Goal: Task Accomplishment & Management: Manage account settings

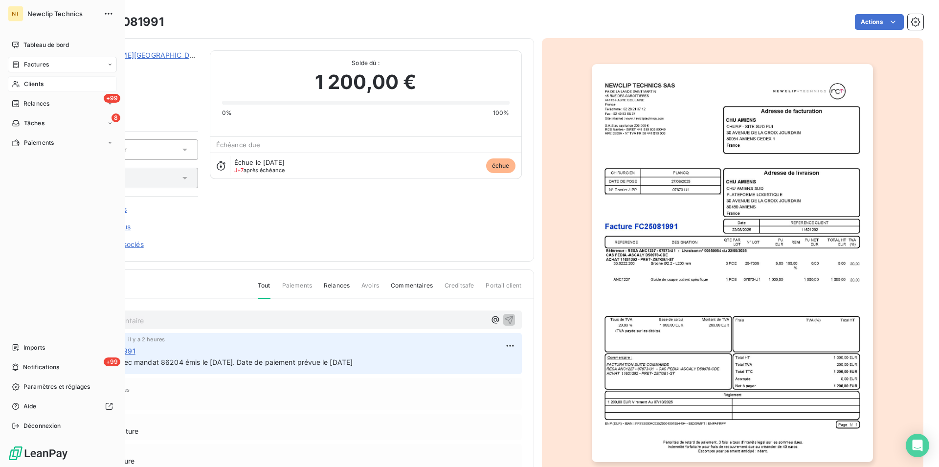
click at [33, 82] on span "Clients" at bounding box center [34, 84] width 20 height 9
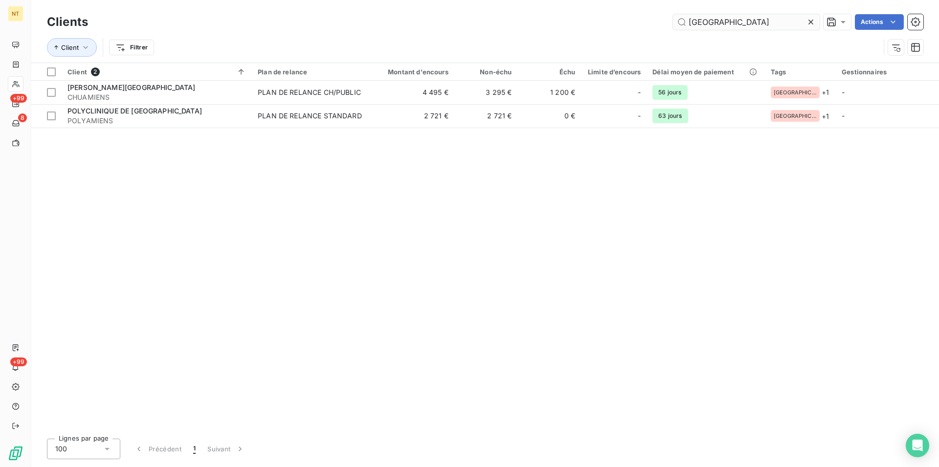
drag, startPoint x: 706, startPoint y: 22, endPoint x: 679, endPoint y: 24, distance: 26.5
click at [679, 24] on input "[GEOGRAPHIC_DATA]" at bounding box center [746, 22] width 147 height 16
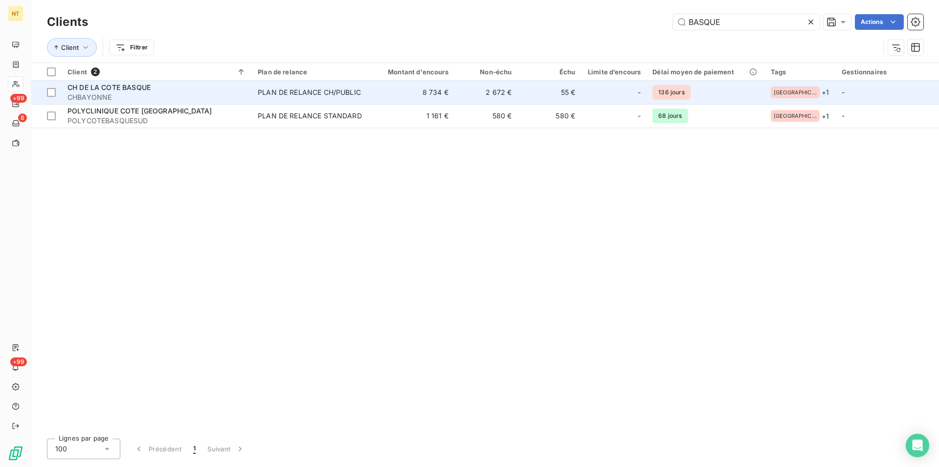
type input "BASQUE"
click at [102, 89] on span "CH DE LA COTE BASQUE" at bounding box center [108, 87] width 83 height 8
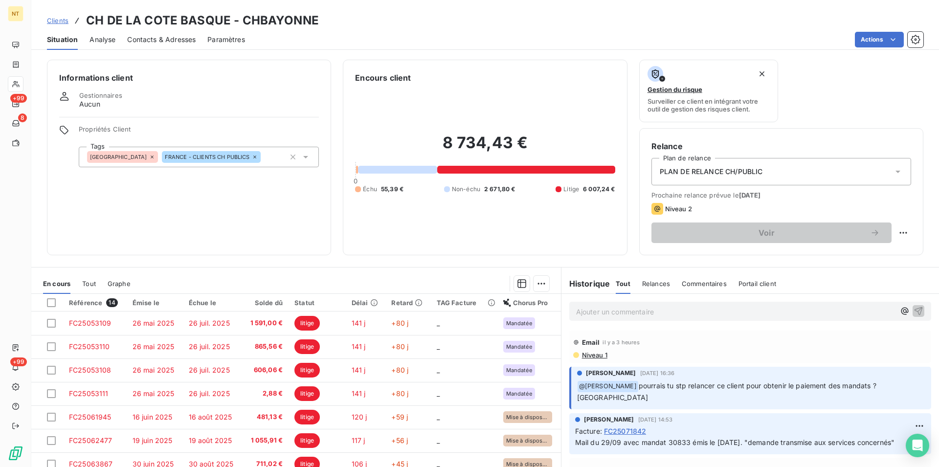
click at [175, 41] on span "Contacts & Adresses" at bounding box center [161, 40] width 68 height 10
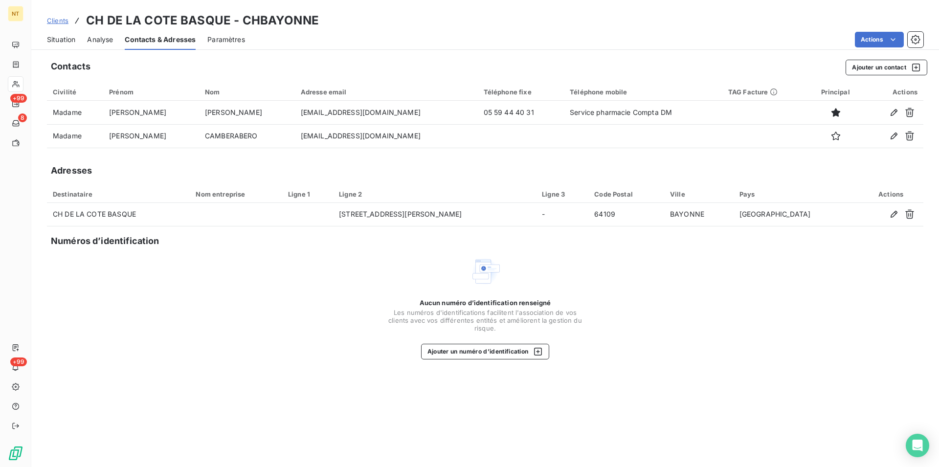
click at [47, 41] on span "Situation" at bounding box center [61, 40] width 28 height 10
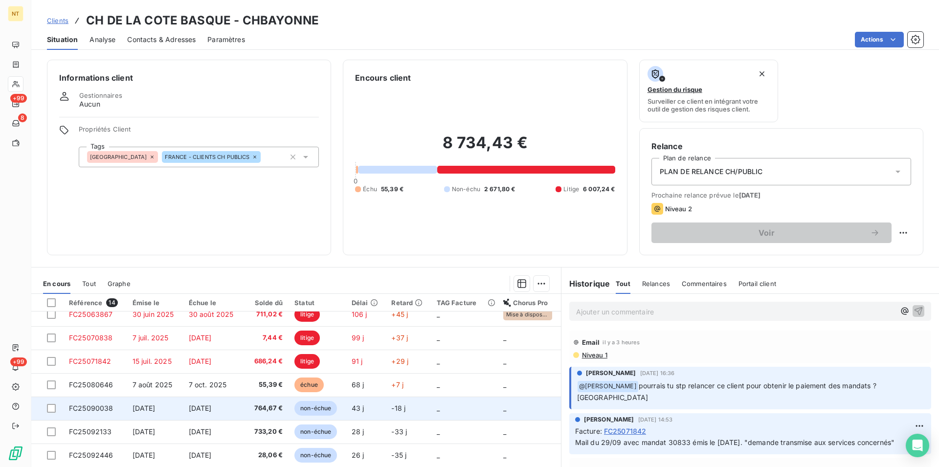
scroll to position [158, 0]
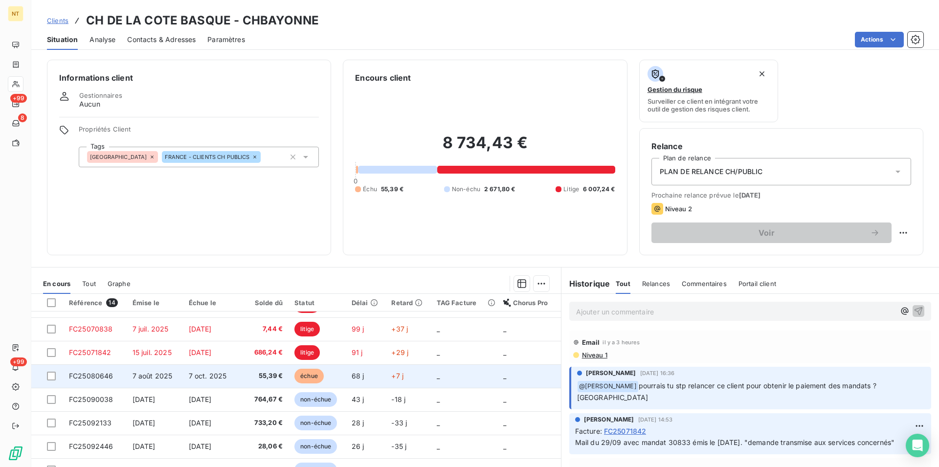
click at [98, 374] on span "FC25080646" at bounding box center [91, 376] width 45 height 8
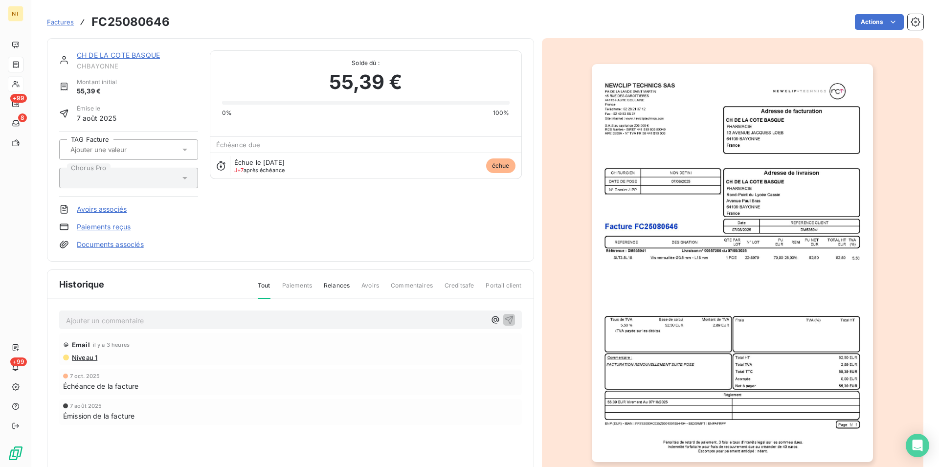
click at [77, 316] on p "Ajouter un commentaire ﻿" at bounding box center [276, 320] width 420 height 12
drag, startPoint x: 300, startPoint y: 319, endPoint x: 66, endPoint y: 317, distance: 234.8
click at [66, 317] on div "mAIL DU [DATE] AVEC MANDAT 33877 2MIS LE [DATE]" at bounding box center [290, 320] width 463 height 18
click at [239, 319] on span "mAIL DU [DATE] AVEC MANDAT 33877 2MIS LE [DATE]" at bounding box center [158, 319] width 185 height 8
click at [264, 319] on p "Mail du [DATE] avec mandat 33877 émis le [DATE]" at bounding box center [276, 319] width 420 height 11
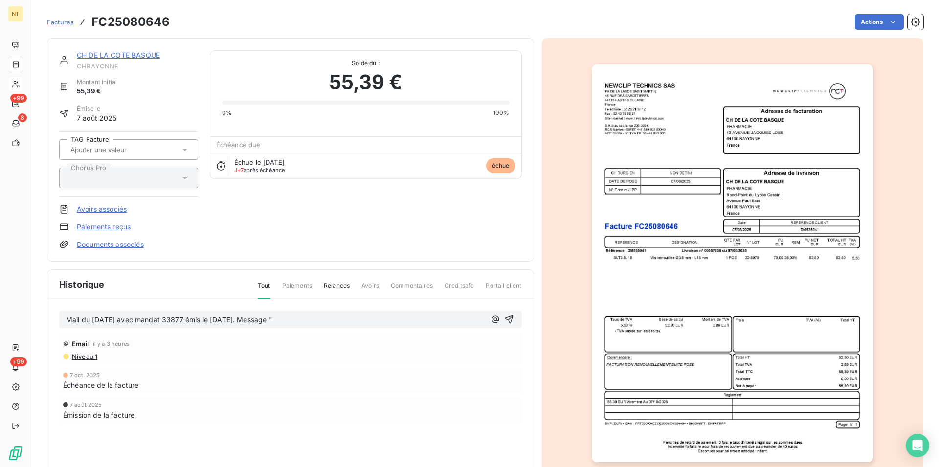
click at [303, 317] on p "Mail du [DATE] avec mandat 33877 émis le [DATE]. Message "" at bounding box center [276, 319] width 420 height 11
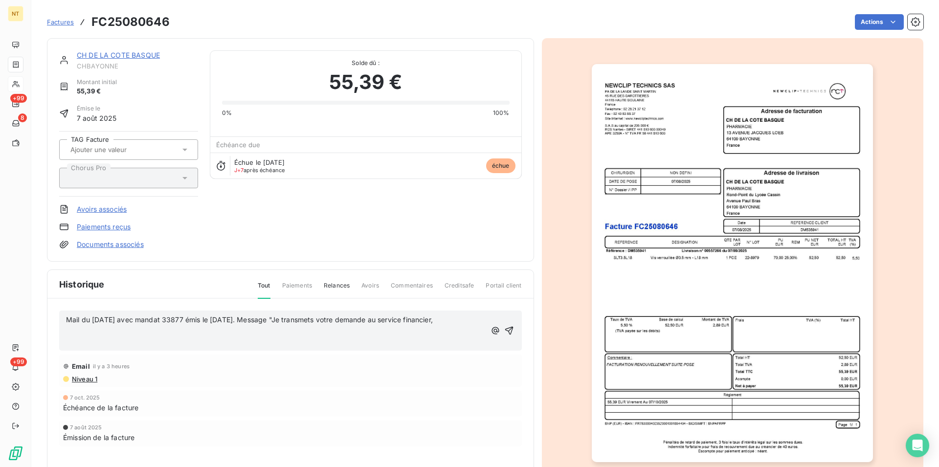
click at [294, 322] on span "Mail du [DATE] avec mandat 33877 émis le [DATE]. Message "Je transmets votre de…" at bounding box center [249, 319] width 367 height 8
click at [74, 336] on p at bounding box center [276, 330] width 420 height 11
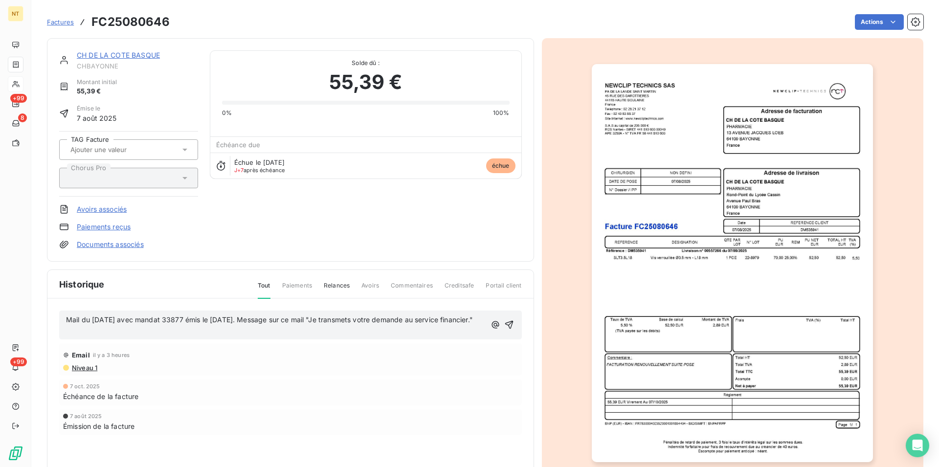
click at [82, 336] on p "﻿" at bounding box center [276, 330] width 420 height 11
click at [505, 324] on icon "button" at bounding box center [509, 319] width 8 height 8
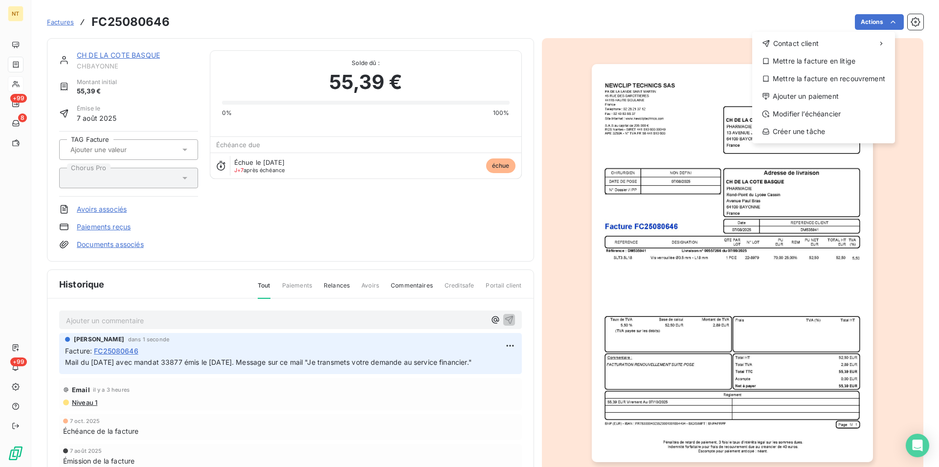
click at [884, 22] on html "NT +99 8 +99 Factures FC25080646 Actions Contact client Mettre la facture en li…" at bounding box center [469, 233] width 939 height 467
click at [835, 61] on div "Mettre la facture en litige" at bounding box center [823, 61] width 135 height 16
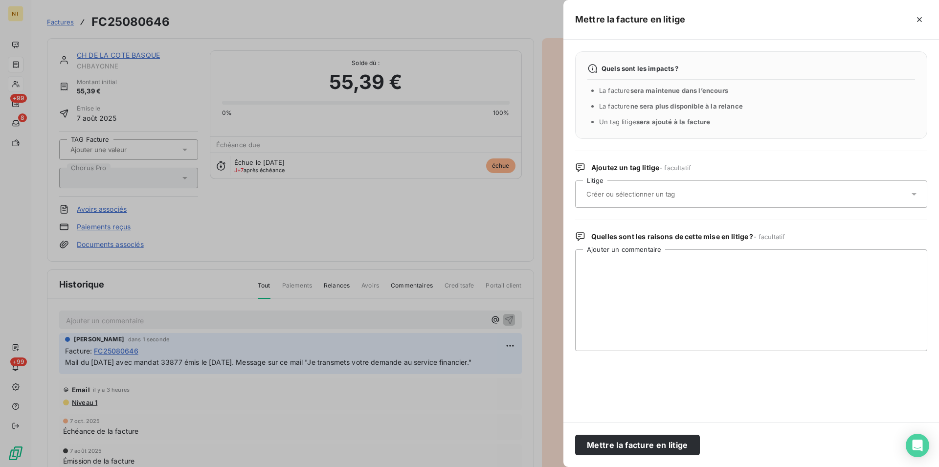
click at [655, 197] on input "text" at bounding box center [656, 194] width 142 height 9
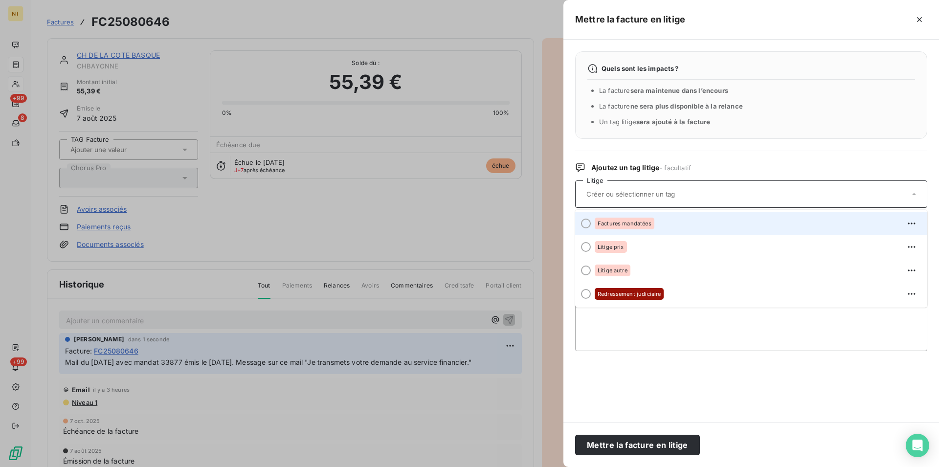
click at [584, 223] on div at bounding box center [586, 224] width 10 height 10
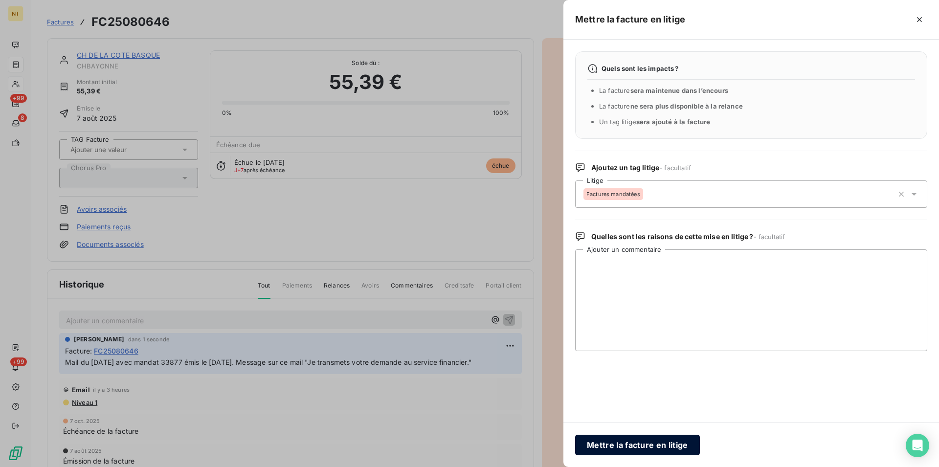
click at [625, 446] on button "Mettre la facture en litige" at bounding box center [637, 445] width 125 height 21
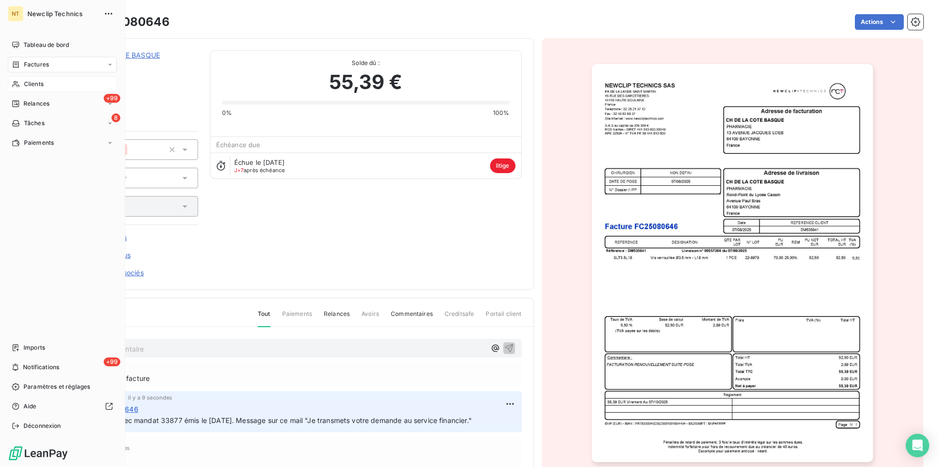
click at [37, 82] on span "Clients" at bounding box center [34, 84] width 20 height 9
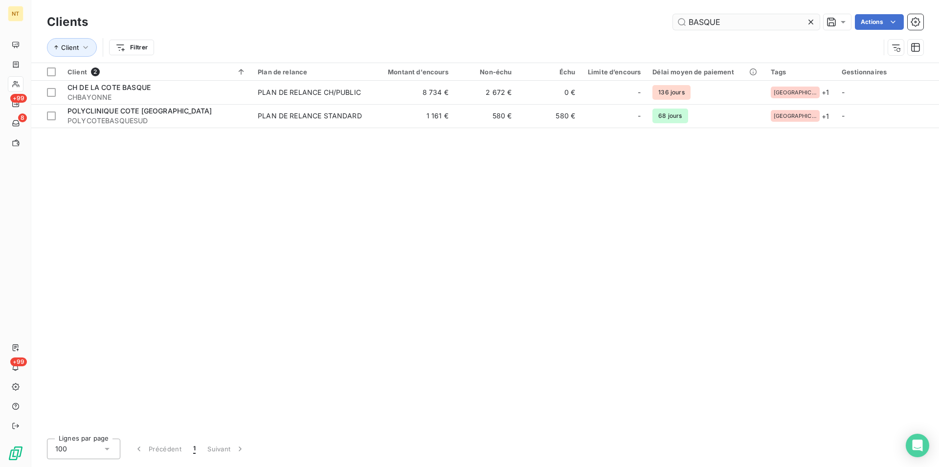
drag, startPoint x: 727, startPoint y: 21, endPoint x: 680, endPoint y: 26, distance: 47.7
click at [680, 26] on input "BASQUE" at bounding box center [746, 22] width 147 height 16
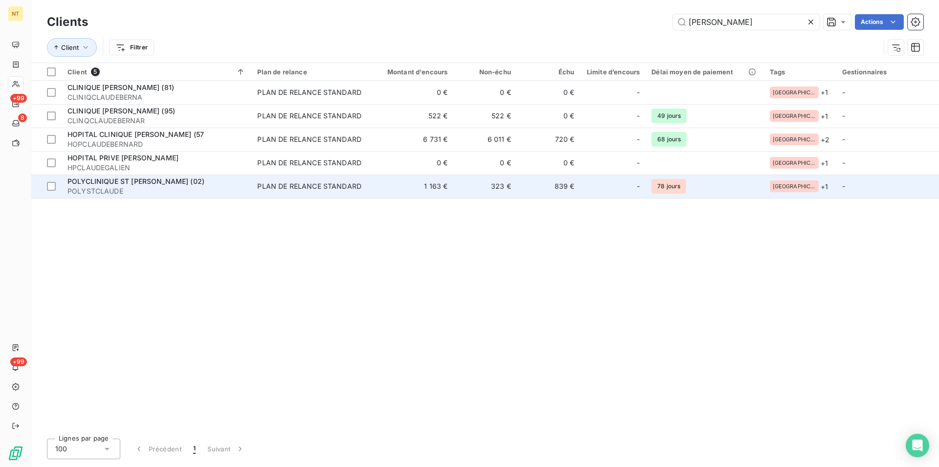
type input "[PERSON_NAME]"
click at [139, 178] on span "POLYCLINIQUE ST [PERSON_NAME] (02)" at bounding box center [135, 181] width 137 height 8
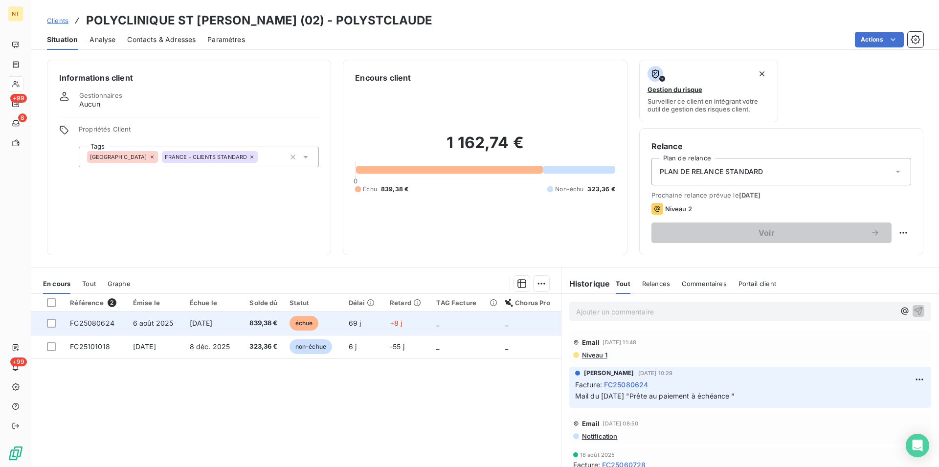
click at [106, 325] on span "FC25080624" at bounding box center [92, 323] width 45 height 8
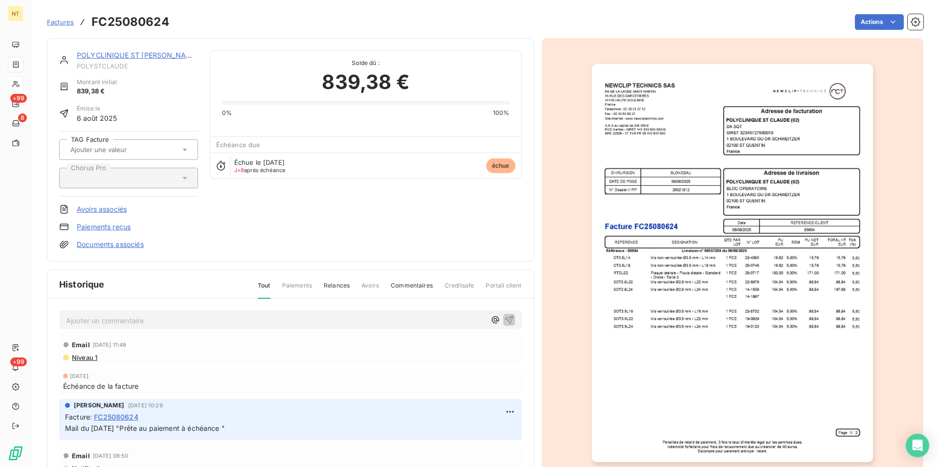
click at [92, 318] on p "Ajouter un commentaire ﻿" at bounding box center [276, 320] width 420 height 12
click at [126, 59] on link "POLYCLINIQUE ST [PERSON_NAME] (02)" at bounding box center [146, 55] width 138 height 8
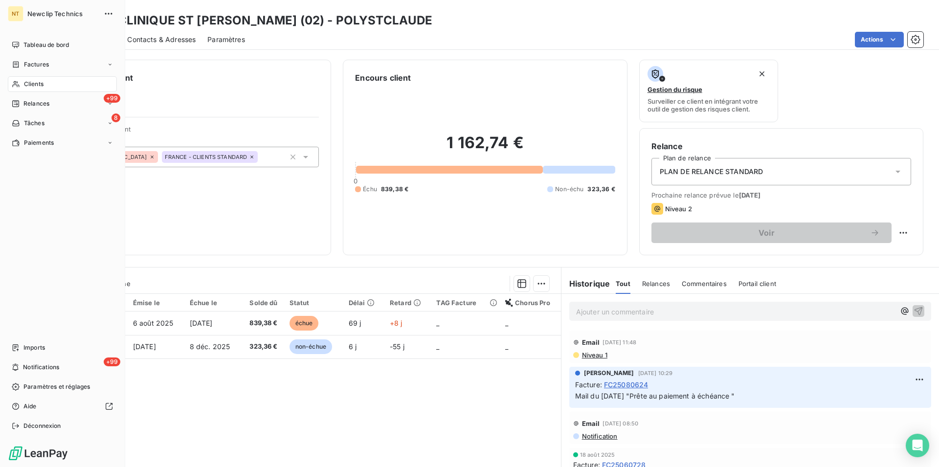
click at [50, 87] on div "Clients" at bounding box center [62, 84] width 109 height 16
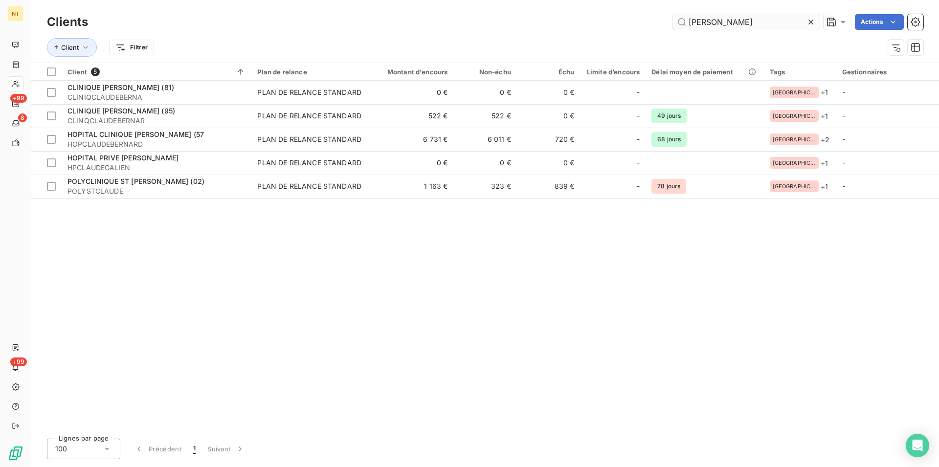
drag, startPoint x: 724, startPoint y: 23, endPoint x: 683, endPoint y: 21, distance: 41.1
click at [683, 21] on input "[PERSON_NAME]" at bounding box center [746, 22] width 147 height 16
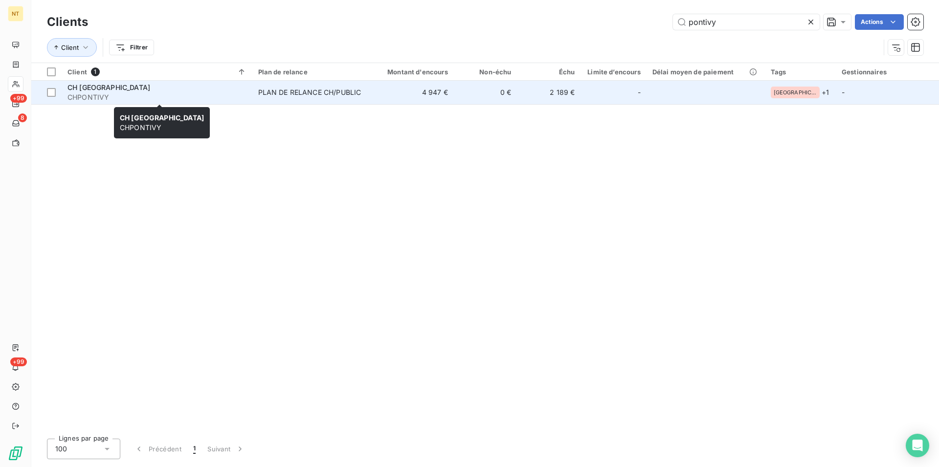
type input "pontivy"
click at [127, 85] on span "CH [GEOGRAPHIC_DATA]" at bounding box center [108, 87] width 83 height 8
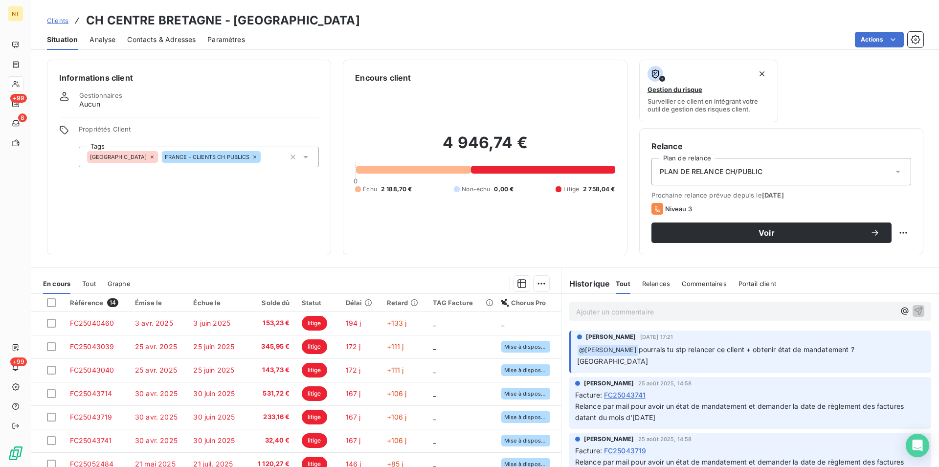
click at [165, 40] on span "Contacts & Adresses" at bounding box center [161, 40] width 68 height 10
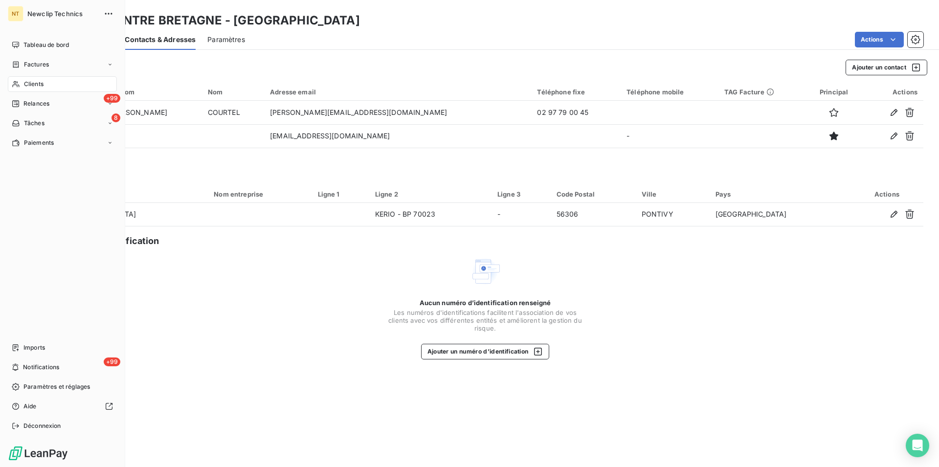
click at [35, 88] on span "Clients" at bounding box center [34, 84] width 20 height 9
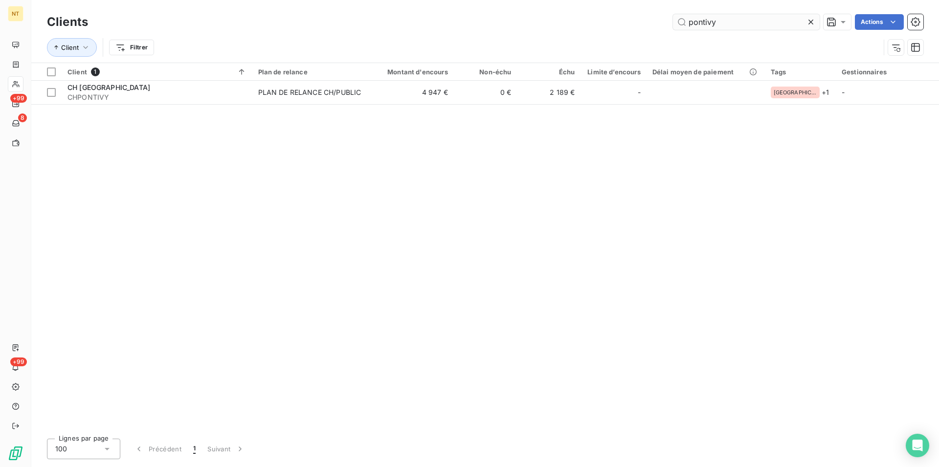
drag, startPoint x: 721, startPoint y: 23, endPoint x: 694, endPoint y: 23, distance: 26.9
click at [694, 23] on input "pontivy" at bounding box center [746, 22] width 147 height 16
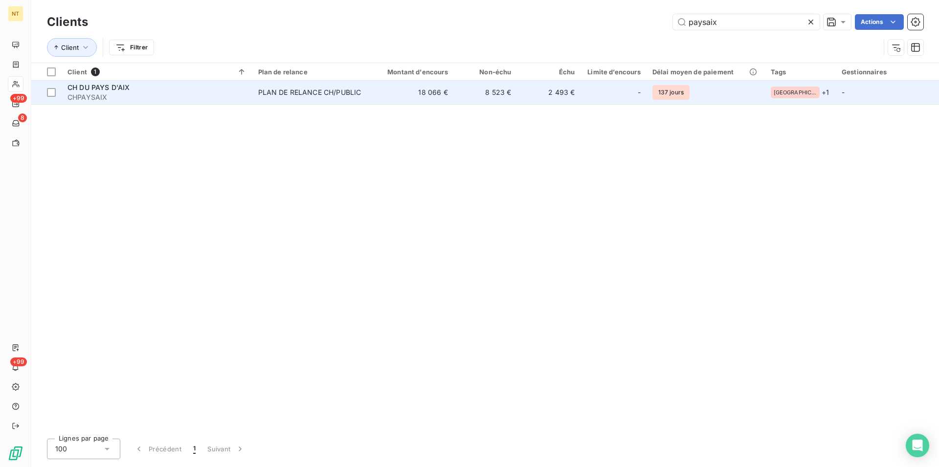
type input "paysaix"
click at [126, 90] on span "CH DU PAYS D'AIX" at bounding box center [98, 87] width 62 height 8
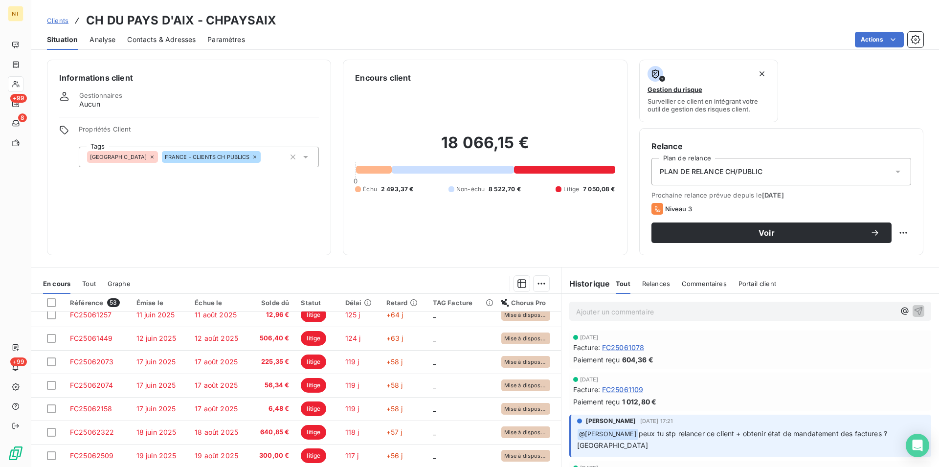
scroll to position [417, 0]
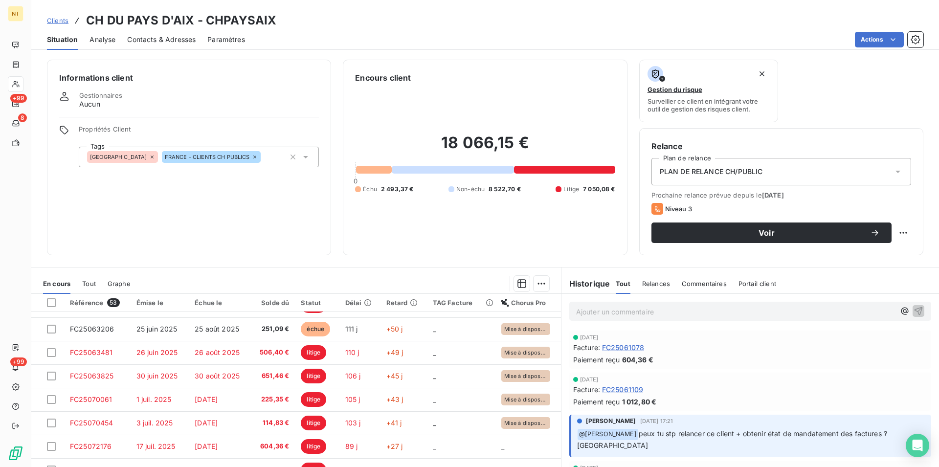
click at [147, 40] on span "Contacts & Adresses" at bounding box center [161, 40] width 68 height 10
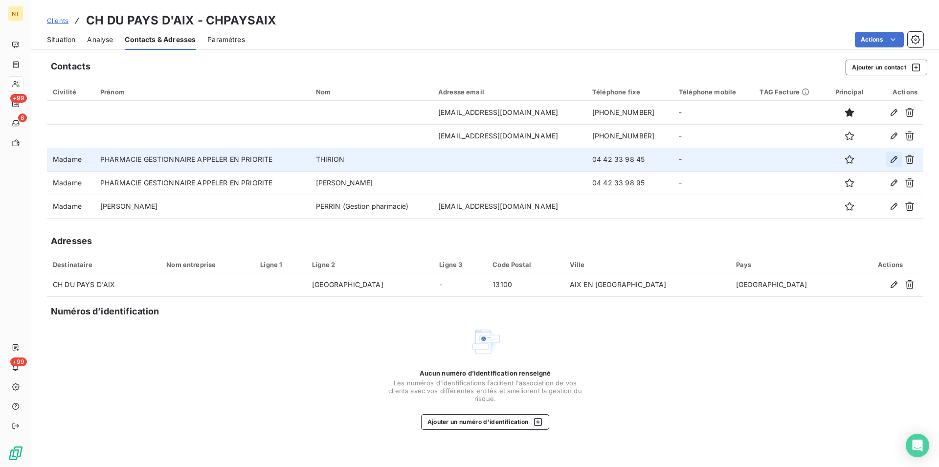
click at [892, 161] on icon "button" at bounding box center [894, 159] width 7 height 7
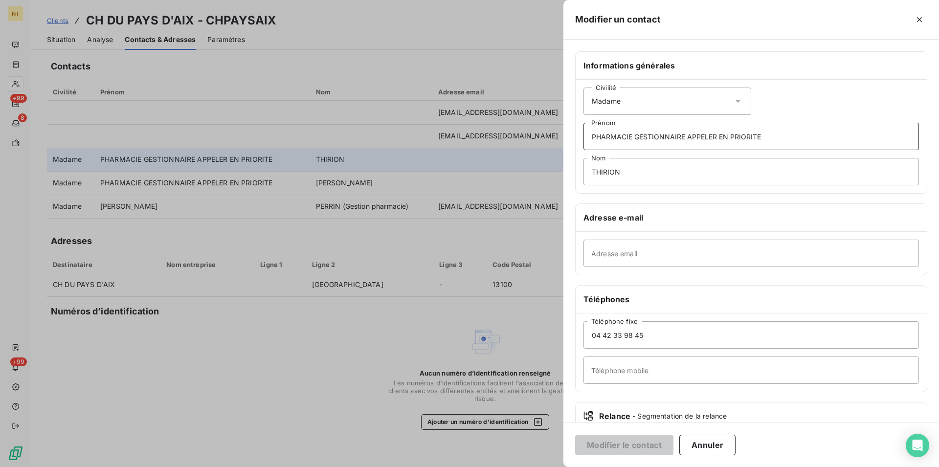
drag, startPoint x: 590, startPoint y: 136, endPoint x: 702, endPoint y: 132, distance: 112.1
click at [702, 132] on input "PHARMACIE GESTIONNAIRE APPELER EN PRIORITE" at bounding box center [751, 136] width 336 height 27
drag, startPoint x: 591, startPoint y: 135, endPoint x: 779, endPoint y: 137, distance: 187.3
click at [779, 137] on input "PHARMACIE GESTIONNAIRE APPELER EN PRIORITE" at bounding box center [751, 136] width 336 height 27
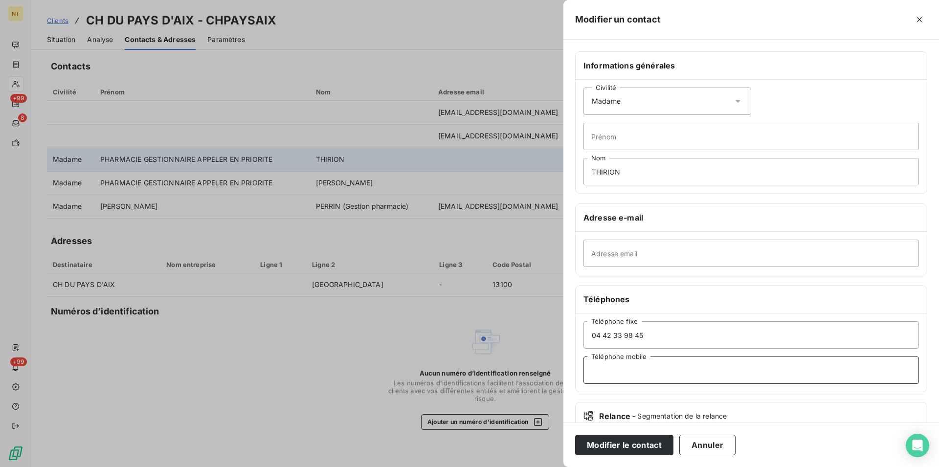
click at [611, 366] on input "Téléphone mobile" at bounding box center [751, 370] width 336 height 27
paste input "PHARMACIE GESTIONNAIRE APPELER EN PRIORITE"
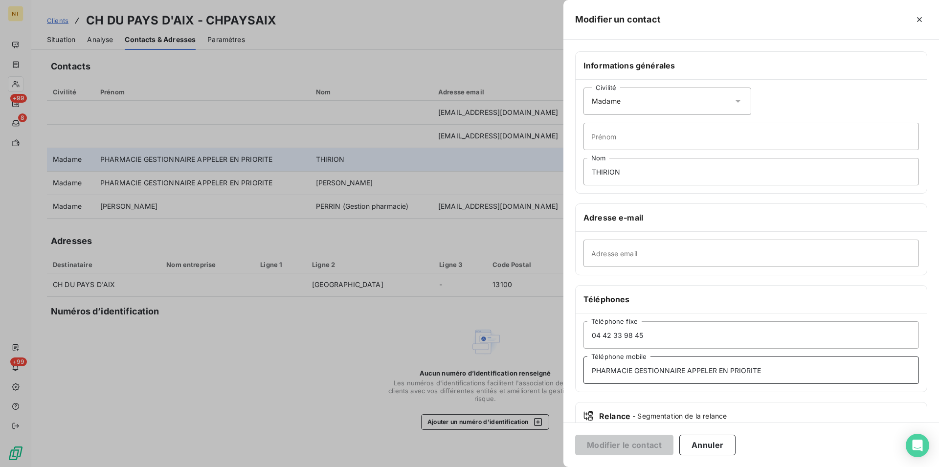
click at [684, 373] on input "PHARMACIE GESTIONNAIRE APPELER EN PRIORITE" at bounding box center [751, 370] width 336 height 27
type input "PHARMACIE GESTIONN APPELER EN PRIORITE"
click at [643, 440] on button "Modifier le contact" at bounding box center [624, 445] width 98 height 21
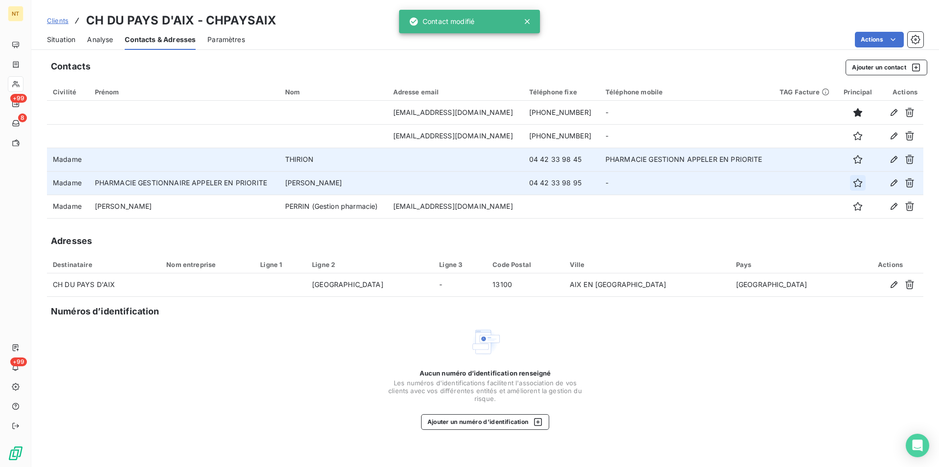
click at [855, 180] on icon "button" at bounding box center [858, 183] width 10 height 10
click at [854, 157] on icon "button" at bounding box center [858, 160] width 10 height 10
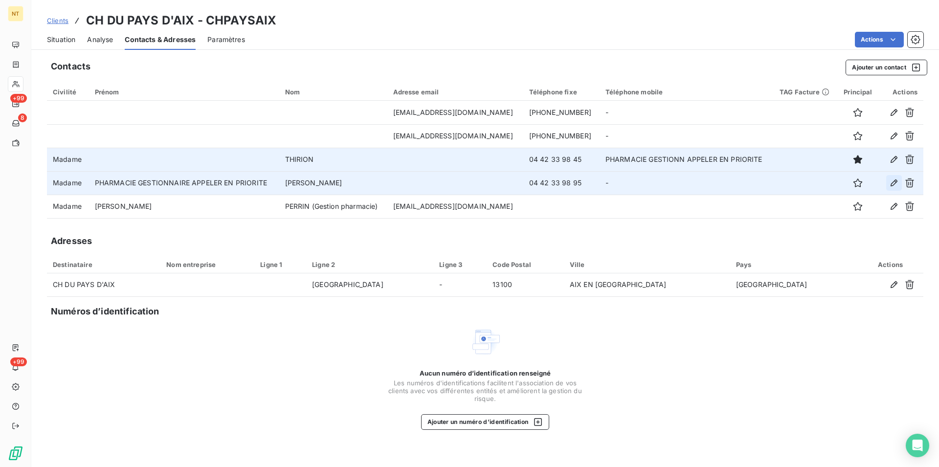
click at [892, 181] on icon "button" at bounding box center [894, 183] width 10 height 10
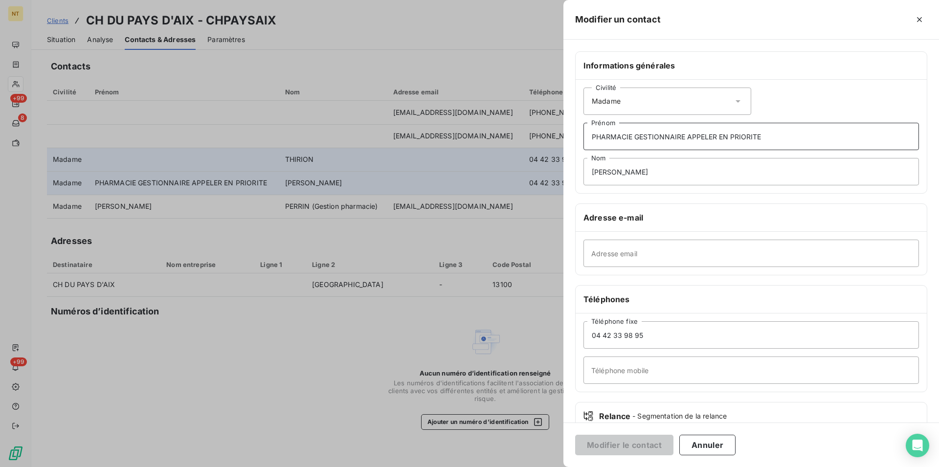
drag, startPoint x: 588, startPoint y: 140, endPoint x: 660, endPoint y: 134, distance: 72.2
click at [682, 131] on input "PHARMACIE GESTIONNAIRE APPELER EN PRIORITE" at bounding box center [751, 136] width 336 height 27
drag, startPoint x: 591, startPoint y: 132, endPoint x: 764, endPoint y: 140, distance: 173.8
click at [764, 140] on input "PHARMACIE GESTIONNAIRE APPELER EN PRIORITE" at bounding box center [751, 136] width 336 height 27
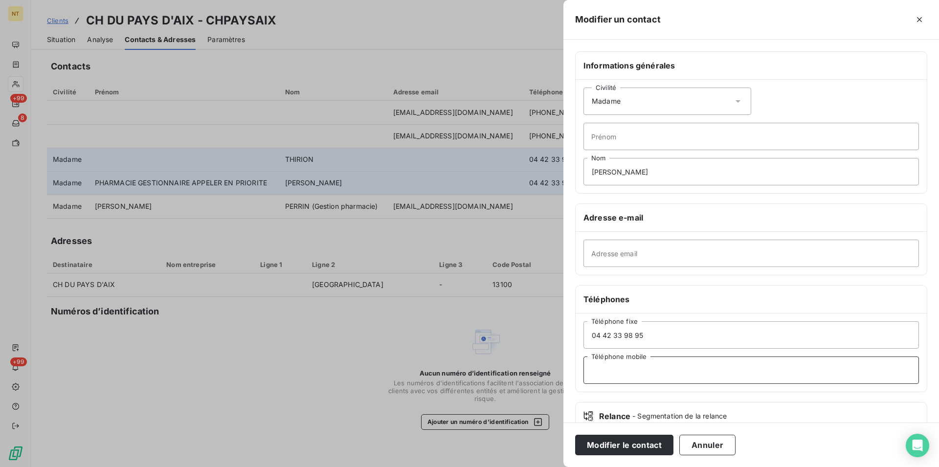
click at [597, 366] on input "Téléphone mobile" at bounding box center [751, 370] width 336 height 27
paste input "PHARMACIE GESTIONNAIRE APPELER EN PRIORITE"
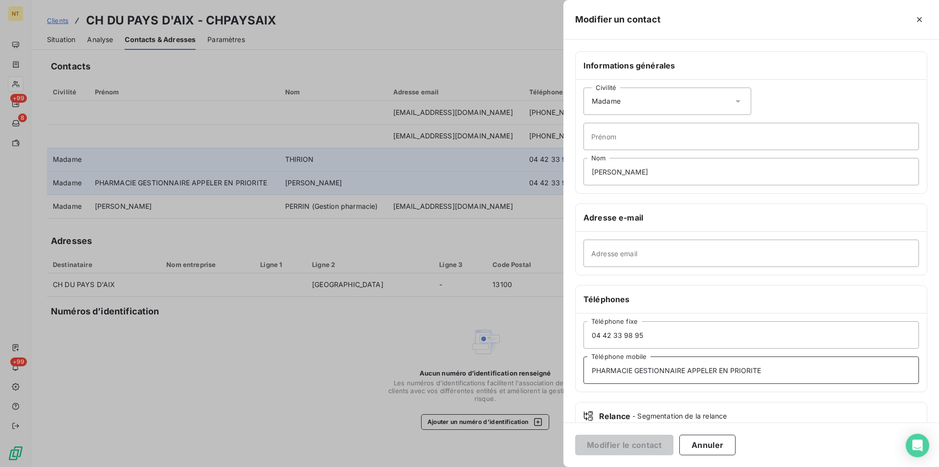
click at [683, 371] on input "PHARMACIE GESTIONNAIRE APPELER EN PRIORITE" at bounding box center [751, 370] width 336 height 27
type input "PHARMACIE GESTIONNA APPELER EN PRIORITE"
click at [635, 442] on button "Modifier le contact" at bounding box center [624, 445] width 98 height 21
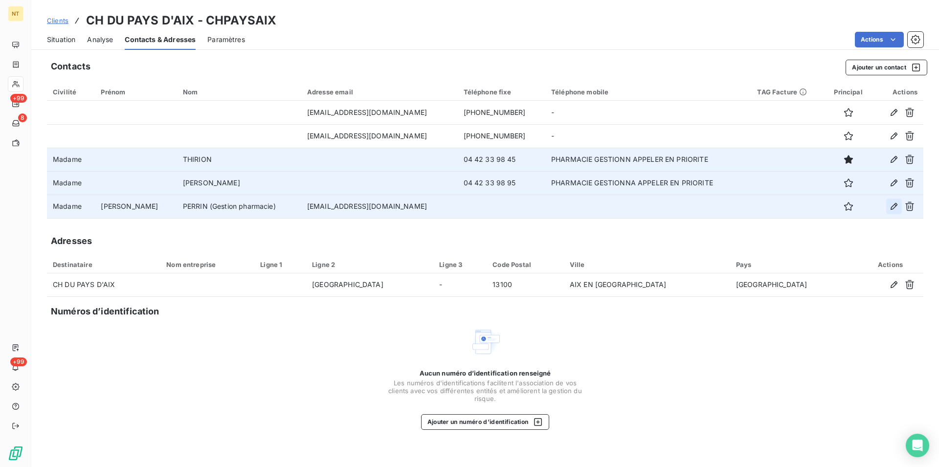
click at [895, 208] on icon "button" at bounding box center [894, 207] width 10 height 10
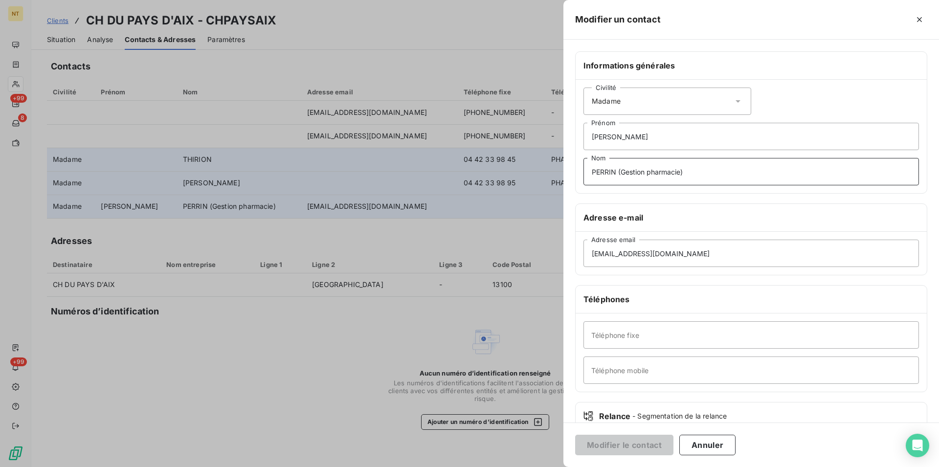
drag, startPoint x: 622, startPoint y: 171, endPoint x: 678, endPoint y: 172, distance: 56.2
click at [678, 172] on input "PERRIN (Gestion pharmacie)" at bounding box center [751, 171] width 336 height 27
drag, startPoint x: 686, startPoint y: 173, endPoint x: 622, endPoint y: 175, distance: 64.6
click at [622, 175] on input "PERRIN (Gestion pharmacie)" at bounding box center [751, 171] width 336 height 27
type input "PERRIN ("
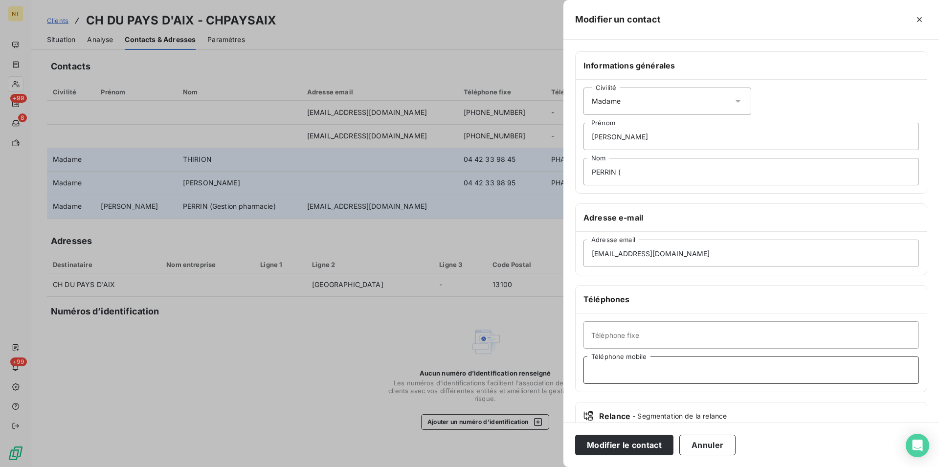
click at [594, 369] on input "Téléphone mobile" at bounding box center [751, 370] width 336 height 27
paste input "Gestion pharmacie)"
click at [678, 368] on input "Gestion pharmacie" at bounding box center [751, 370] width 336 height 27
type input "Gestion pharmacie"
click at [626, 173] on input "PERRIN (" at bounding box center [751, 171] width 336 height 27
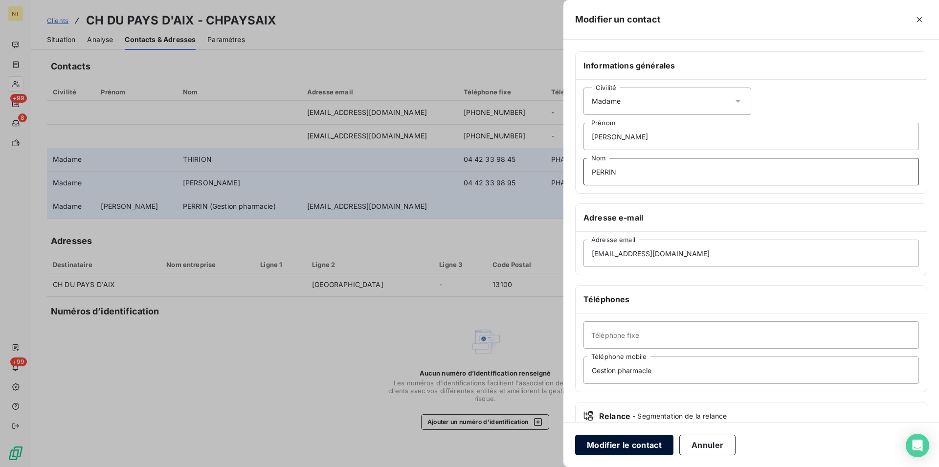
type input "PERRIN"
click at [629, 441] on button "Modifier le contact" at bounding box center [624, 445] width 98 height 21
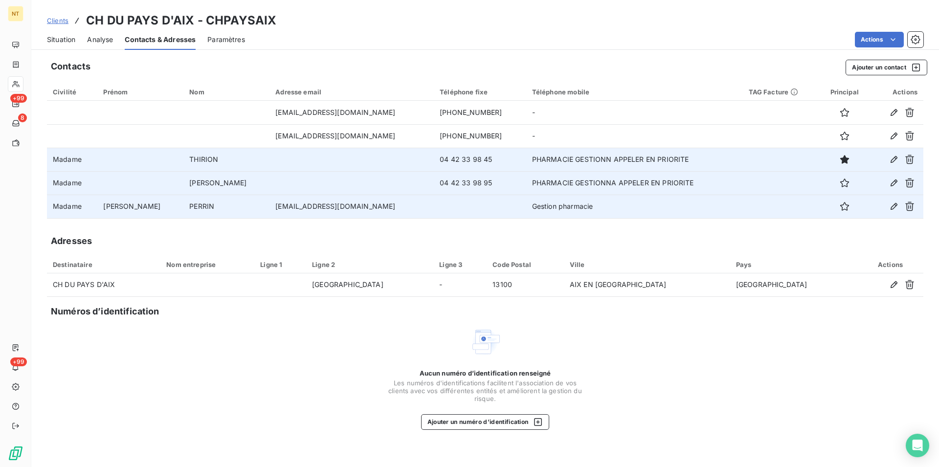
click at [62, 36] on span "Situation" at bounding box center [61, 40] width 28 height 10
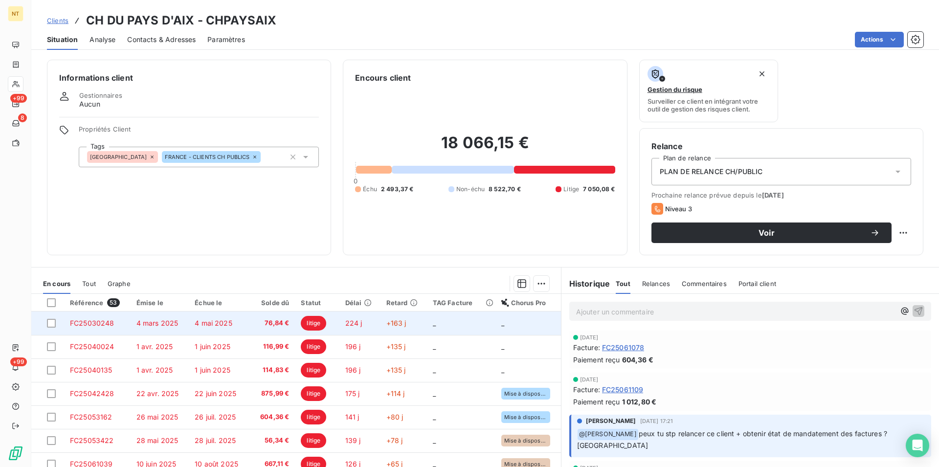
click at [169, 320] on span "4 mars 2025" at bounding box center [157, 323] width 42 height 8
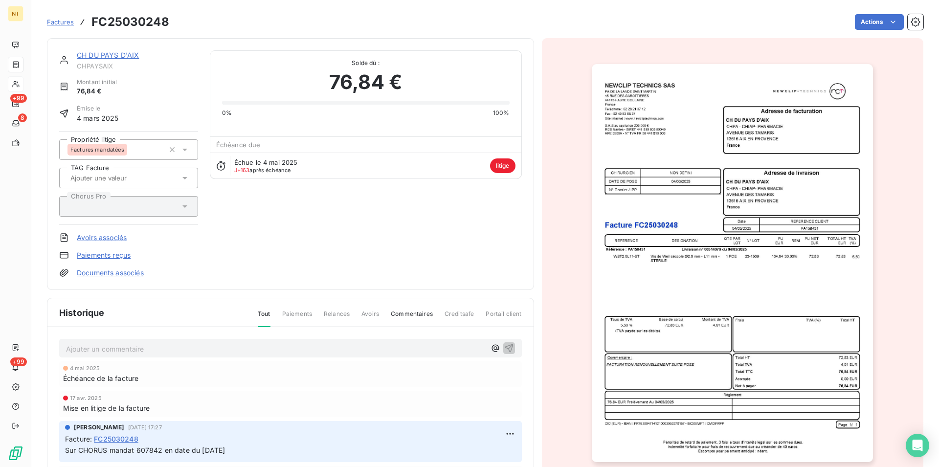
click at [115, 58] on link "CH DU PAYS D'AIX" at bounding box center [108, 55] width 62 height 8
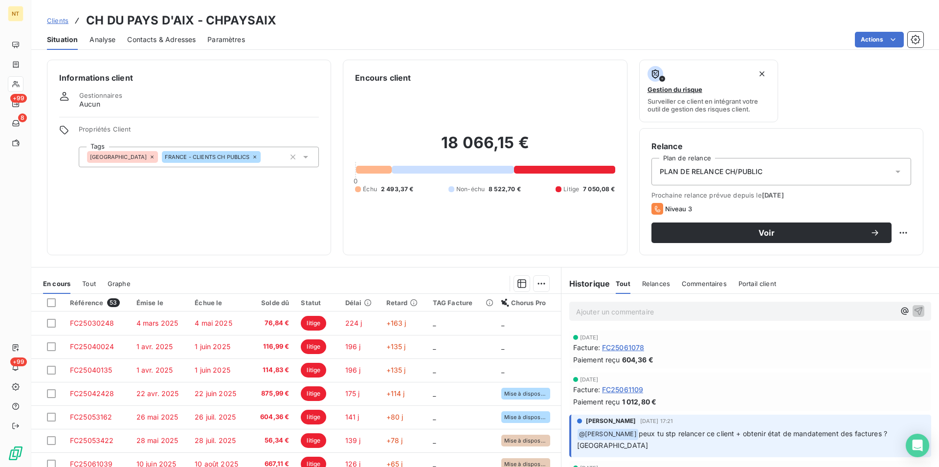
click at [173, 45] on div "Contacts & Adresses" at bounding box center [161, 39] width 68 height 21
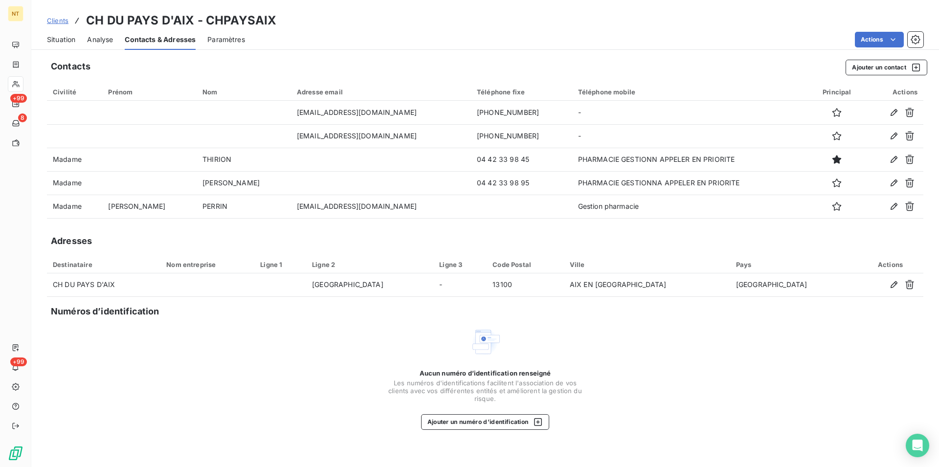
click at [63, 42] on span "Situation" at bounding box center [61, 40] width 28 height 10
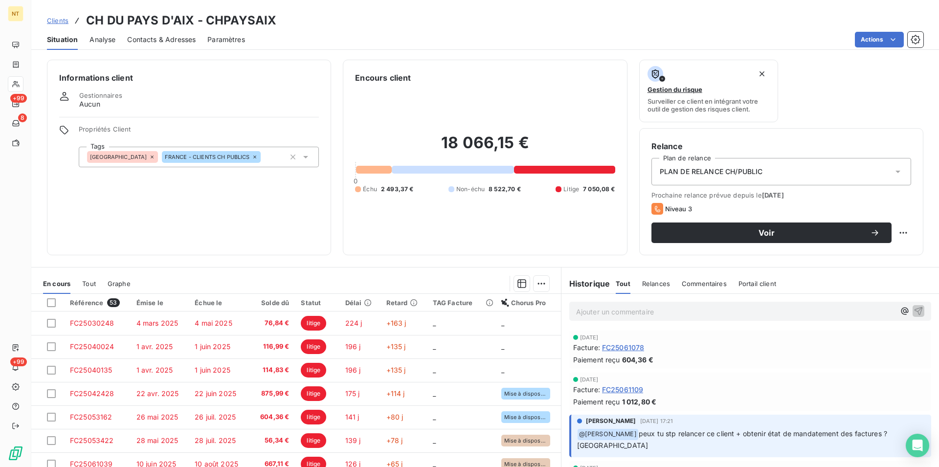
click at [165, 43] on span "Contacts & Adresses" at bounding box center [161, 40] width 68 height 10
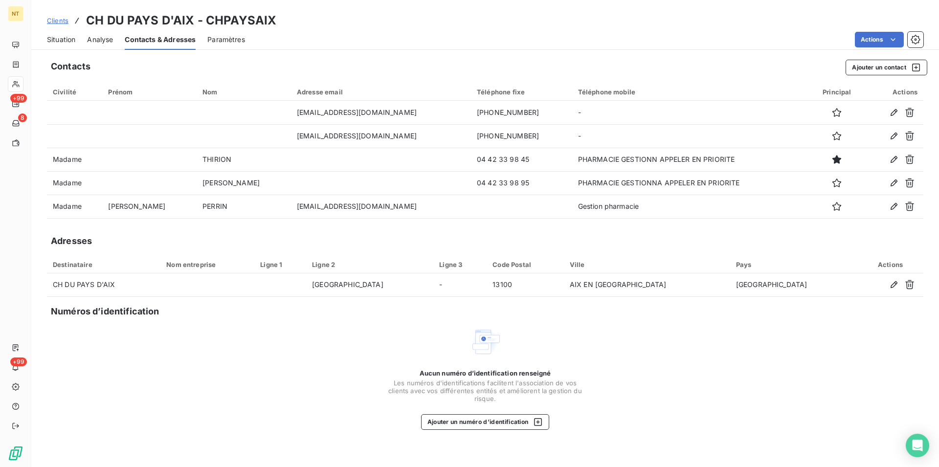
click at [55, 43] on span "Situation" at bounding box center [61, 40] width 28 height 10
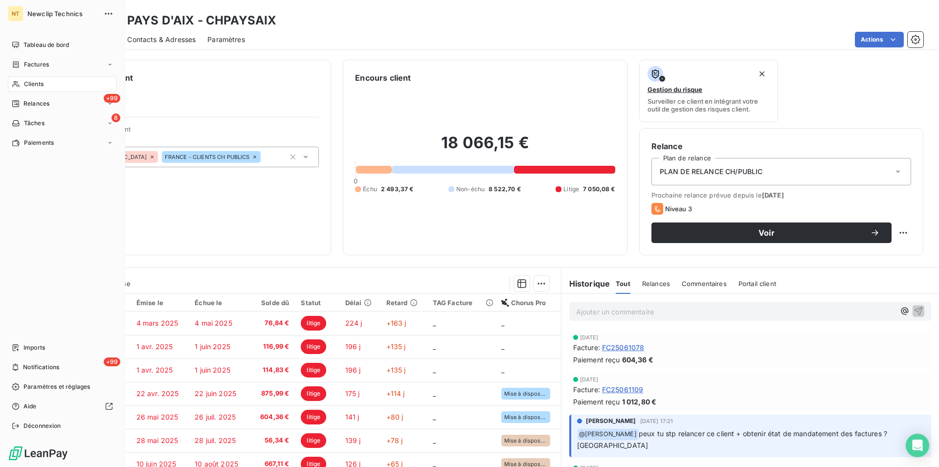
click at [26, 86] on span "Clients" at bounding box center [34, 84] width 20 height 9
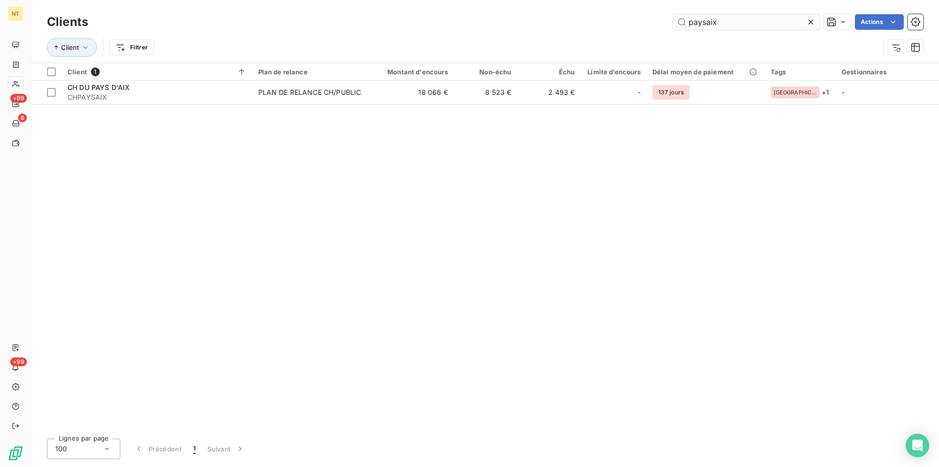
drag, startPoint x: 717, startPoint y: 20, endPoint x: 682, endPoint y: 20, distance: 35.2
click at [682, 20] on input "paysaix" at bounding box center [746, 22] width 147 height 16
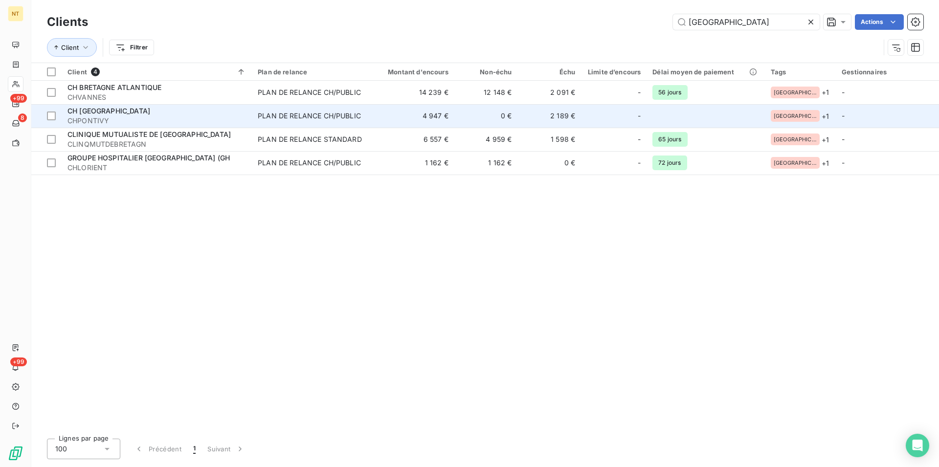
type input "[GEOGRAPHIC_DATA]"
click at [107, 114] on span "CH [GEOGRAPHIC_DATA]" at bounding box center [108, 111] width 83 height 8
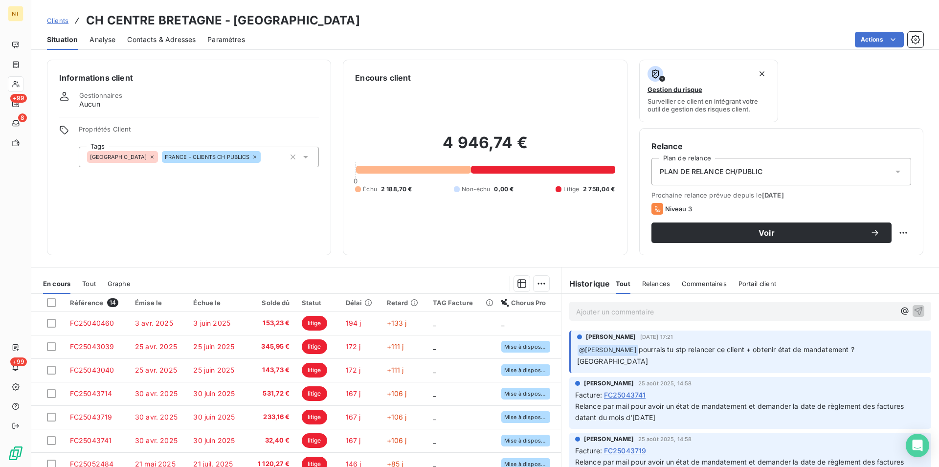
click at [168, 37] on span "Contacts & Adresses" at bounding box center [161, 40] width 68 height 10
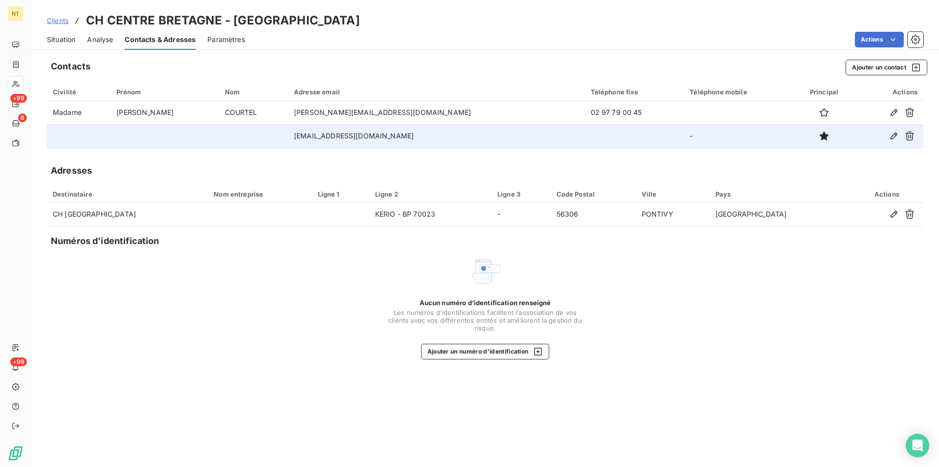
drag, startPoint x: 271, startPoint y: 136, endPoint x: 420, endPoint y: 142, distance: 148.8
click at [420, 142] on tr "[EMAIL_ADDRESS][DOMAIN_NAME] -" at bounding box center [485, 135] width 876 height 23
copy tr "[EMAIL_ADDRESS][DOMAIN_NAME]"
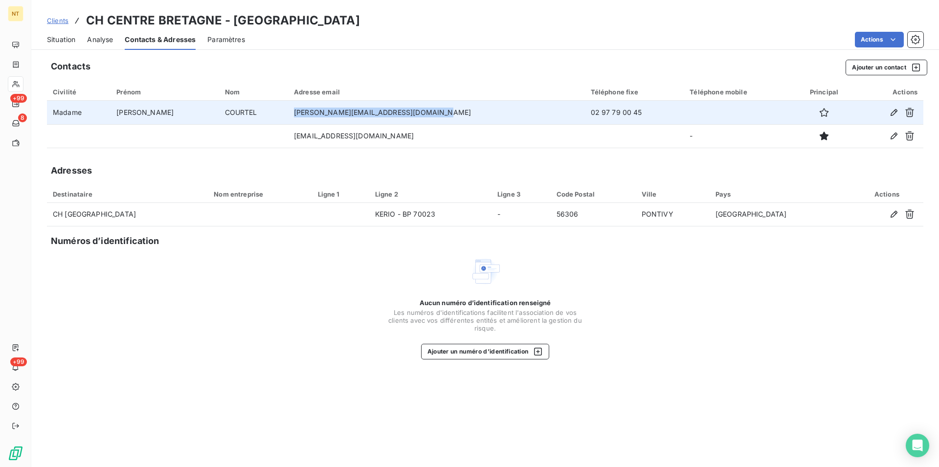
drag, startPoint x: 280, startPoint y: 112, endPoint x: 416, endPoint y: 119, distance: 136.2
click at [416, 119] on td "[PERSON_NAME][EMAIL_ADDRESS][DOMAIN_NAME]" at bounding box center [436, 112] width 297 height 23
copy td "[PERSON_NAME][EMAIL_ADDRESS][DOMAIN_NAME]"
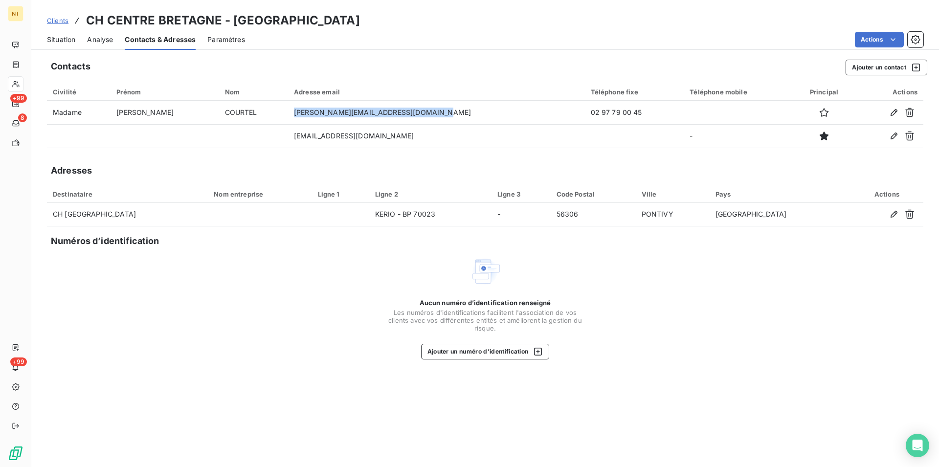
click at [59, 38] on span "Situation" at bounding box center [61, 40] width 28 height 10
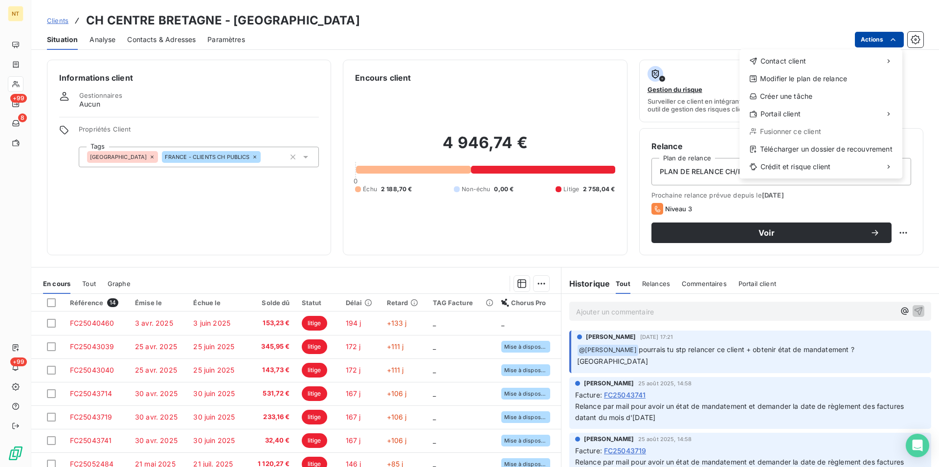
click at [894, 38] on html "NT +99 8 +99 Clients CH CENTRE BRETAGNE - CHPONTIVY Situation Analyse Contacts …" at bounding box center [469, 233] width 939 height 467
click at [682, 137] on div "Copier le lien vers le portail" at bounding box center [676, 136] width 111 height 16
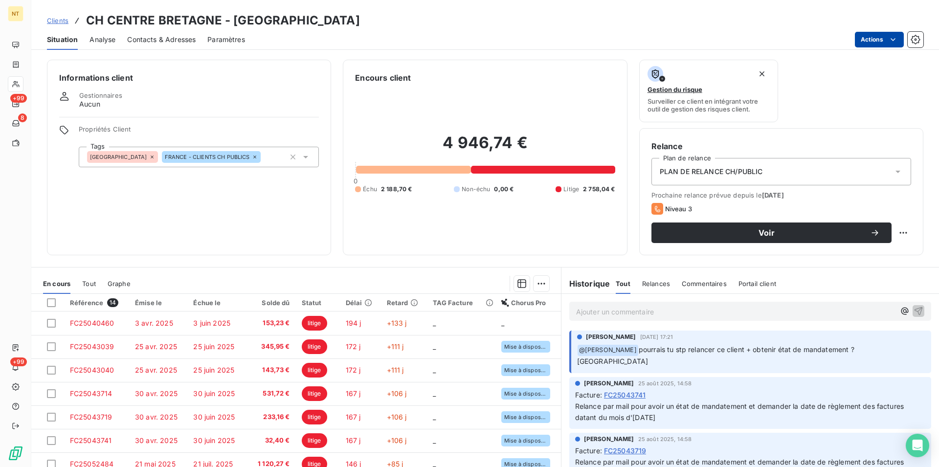
click at [576, 310] on p "Ajouter un commentaire ﻿" at bounding box center [735, 312] width 319 height 12
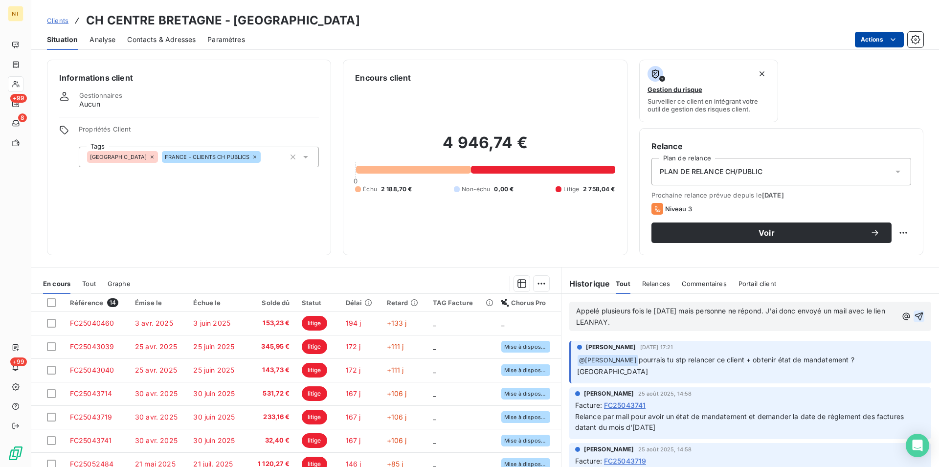
click at [914, 314] on icon "button" at bounding box center [919, 317] width 10 height 10
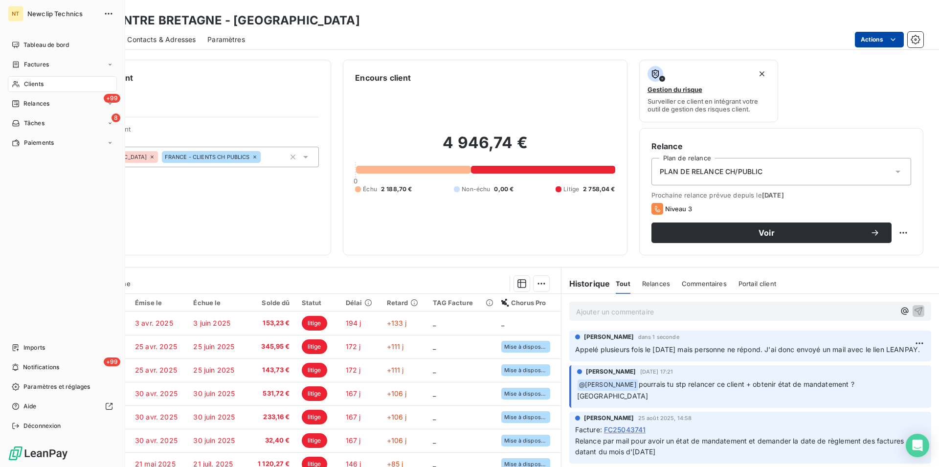
click at [34, 80] on span "Clients" at bounding box center [34, 84] width 20 height 9
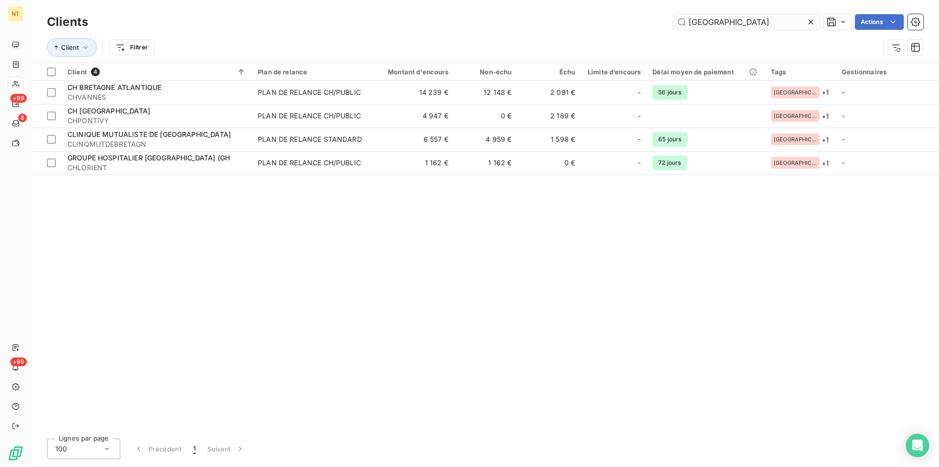
drag, startPoint x: 732, startPoint y: 20, endPoint x: 680, endPoint y: 16, distance: 51.5
click at [680, 16] on input "[GEOGRAPHIC_DATA]" at bounding box center [746, 22] width 147 height 16
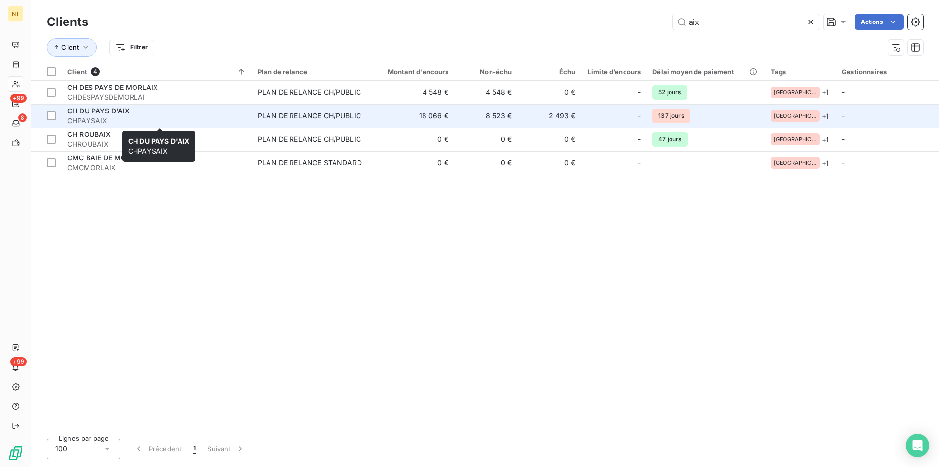
type input "aix"
click at [130, 114] on div "CH DU PAYS D'AIX" at bounding box center [156, 111] width 179 height 10
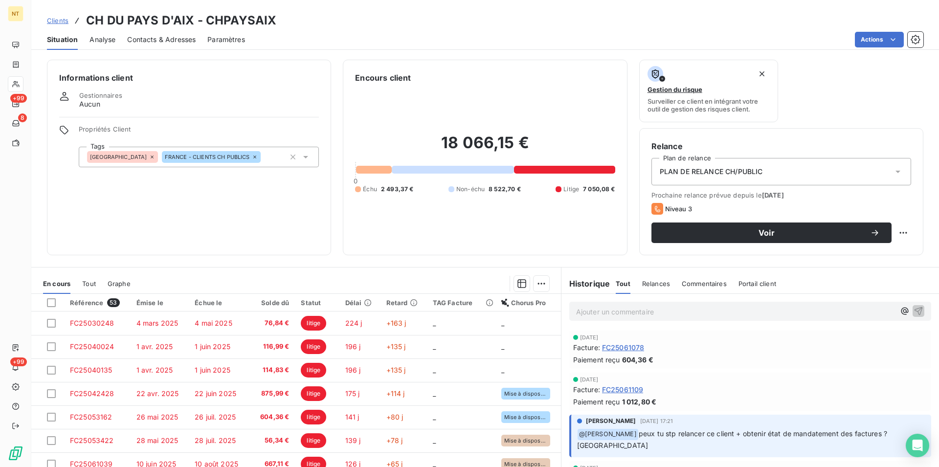
click at [152, 41] on span "Contacts & Adresses" at bounding box center [161, 40] width 68 height 10
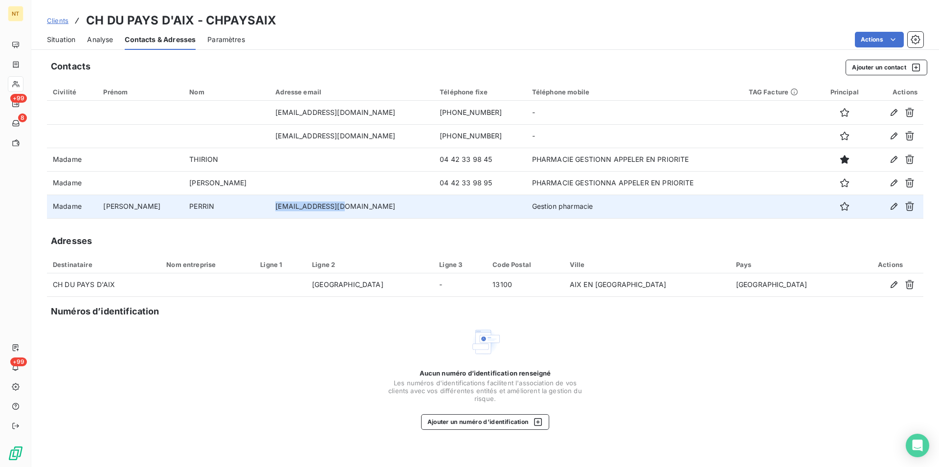
drag, startPoint x: 228, startPoint y: 206, endPoint x: 300, endPoint y: 204, distance: 71.9
click at [300, 204] on td "[EMAIL_ADDRESS][DOMAIN_NAME]" at bounding box center [351, 206] width 164 height 23
copy td "[EMAIL_ADDRESS][DOMAIN_NAME]"
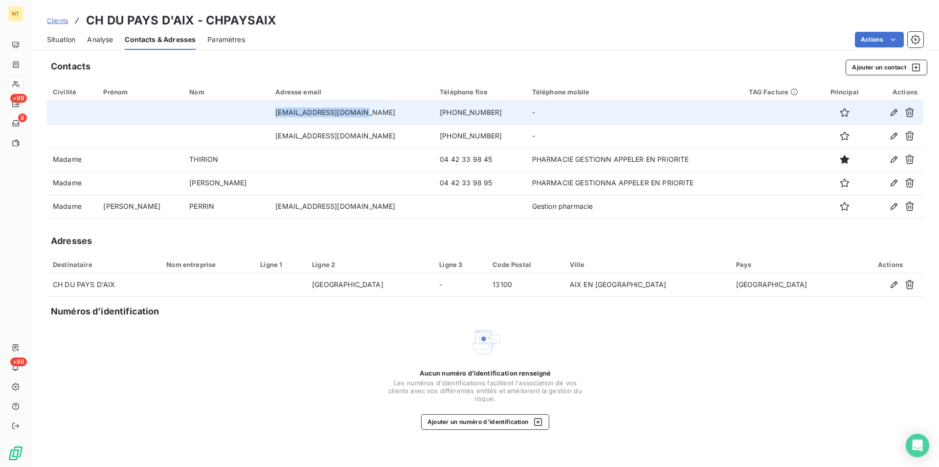
drag, startPoint x: 228, startPoint y: 111, endPoint x: 310, endPoint y: 108, distance: 81.2
click at [310, 108] on td "[EMAIL_ADDRESS][DOMAIN_NAME]" at bounding box center [351, 112] width 164 height 23
copy td "[EMAIL_ADDRESS][DOMAIN_NAME]"
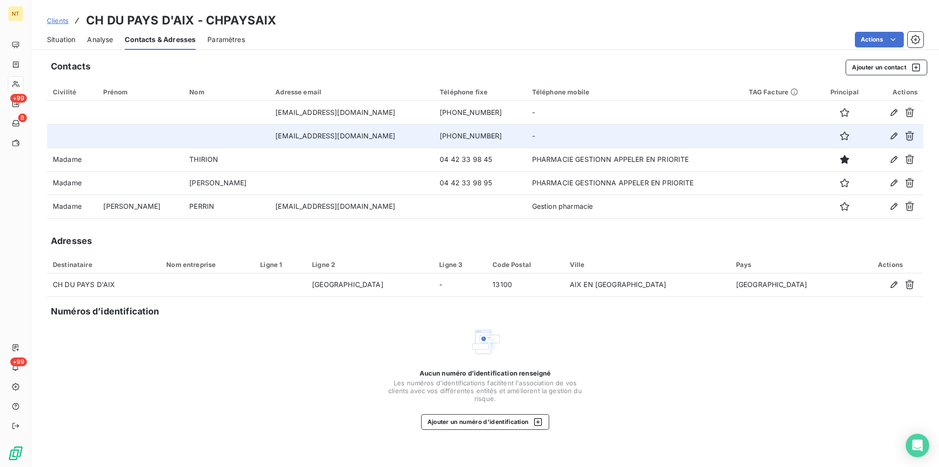
click at [220, 133] on td at bounding box center [226, 135] width 86 height 23
drag, startPoint x: 228, startPoint y: 136, endPoint x: 303, endPoint y: 138, distance: 74.9
click at [303, 138] on td "[EMAIL_ADDRESS][DOMAIN_NAME]" at bounding box center [351, 135] width 164 height 23
copy td "[EMAIL_ADDRESS][DOMAIN_NAME]"
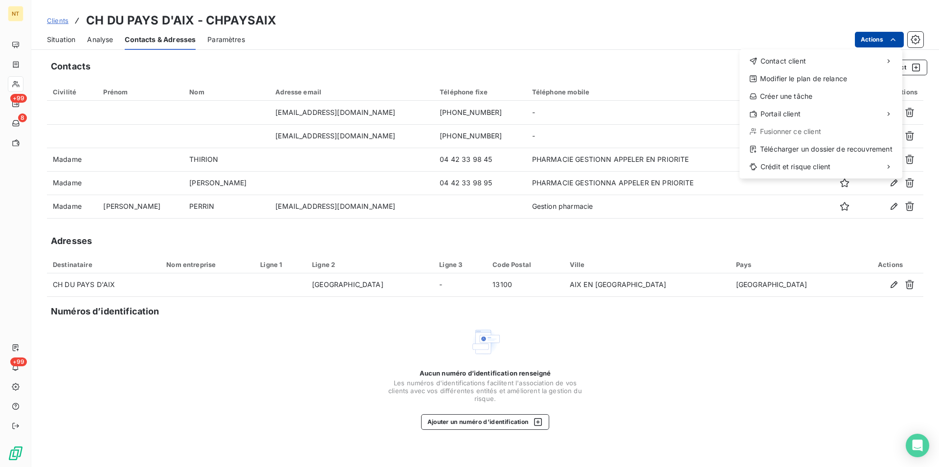
click at [895, 36] on html "NT +99 8 +99 Clients CH DU PAYS D'AIX - CHPAYSAIX Situation Analyse Contacts & …" at bounding box center [469, 233] width 939 height 467
click at [685, 137] on div "Copier le lien vers le portail" at bounding box center [676, 136] width 111 height 16
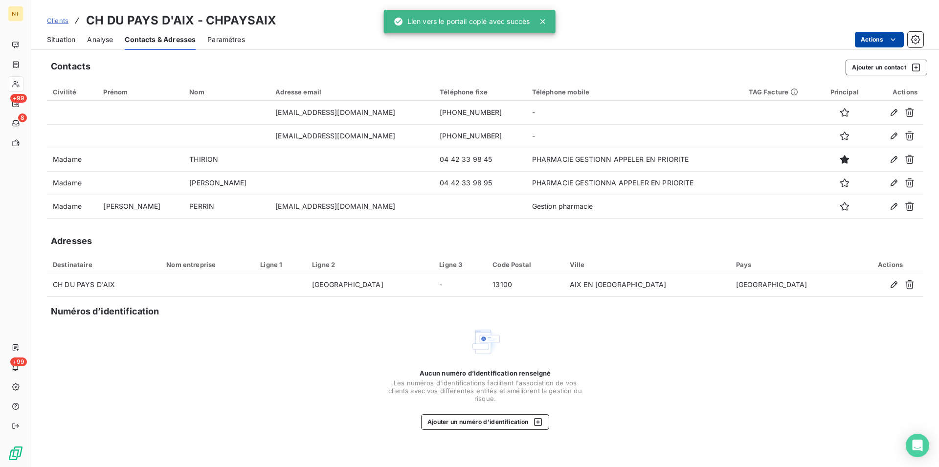
click at [62, 43] on span "Situation" at bounding box center [61, 40] width 28 height 10
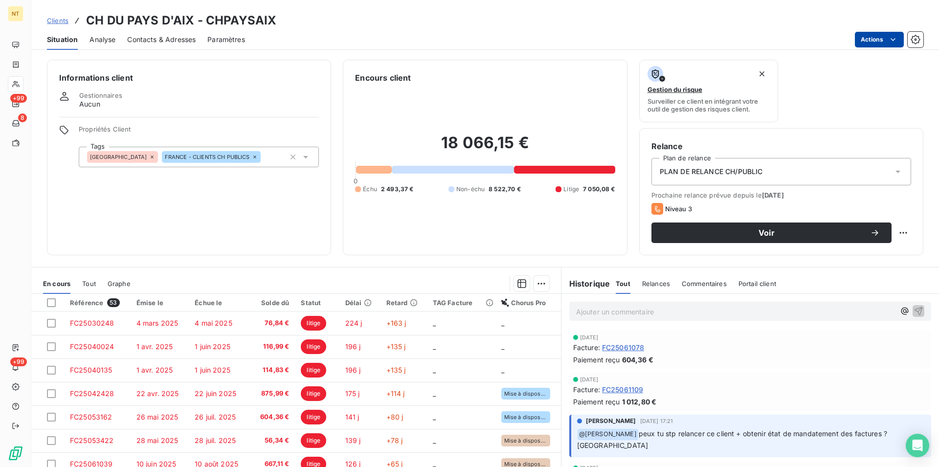
click at [578, 312] on p "Ajouter un commentaire ﻿" at bounding box center [735, 312] width 319 height 12
click at [766, 312] on span "Appelé plusieurs fois mais je n'ai eu personne. Envoyé mail le [DATE] avec le l…" at bounding box center [724, 311] width 297 height 8
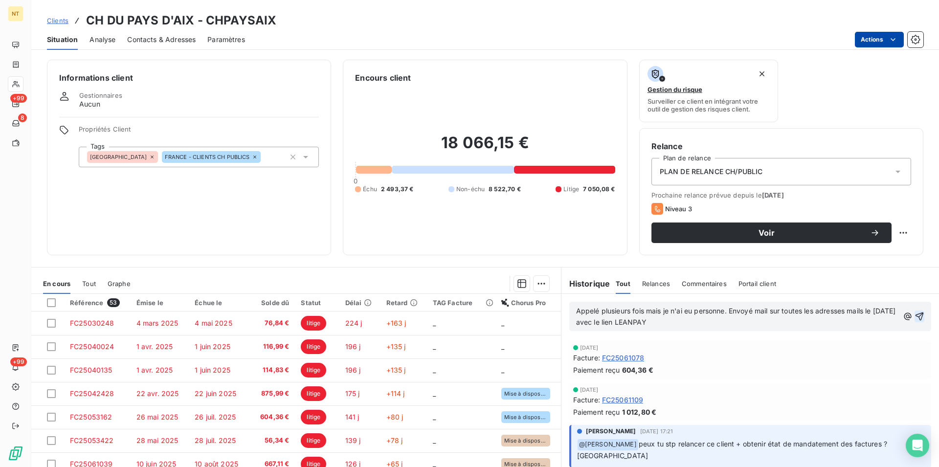
click at [916, 315] on icon "button" at bounding box center [920, 317] width 8 height 8
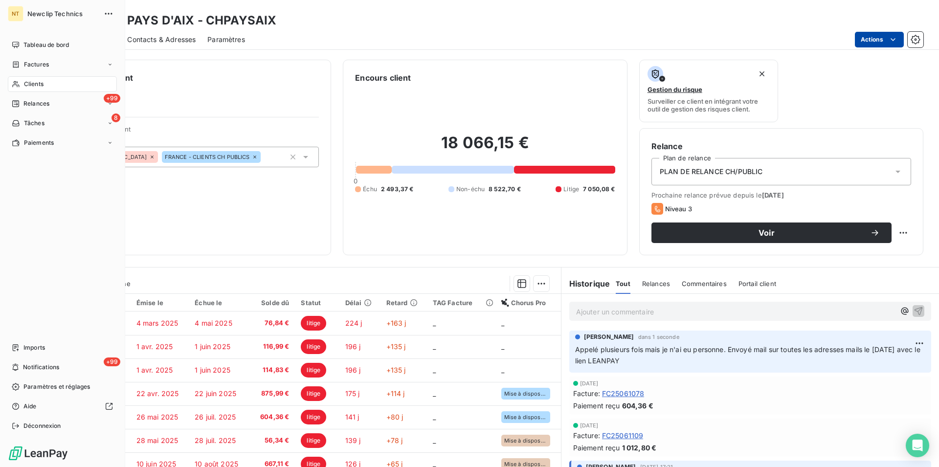
click at [42, 85] on span "Clients" at bounding box center [34, 84] width 20 height 9
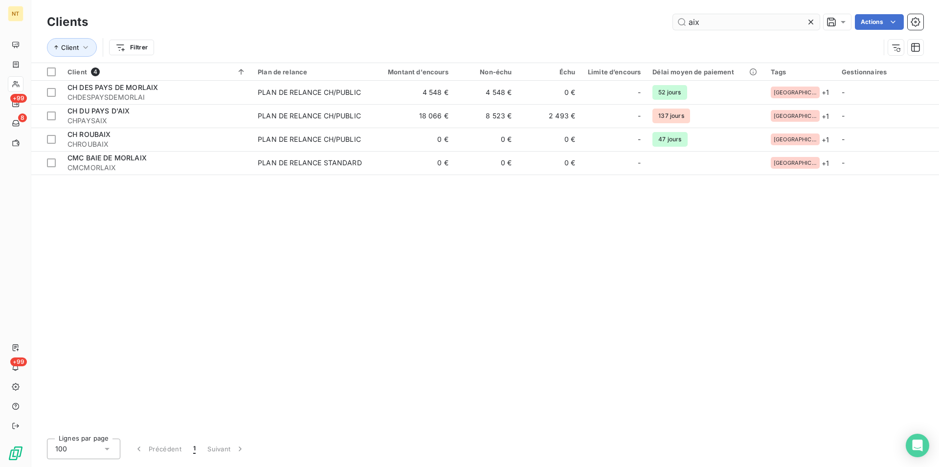
drag, startPoint x: 704, startPoint y: 16, endPoint x: 687, endPoint y: 22, distance: 17.5
click at [687, 22] on input "aix" at bounding box center [746, 22] width 147 height 16
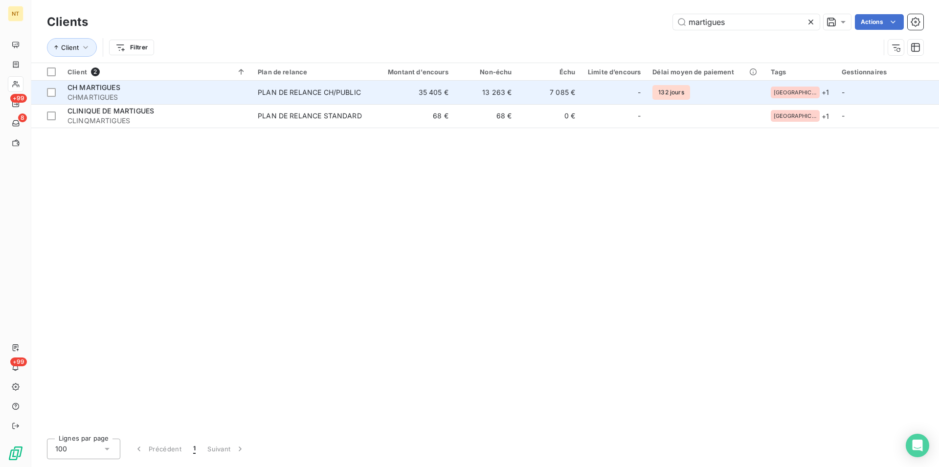
type input "martigues"
click at [158, 88] on div "CH MARTIGUES" at bounding box center [156, 88] width 179 height 10
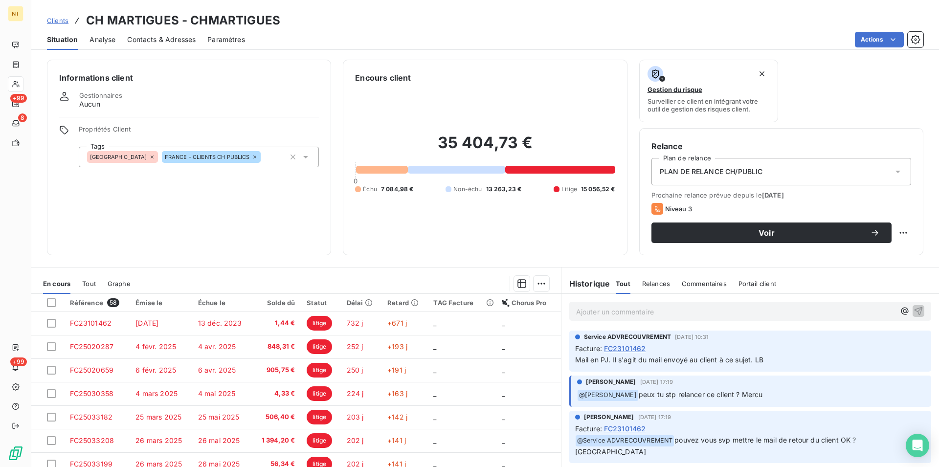
click at [168, 35] on span "Contacts & Adresses" at bounding box center [161, 40] width 68 height 10
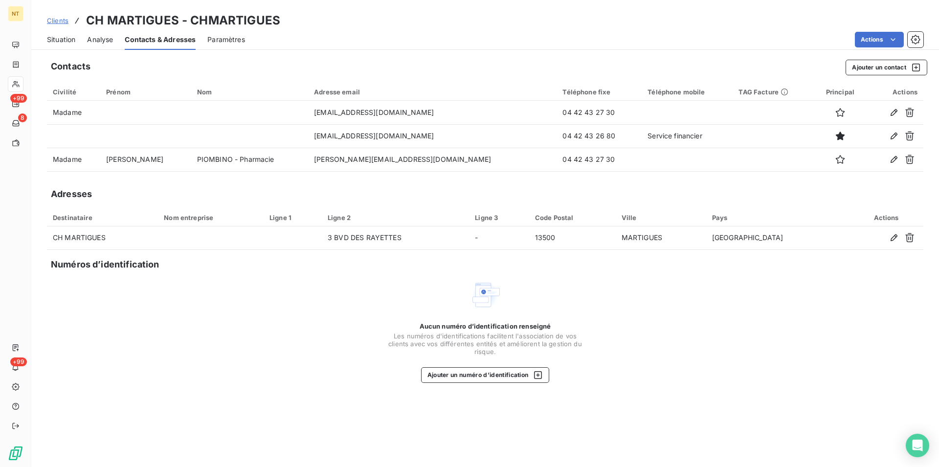
click at [63, 43] on span "Situation" at bounding box center [61, 40] width 28 height 10
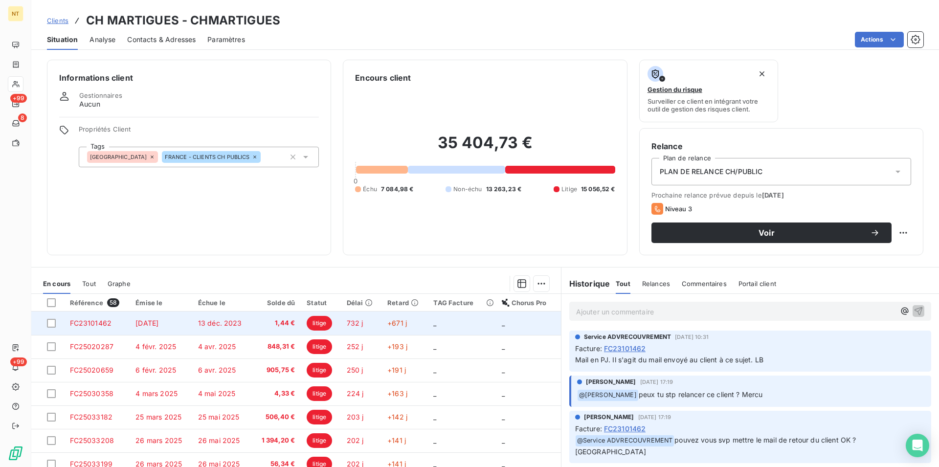
click at [158, 322] on span "[DATE]" at bounding box center [146, 323] width 23 height 8
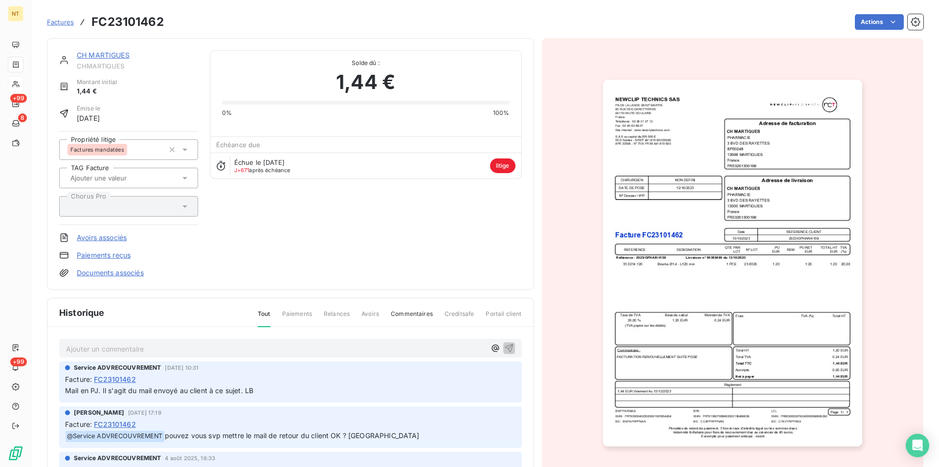
click at [108, 59] on link "CH MARTIGUES" at bounding box center [103, 55] width 53 height 8
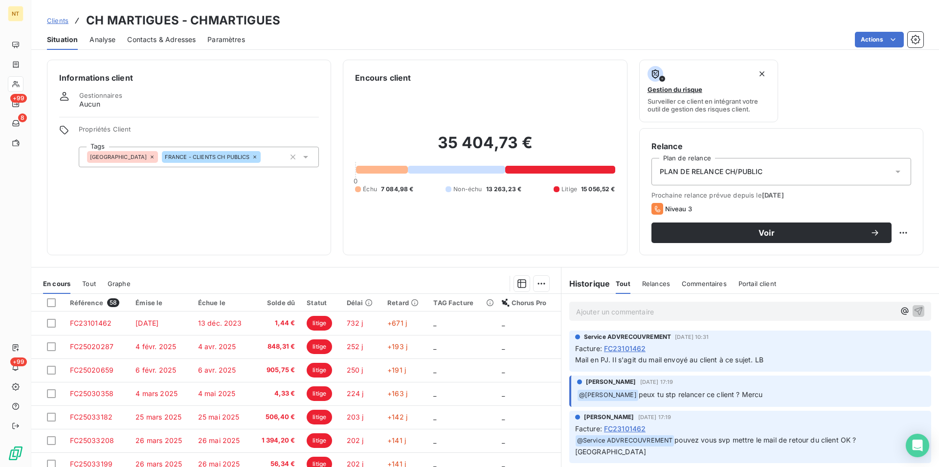
click at [156, 39] on span "Contacts & Adresses" at bounding box center [161, 40] width 68 height 10
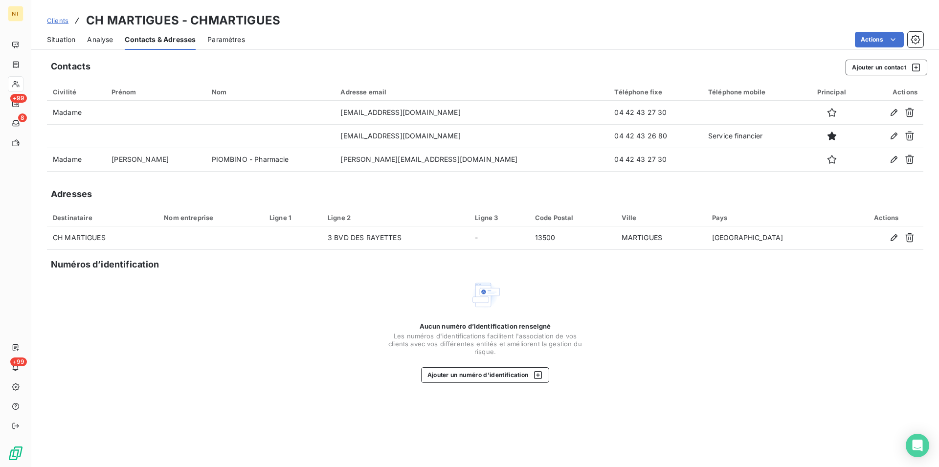
click at [57, 38] on span "Situation" at bounding box center [61, 40] width 28 height 10
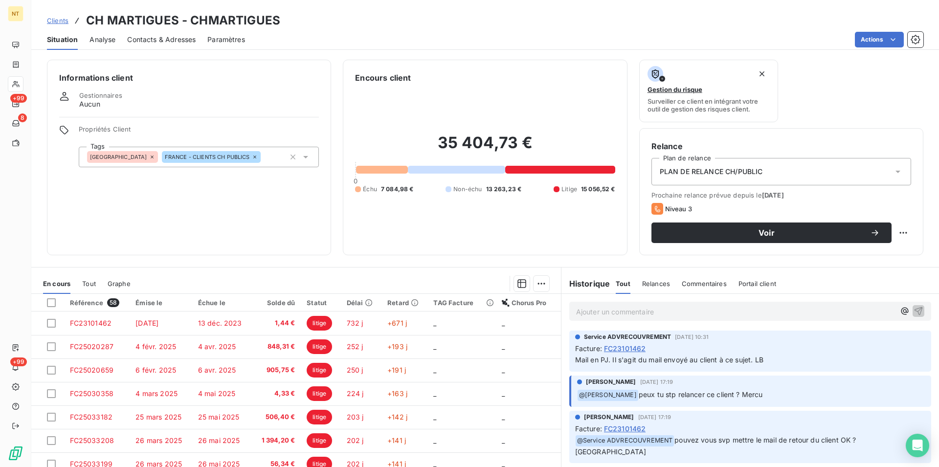
click at [152, 39] on span "Contacts & Adresses" at bounding box center [161, 40] width 68 height 10
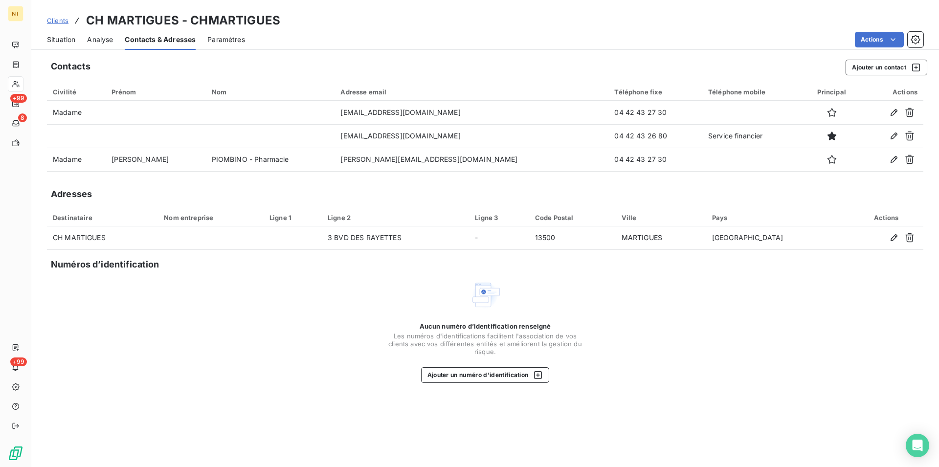
click at [55, 40] on span "Situation" at bounding box center [61, 40] width 28 height 10
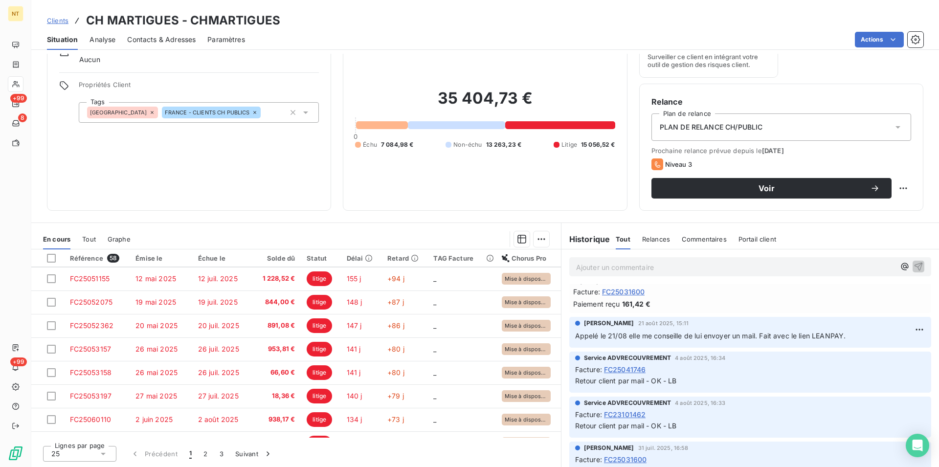
scroll to position [417, 0]
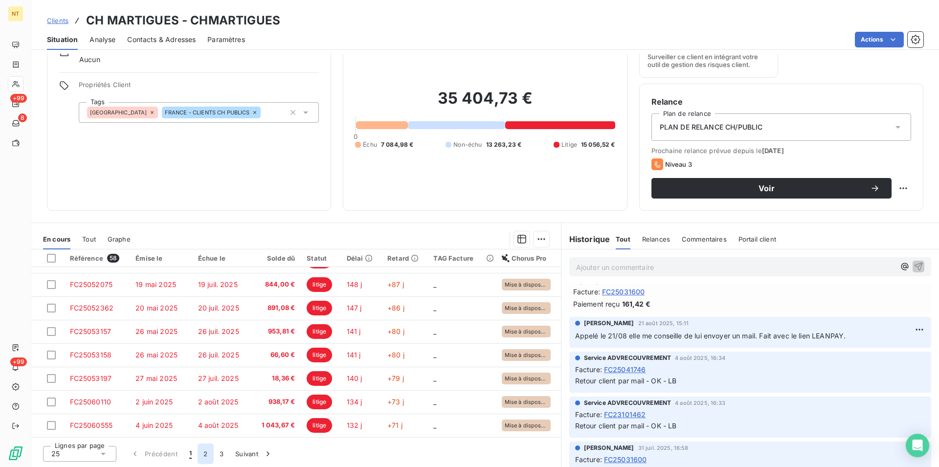
click at [206, 454] on button "2" at bounding box center [206, 454] width 16 height 21
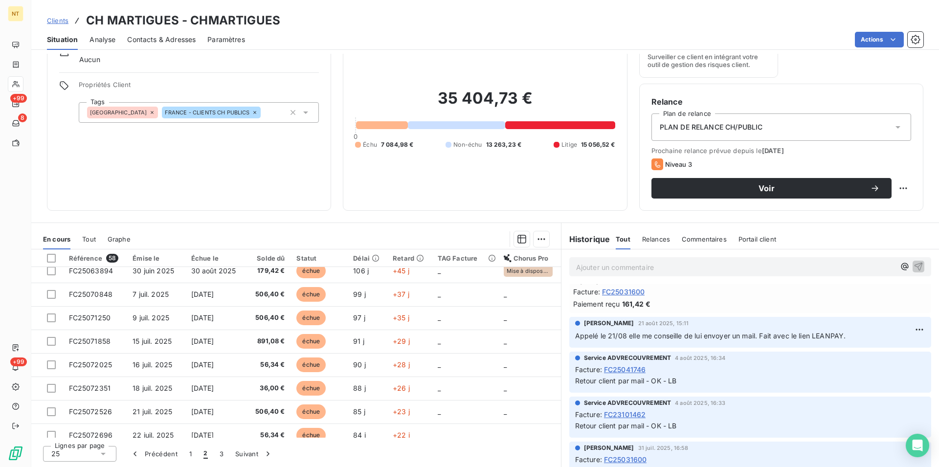
scroll to position [0, 0]
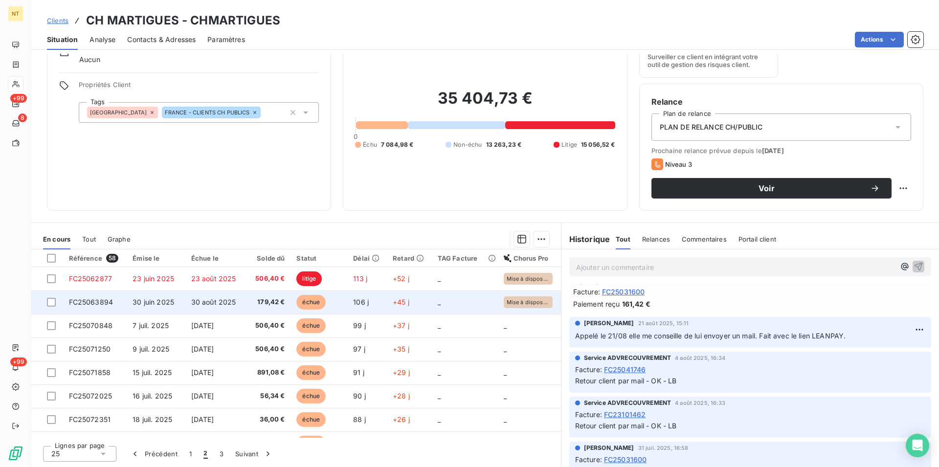
click at [94, 304] on span "FC25063894" at bounding box center [91, 302] width 45 height 8
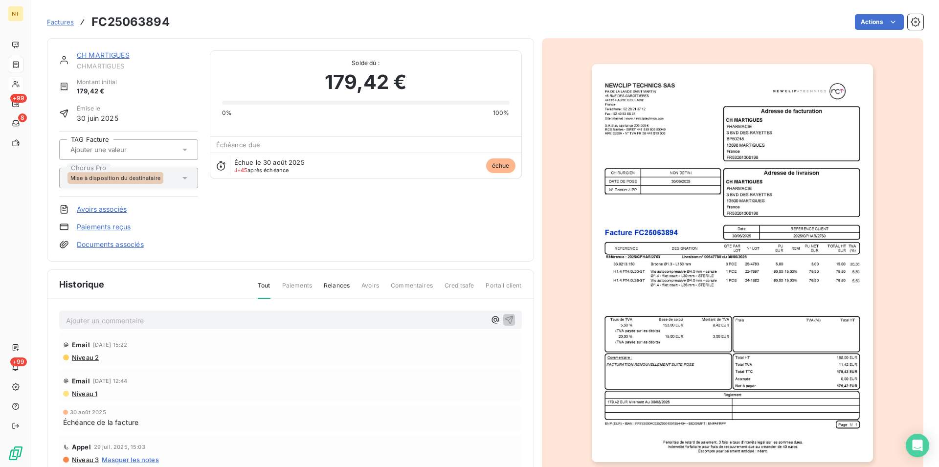
click at [88, 318] on p "Ajouter un commentaire ﻿" at bounding box center [276, 320] width 420 height 12
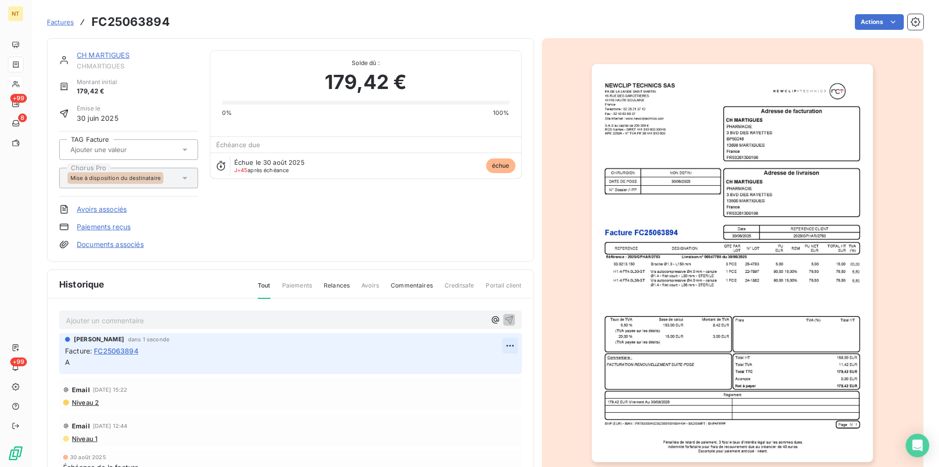
click at [501, 344] on html "NT +99 8 +99 Factures FC25063894 Actions CH MARTIGUES CHMARTIGUES Montant initi…" at bounding box center [469, 233] width 939 height 467
click at [467, 371] on div "Editer" at bounding box center [474, 368] width 55 height 16
click at [74, 361] on p "A" at bounding box center [283, 362] width 437 height 11
drag, startPoint x: 332, startPoint y: 362, endPoint x: 153, endPoint y: 362, distance: 179.5
click at [153, 362] on p "Suite à mon appel du 14/10 elle m'a transféré un mail qu'elle avait envoyé à Ju…" at bounding box center [283, 362] width 437 height 11
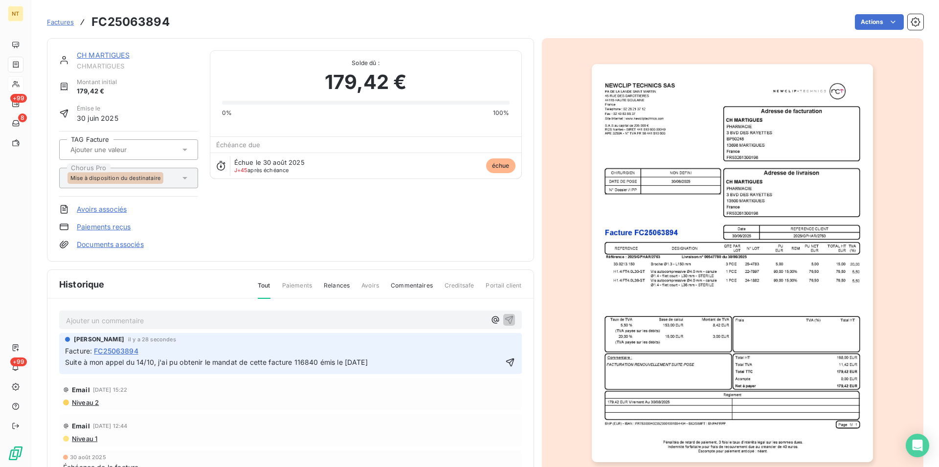
drag, startPoint x: 62, startPoint y: 362, endPoint x: 411, endPoint y: 374, distance: 349.4
click at [411, 374] on div "[PERSON_NAME] il y a 28 secondes Facture : FC25063894 Suite à mon appel du 14/1…" at bounding box center [290, 353] width 463 height 41
copy span "Suite à mon appel du 14/10, j'ai pu obtenir le mandat de cette facture 116840 é…"
click at [506, 361] on icon "button" at bounding box center [510, 363] width 8 height 8
click at [889, 22] on html "NT +99 8 +99 Factures FC25063894 Actions CH MARTIGUES CHMARTIGUES Montant initi…" at bounding box center [469, 233] width 939 height 467
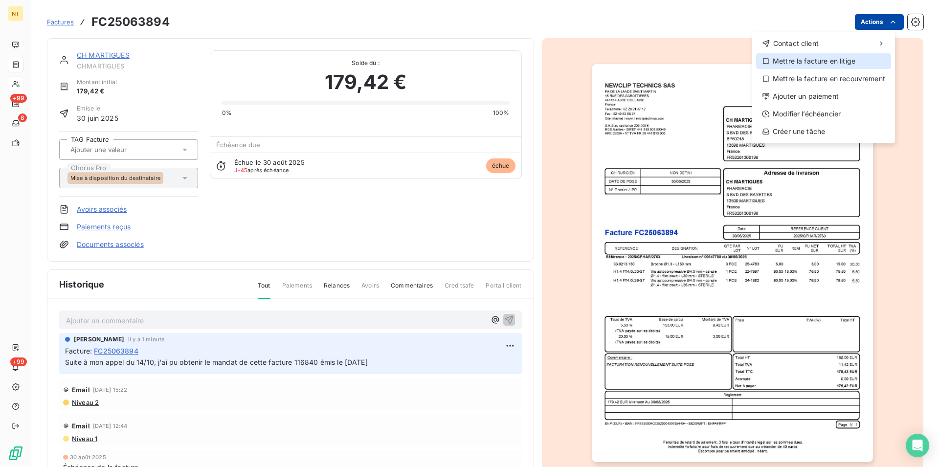
click at [834, 62] on div "Mettre la facture en litige" at bounding box center [823, 61] width 135 height 16
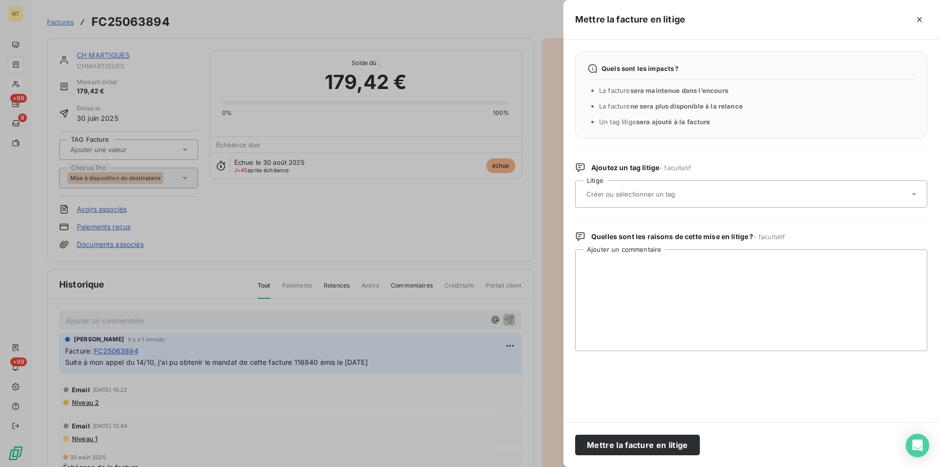
click at [624, 194] on input "text" at bounding box center [656, 194] width 142 height 9
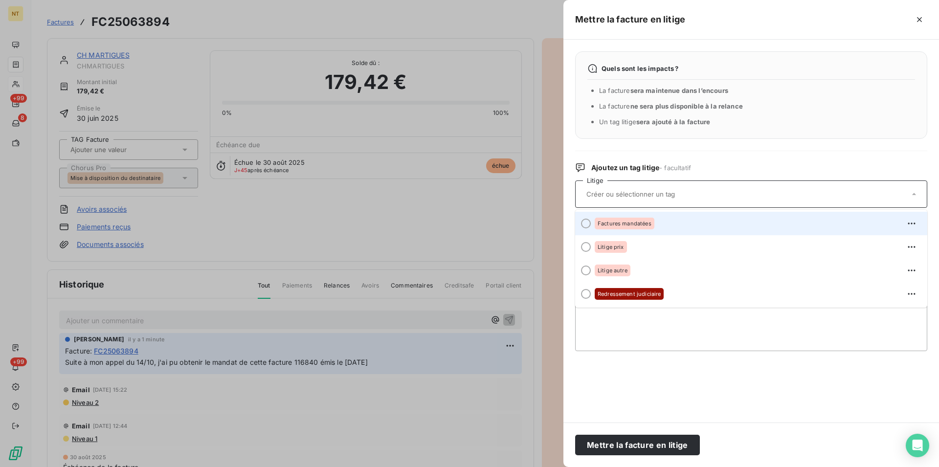
click at [585, 224] on div at bounding box center [586, 224] width 10 height 10
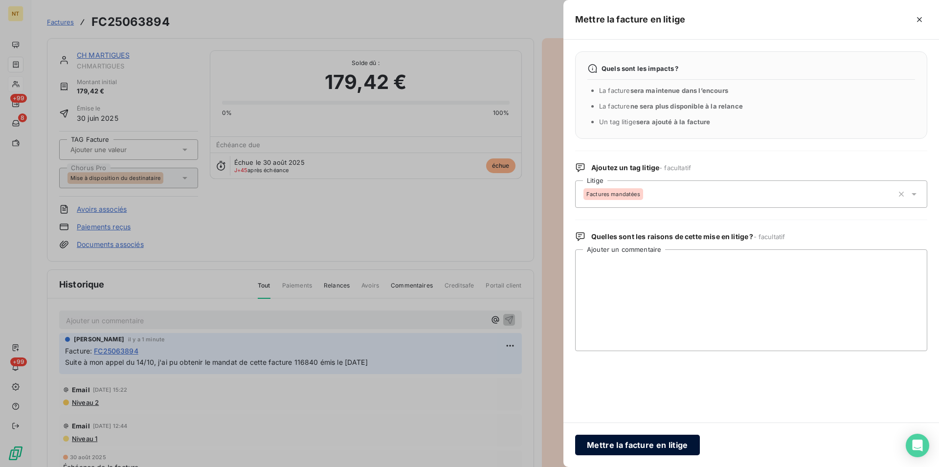
click at [614, 442] on button "Mettre la facture en litige" at bounding box center [637, 445] width 125 height 21
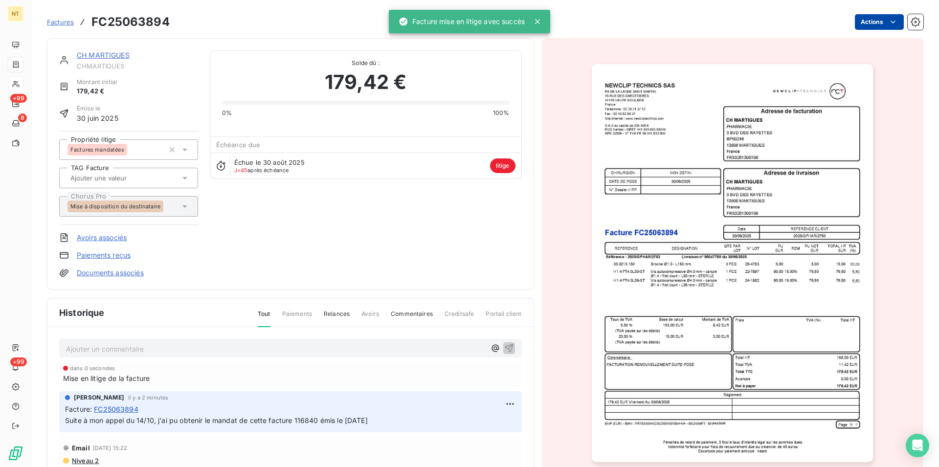
click at [105, 55] on link "CH MARTIGUES" at bounding box center [103, 55] width 53 height 8
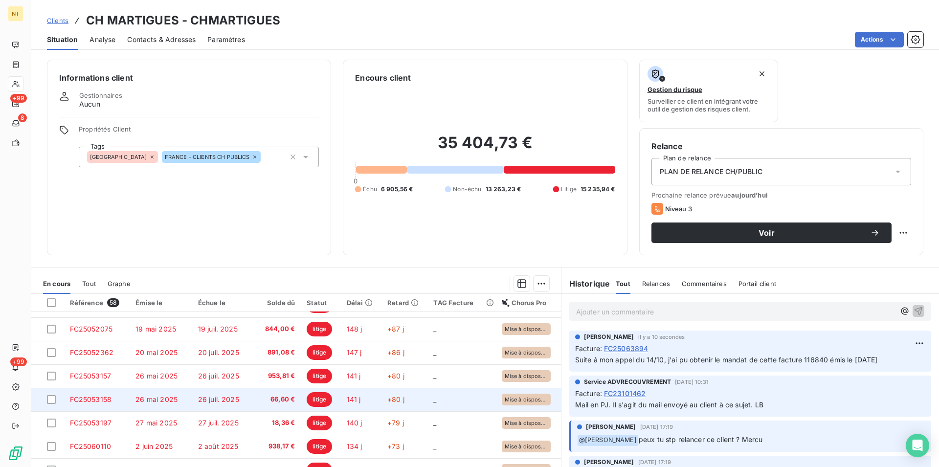
scroll to position [45, 0]
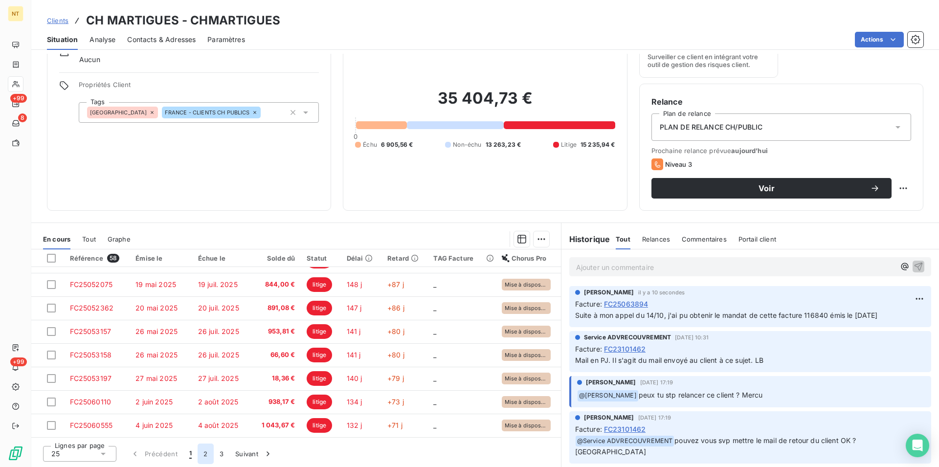
click at [205, 456] on button "2" at bounding box center [206, 454] width 16 height 21
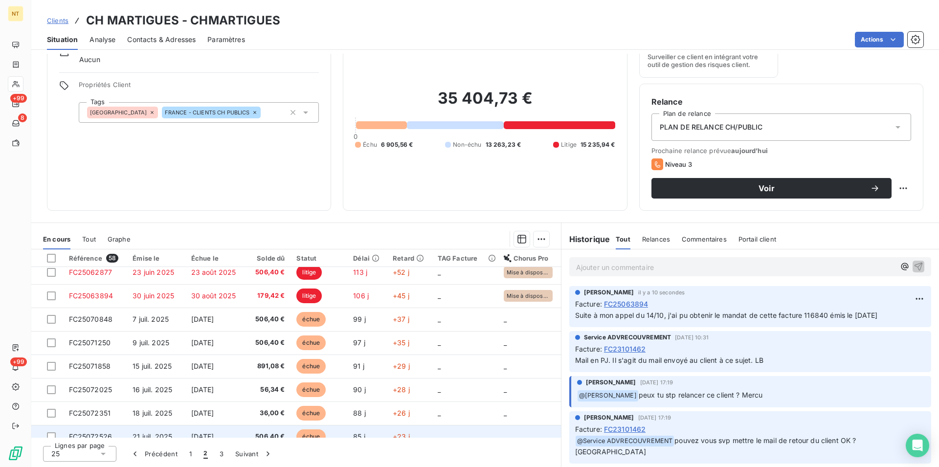
scroll to position [0, 0]
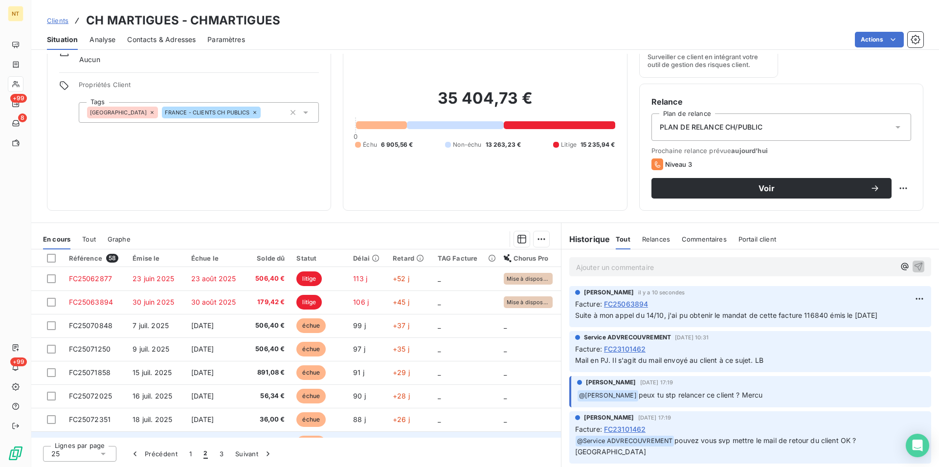
click at [84, 325] on span "FC25070848" at bounding box center [91, 325] width 44 height 8
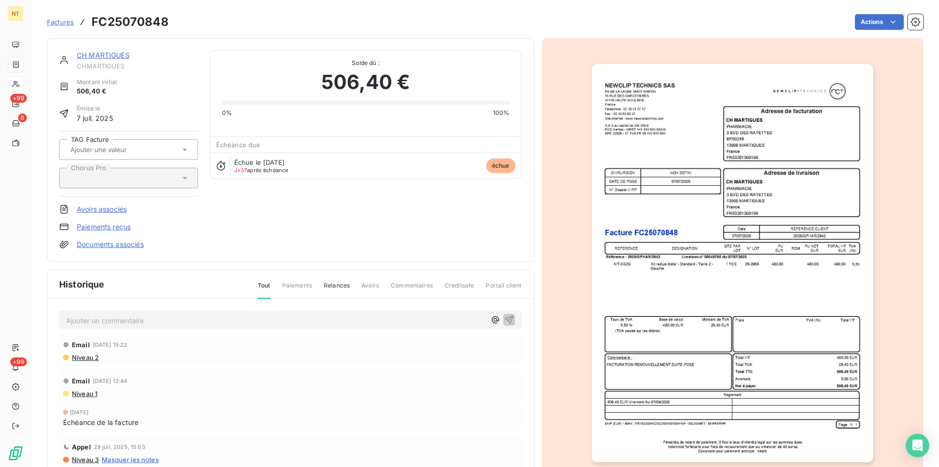
click at [76, 316] on p "Ajouter un commentaire ﻿" at bounding box center [276, 320] width 420 height 12
click at [318, 321] on span "Suite à mon appel du 14/10, j'ai pu obtenir le mandat de cette facture 116840 é…" at bounding box center [217, 319] width 303 height 8
click at [504, 318] on icon "button" at bounding box center [509, 319] width 10 height 10
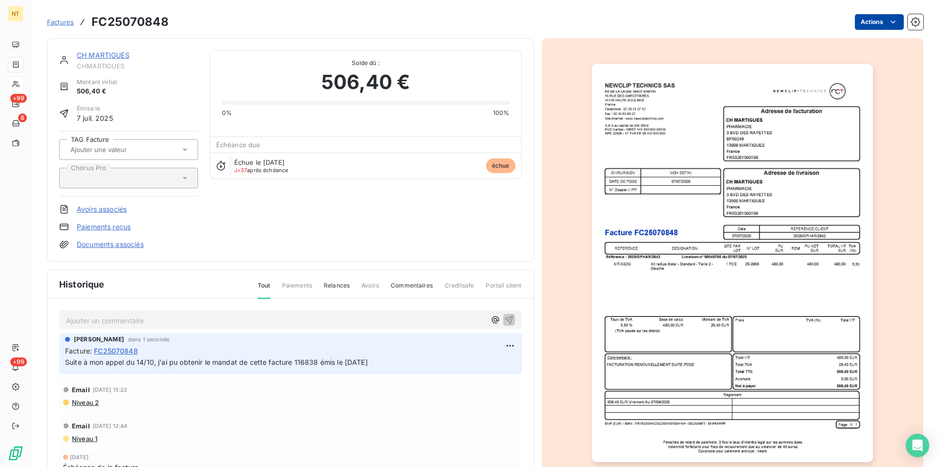
click at [887, 17] on html "NT +99 8 +99 Factures FC25070848 Actions CH MARTIGUES CHMARTIGUES Montant initi…" at bounding box center [469, 233] width 939 height 467
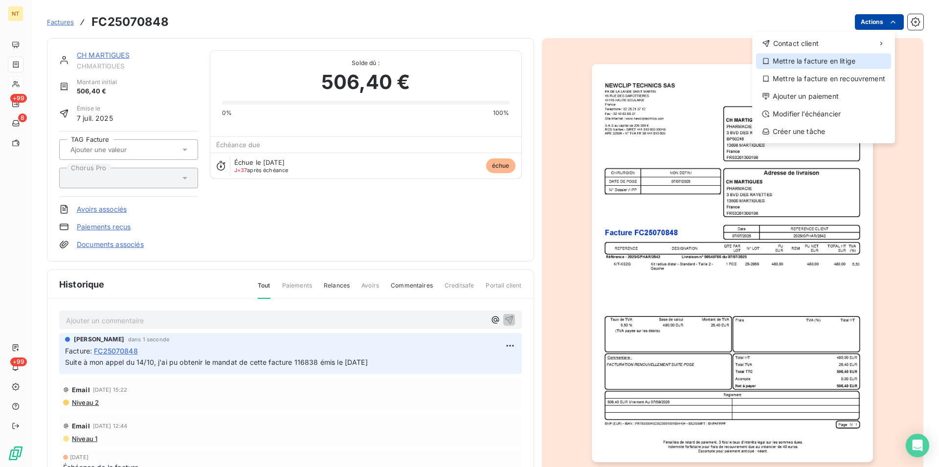
click at [832, 62] on div "Mettre la facture en litige" at bounding box center [823, 61] width 135 height 16
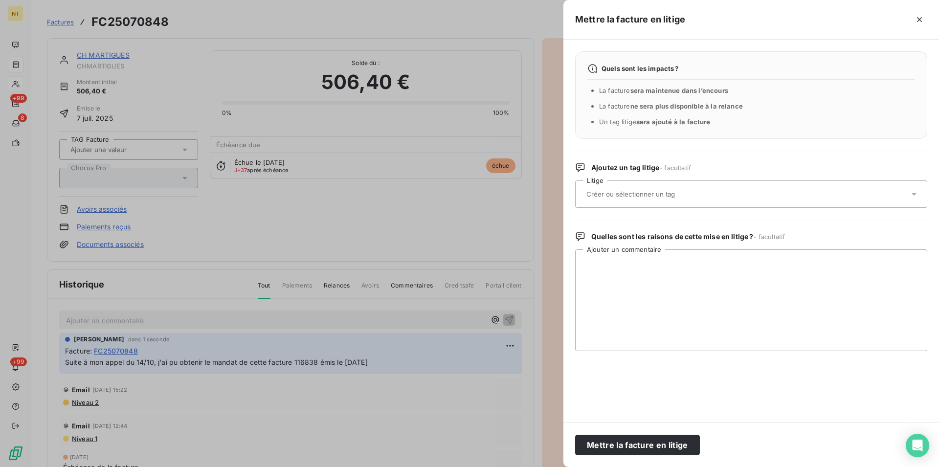
click at [645, 197] on input "text" at bounding box center [656, 194] width 142 height 9
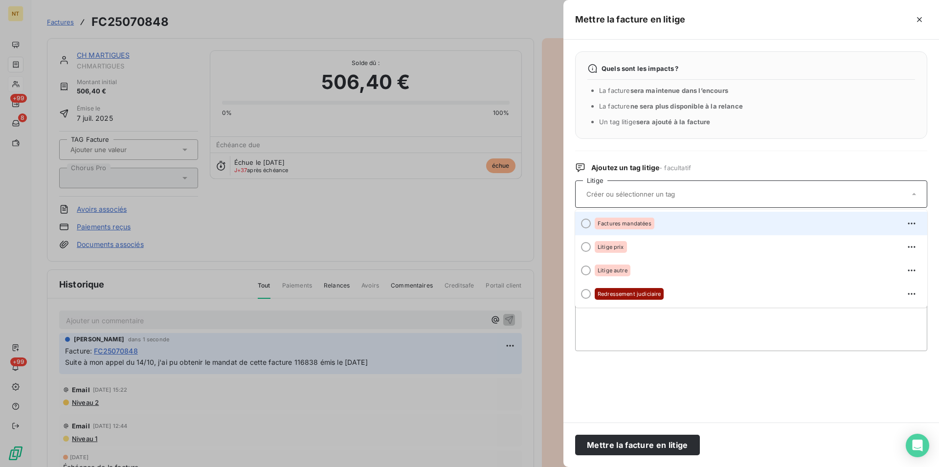
click at [585, 223] on div at bounding box center [586, 224] width 10 height 10
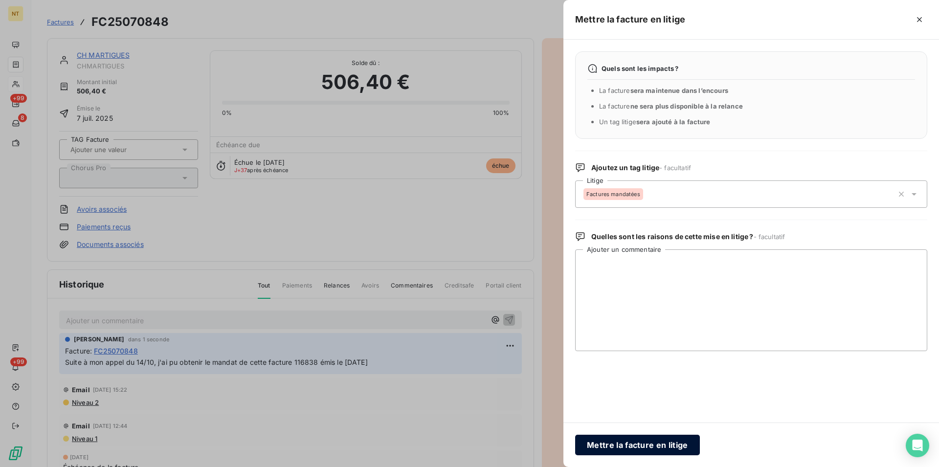
click at [606, 443] on button "Mettre la facture en litige" at bounding box center [637, 445] width 125 height 21
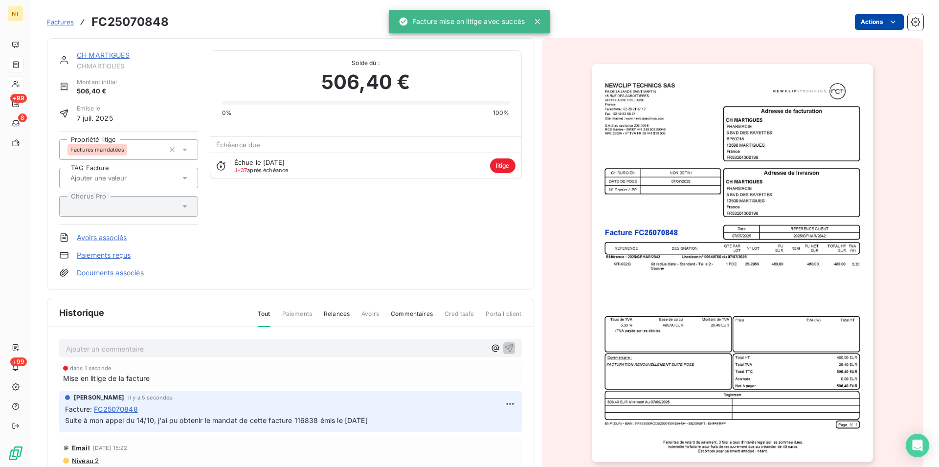
click at [108, 58] on link "CH MARTIGUES" at bounding box center [103, 55] width 53 height 8
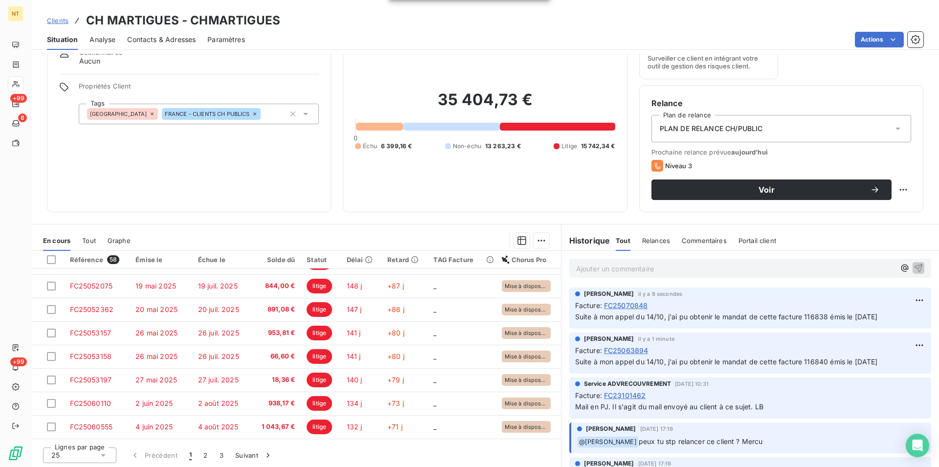
scroll to position [45, 0]
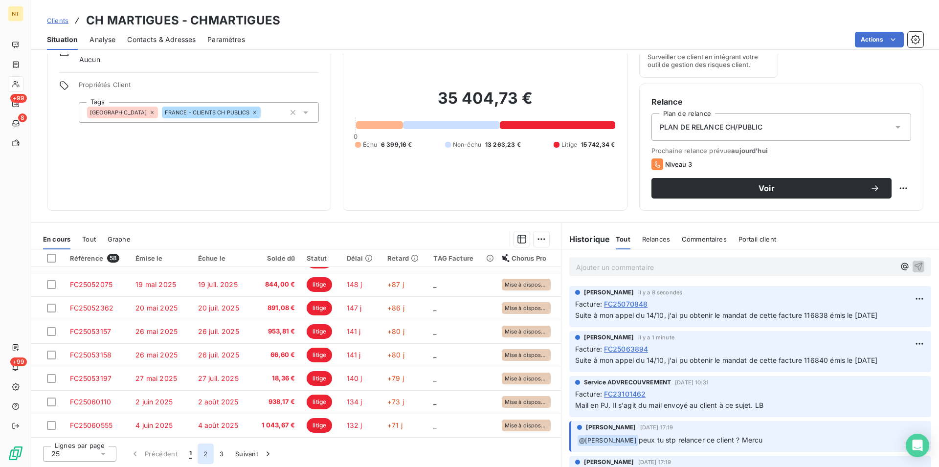
click at [202, 457] on button "2" at bounding box center [206, 454] width 16 height 21
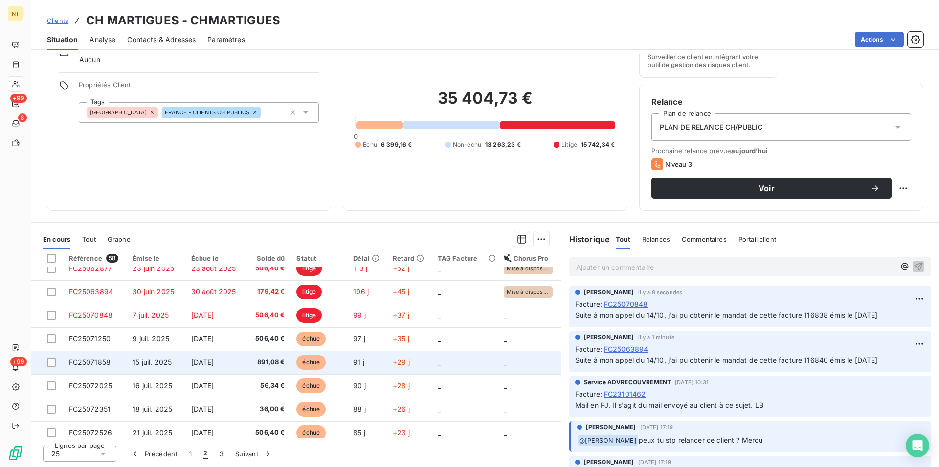
scroll to position [0, 0]
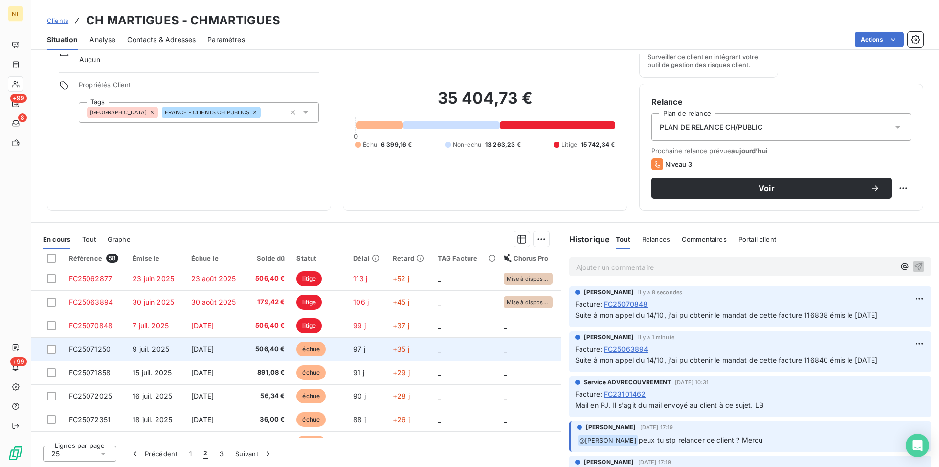
click at [86, 347] on span "FC25071250" at bounding box center [90, 349] width 42 height 8
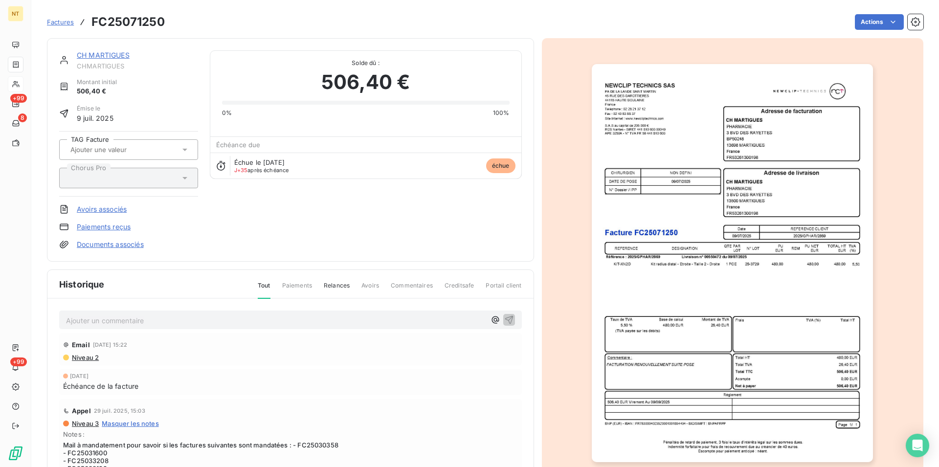
click at [101, 319] on p "Ajouter un commentaire ﻿" at bounding box center [276, 320] width 420 height 12
click at [316, 320] on span "Suite à mon appel du 14/10, j'ai pu obtenir le mandat de cette facture 116840 é…" at bounding box center [217, 319] width 303 height 8
click at [363, 320] on span "Suite à mon appel du 14/10, j'ai pu obtenir le mandat de cette facture 119332 é…" at bounding box center [217, 319] width 303 height 8
click at [352, 320] on span "Suite à mon appel du 14/10, j'ai pu obtenir le mandat de cette facture 119332 é…" at bounding box center [217, 319] width 303 height 8
click at [504, 315] on icon "button" at bounding box center [509, 319] width 10 height 10
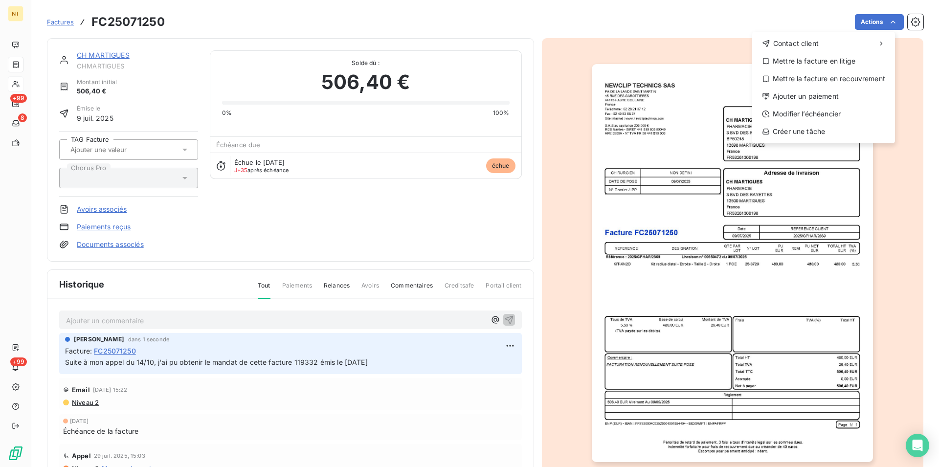
click at [882, 22] on html "NT +99 8 +99 Factures FC25071250 Actions Contact client Mettre la facture en li…" at bounding box center [469, 233] width 939 height 467
click at [844, 63] on div "Mettre la facture en litige" at bounding box center [823, 61] width 135 height 16
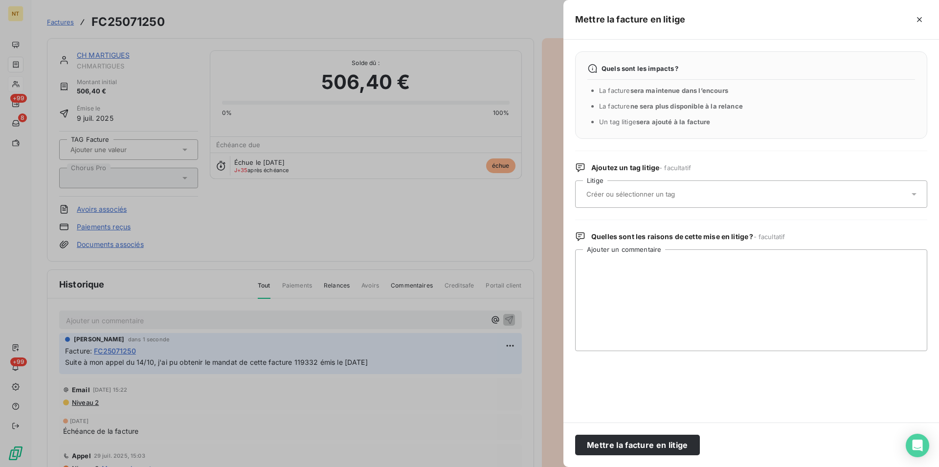
click at [635, 199] on input "text" at bounding box center [656, 194] width 142 height 9
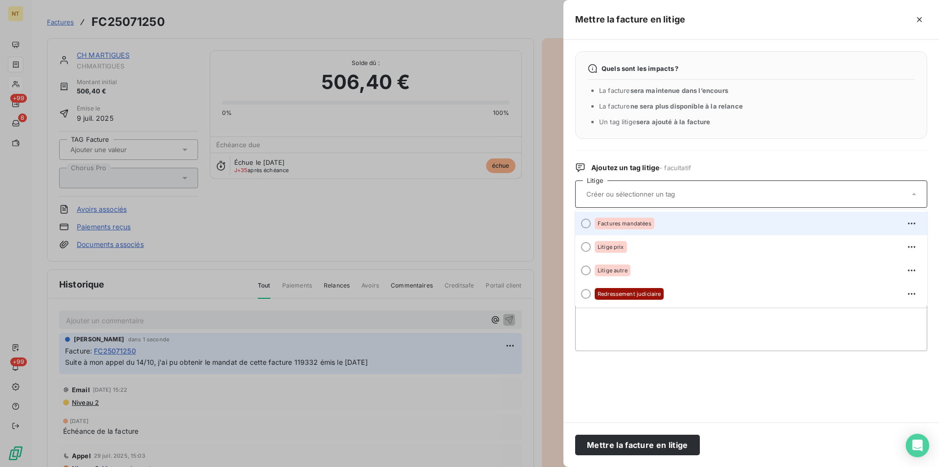
click at [587, 224] on div at bounding box center [586, 224] width 10 height 10
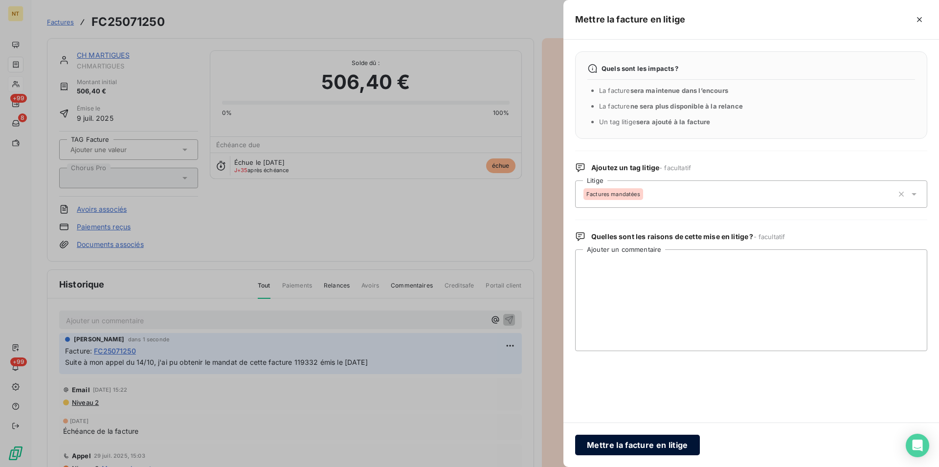
click at [636, 446] on button "Mettre la facture en litige" at bounding box center [637, 445] width 125 height 21
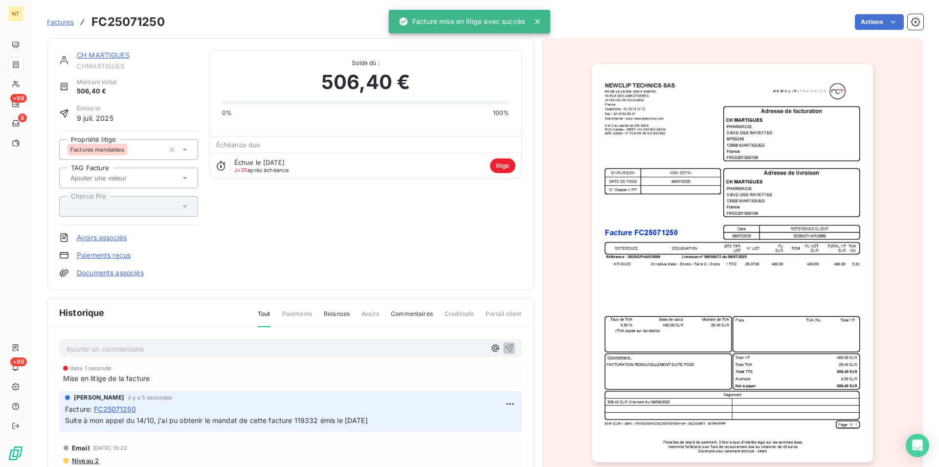
click at [102, 56] on link "CH MARTIGUES" at bounding box center [103, 55] width 53 height 8
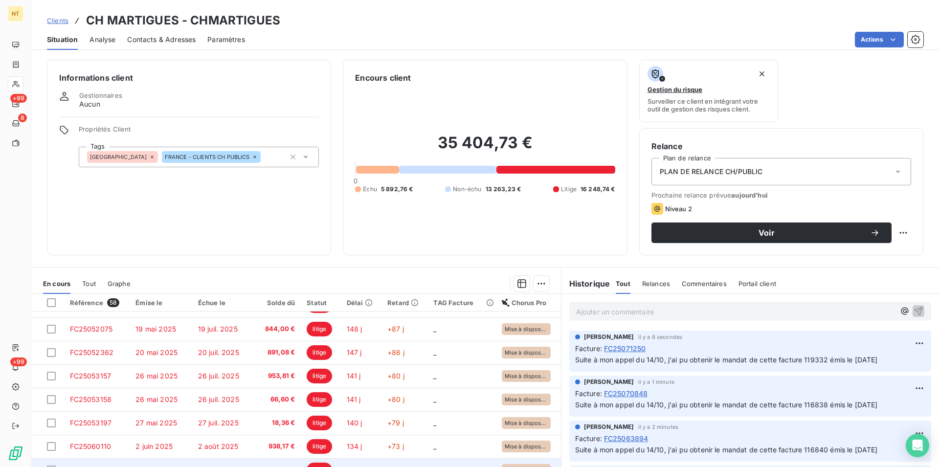
scroll to position [45, 0]
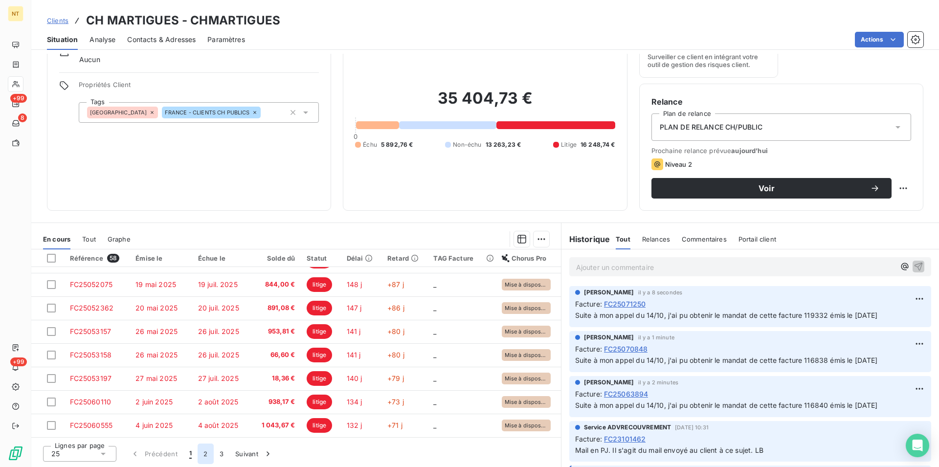
click at [206, 459] on button "2" at bounding box center [206, 454] width 16 height 21
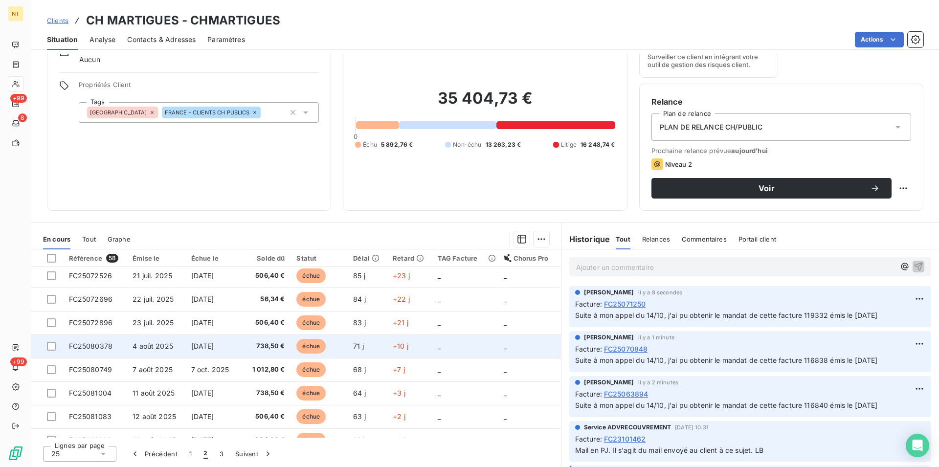
scroll to position [67, 0]
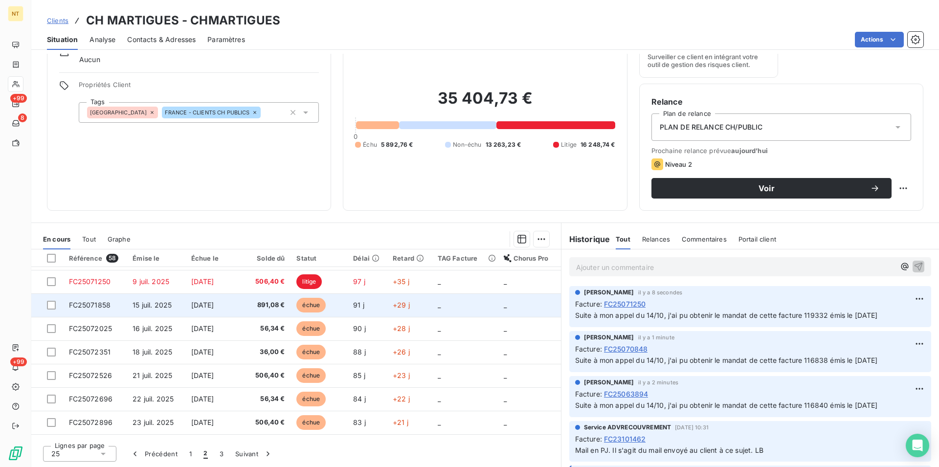
click at [101, 303] on span "FC25071858" at bounding box center [90, 305] width 42 height 8
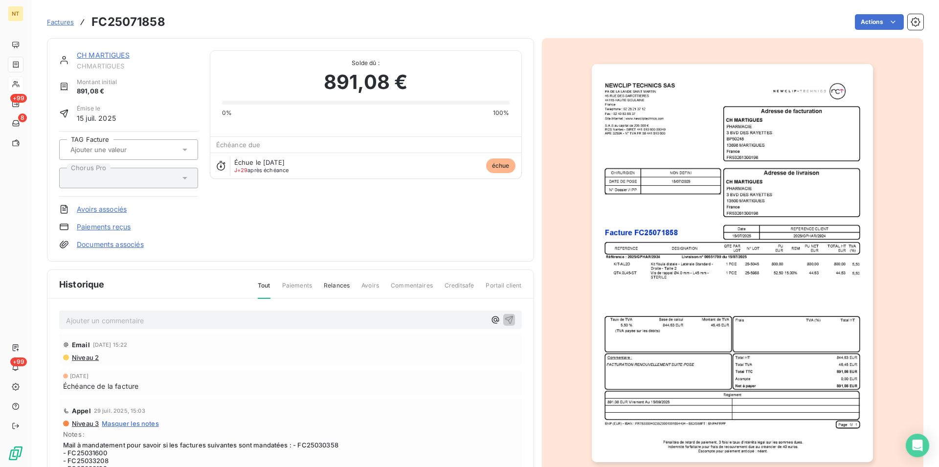
click at [127, 317] on p "Ajouter un commentaire ﻿" at bounding box center [276, 320] width 420 height 12
click at [317, 318] on span "Suite à mon appel du 14/10, j'ai pu obtenir le mandat de cette facture 116840 é…" at bounding box center [217, 319] width 303 height 8
click at [363, 319] on span "Suite à mon appel du 14/10, j'ai pu obtenir le mandat de cette facture 119333 é…" at bounding box center [217, 319] width 303 height 8
click at [352, 320] on span "Suite à mon appel du 14/10, j'ai pu obtenir le mandat de cette facture 119333 é…" at bounding box center [217, 319] width 303 height 8
click at [504, 318] on icon "button" at bounding box center [509, 319] width 10 height 10
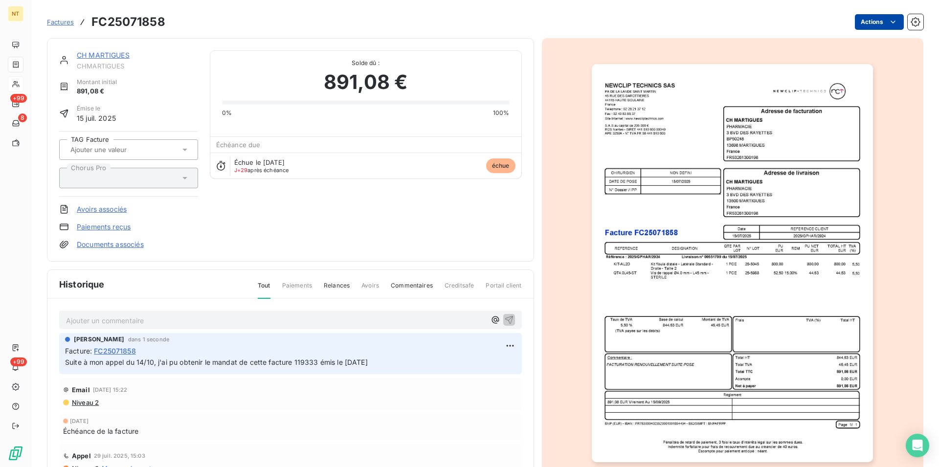
click at [885, 20] on html "NT +99 8 +99 Factures FC25071858 Actions CH MARTIGUES CHMARTIGUES Montant initi…" at bounding box center [469, 233] width 939 height 467
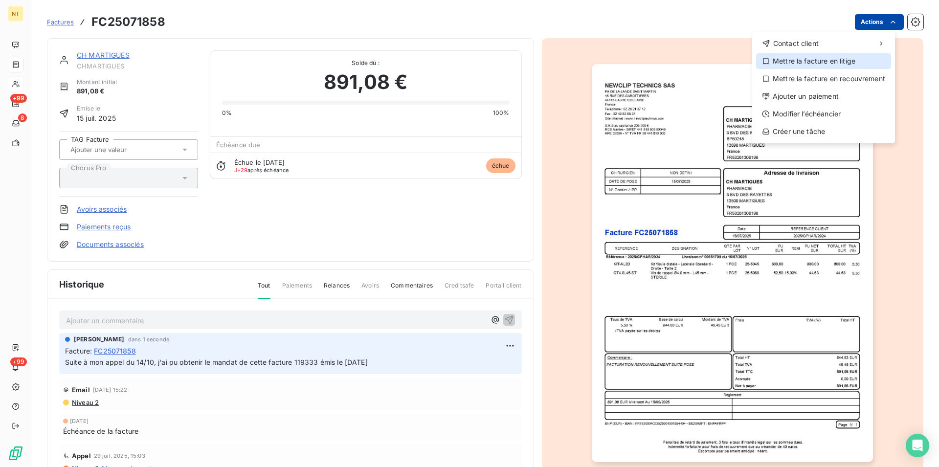
click at [825, 59] on div "Mettre la facture en litige" at bounding box center [823, 61] width 135 height 16
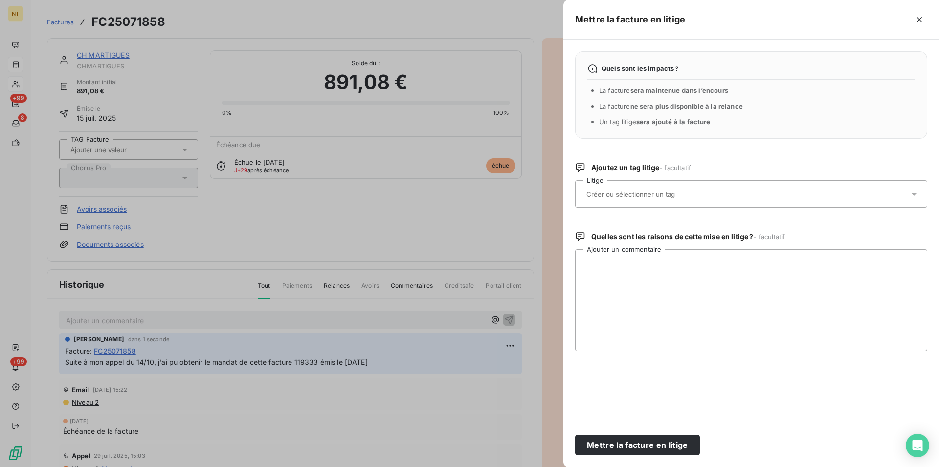
click at [648, 193] on input "text" at bounding box center [656, 194] width 142 height 9
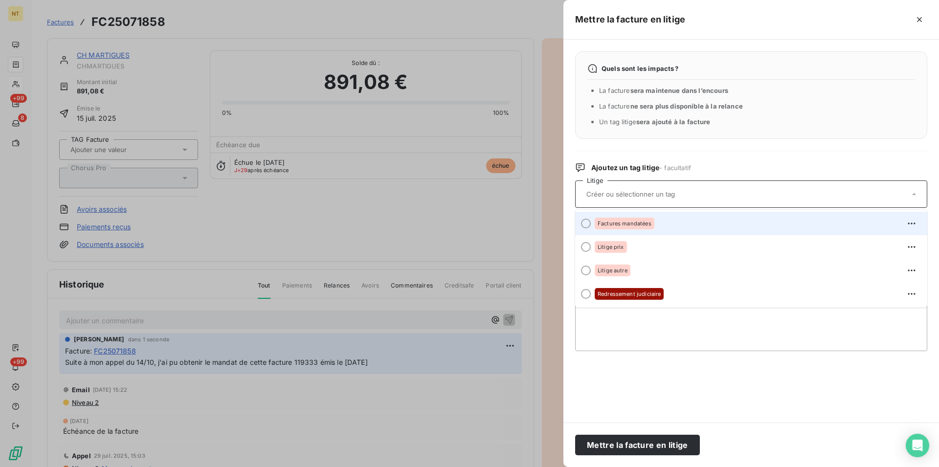
click at [586, 221] on div at bounding box center [586, 224] width 10 height 10
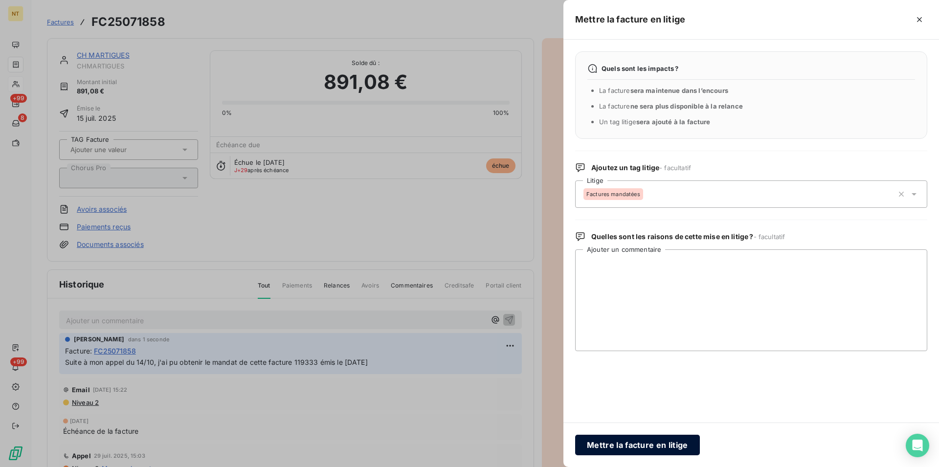
click at [607, 441] on button "Mettre la facture en litige" at bounding box center [637, 445] width 125 height 21
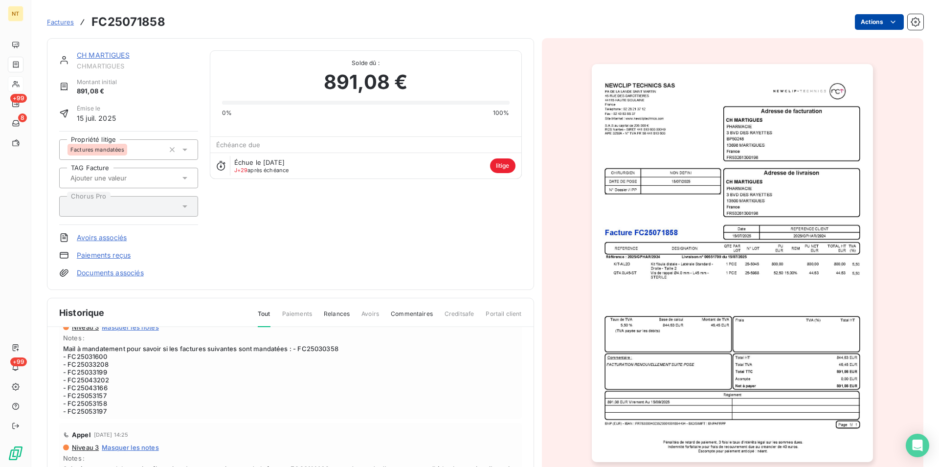
scroll to position [150, 0]
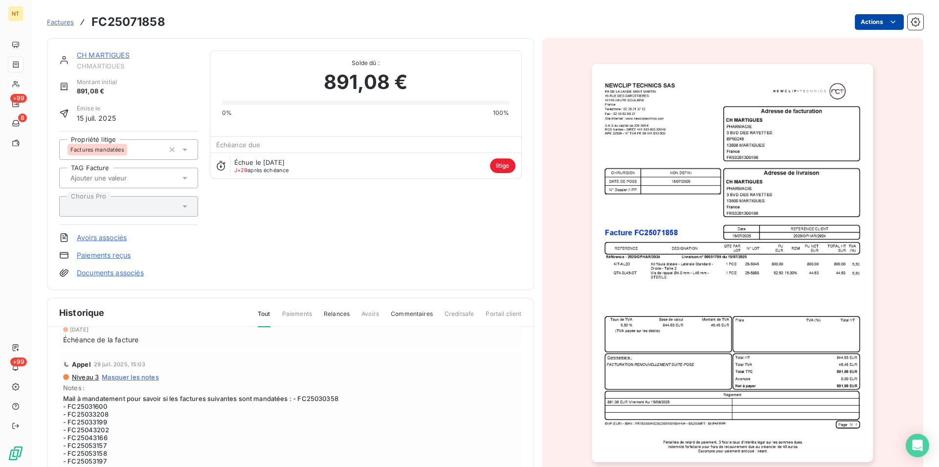
click at [96, 56] on link "CH MARTIGUES" at bounding box center [103, 55] width 53 height 8
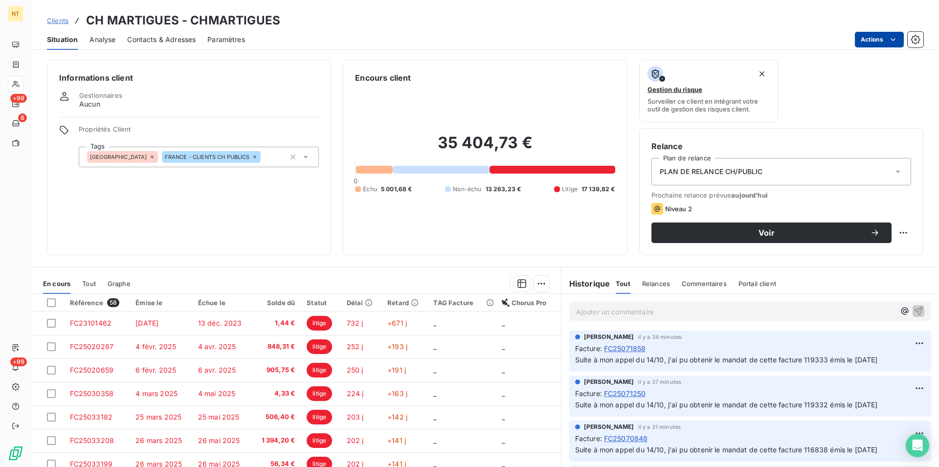
click at [894, 38] on html "NT +99 8 +99 Clients CH MARTIGUES - CHMARTIGUES Situation Analyse Contacts & Ad…" at bounding box center [469, 233] width 939 height 467
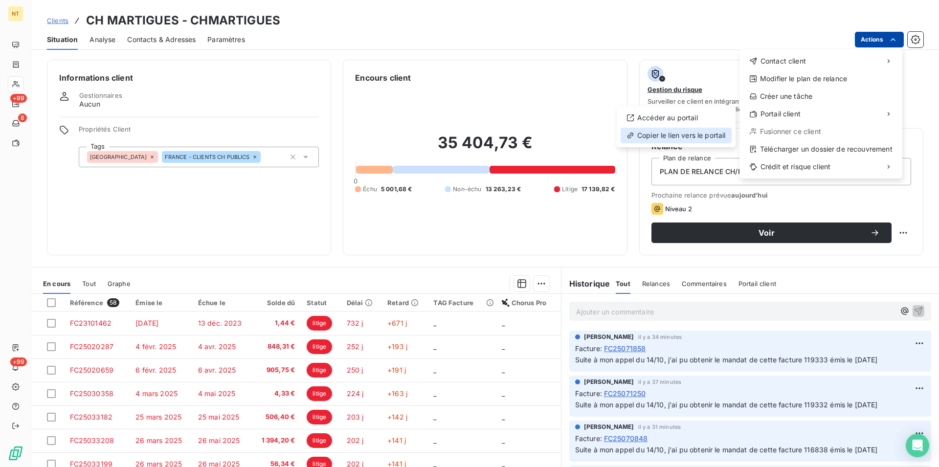
click at [696, 138] on div "Copier le lien vers le portail" at bounding box center [676, 136] width 111 height 16
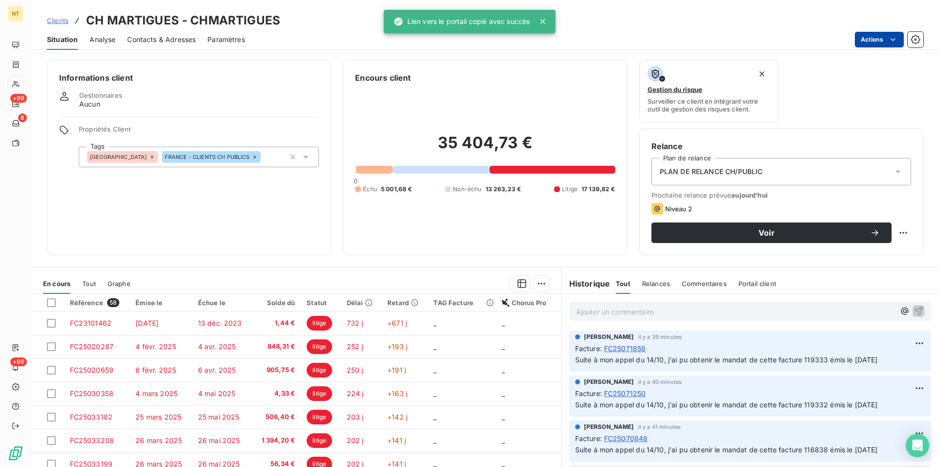
click at [576, 309] on p "Ajouter un commentaire ﻿" at bounding box center [735, 312] width 319 height 12
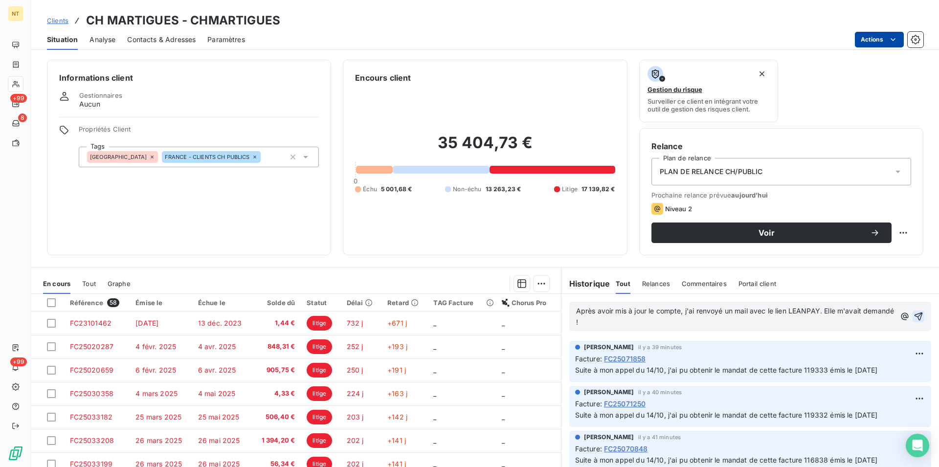
click at [914, 313] on icon "button" at bounding box center [919, 317] width 10 height 10
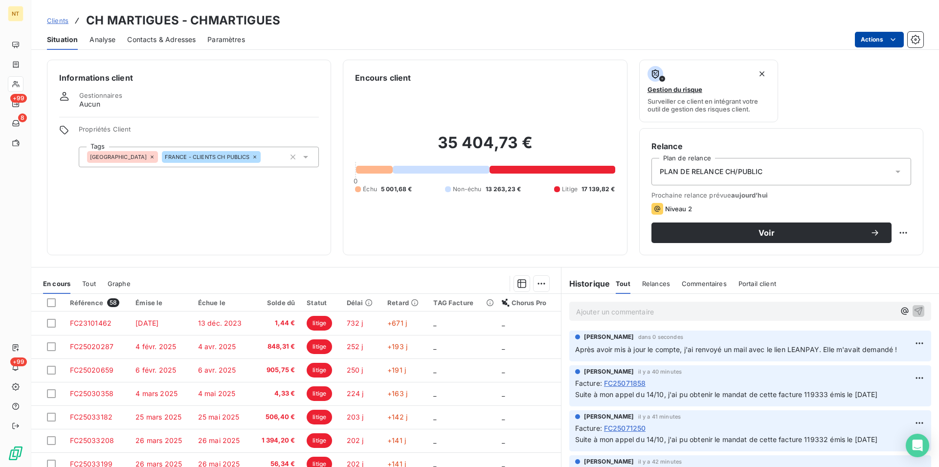
click at [177, 42] on span "Contacts & Adresses" at bounding box center [161, 40] width 68 height 10
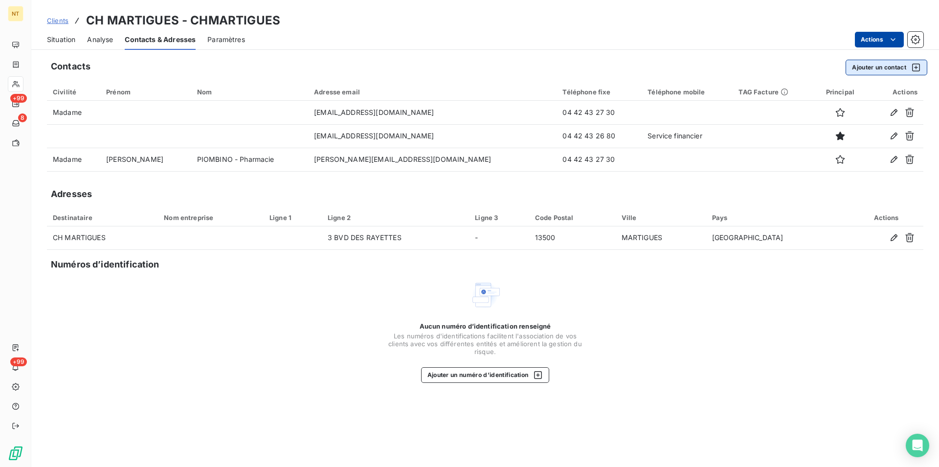
click at [872, 64] on button "Ajouter un contact" at bounding box center [887, 68] width 82 height 16
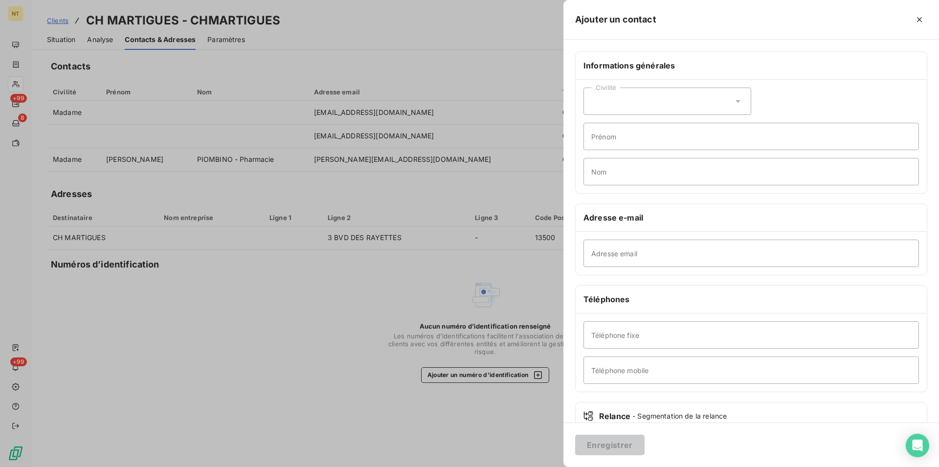
click at [736, 101] on icon at bounding box center [738, 101] width 5 height 2
click at [596, 123] on input "radio" at bounding box center [594, 126] width 10 height 10
click at [599, 137] on input "Prénom" at bounding box center [751, 136] width 336 height 27
type input "Carole"
click at [597, 172] on input "Nom" at bounding box center [751, 171] width 336 height 27
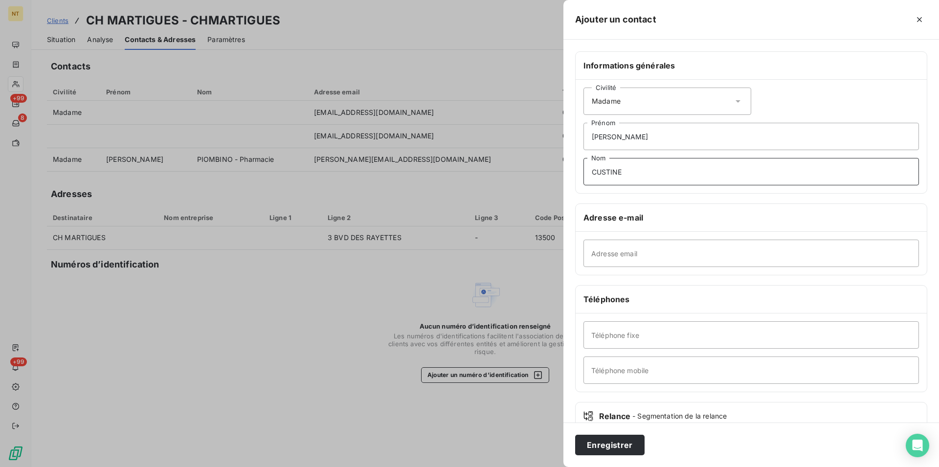
type input "CUSTINE"
click at [596, 370] on input "Téléphone mobile" at bounding box center [751, 370] width 336 height 27
type input "Gestionnaire finance"
click at [595, 248] on input "Adresse email" at bounding box center [751, 253] width 336 height 27
click at [599, 332] on input "Téléphone fixe" at bounding box center [751, 334] width 336 height 27
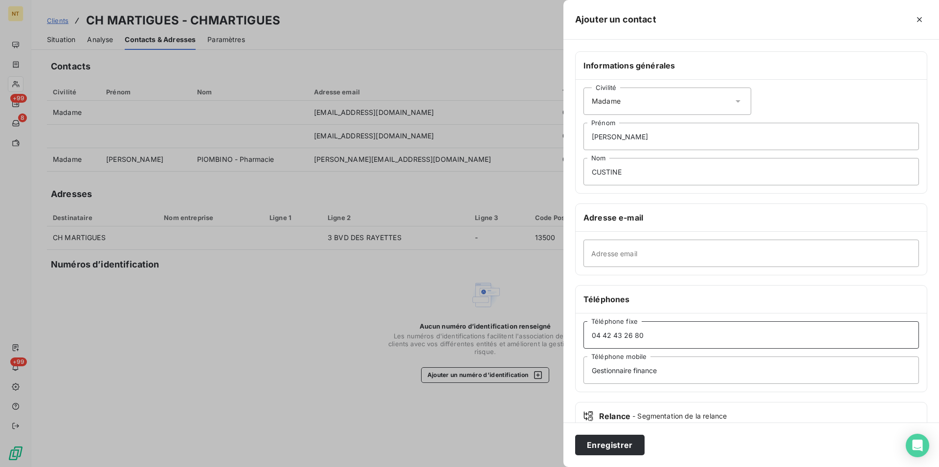
type input "04 42 43 26 80"
click at [595, 258] on input "Adresse email" at bounding box center [751, 253] width 336 height 27
type input "[EMAIL_ADDRESS][DOMAIN_NAME]"
click at [598, 439] on button "Enregistrer" at bounding box center [609, 445] width 69 height 21
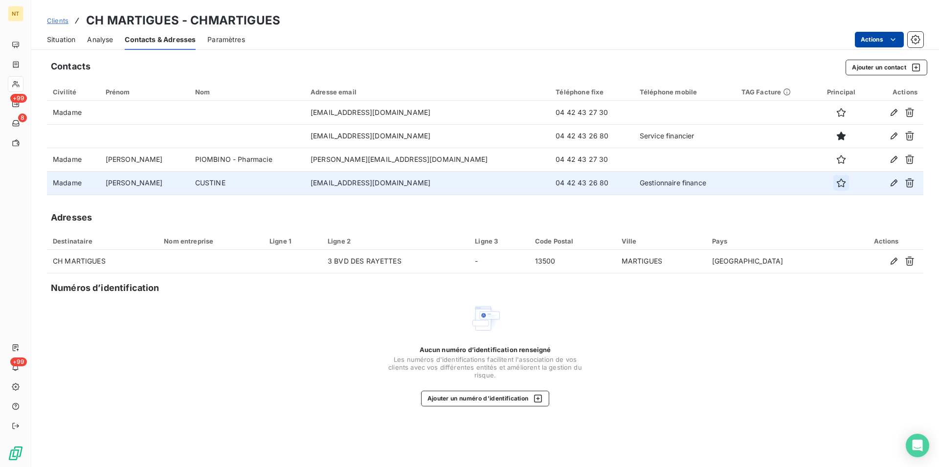
click at [836, 183] on icon "button" at bounding box center [841, 183] width 10 height 10
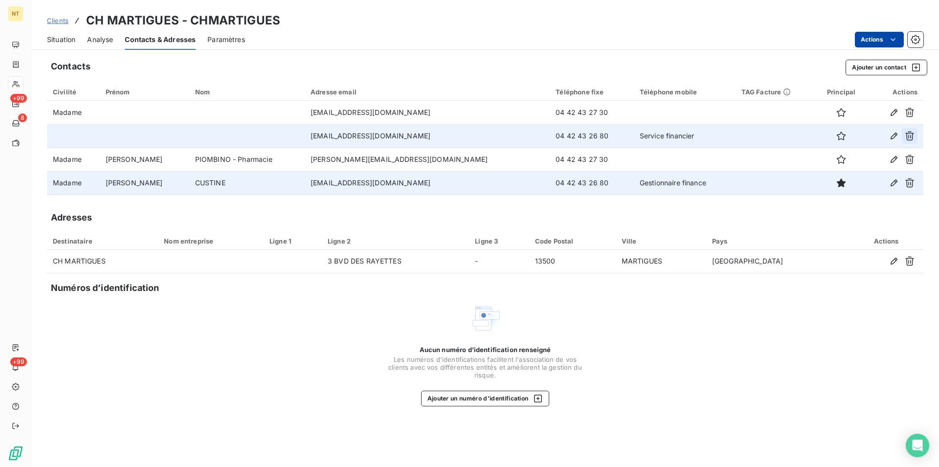
click at [910, 134] on icon "button" at bounding box center [910, 136] width 10 height 10
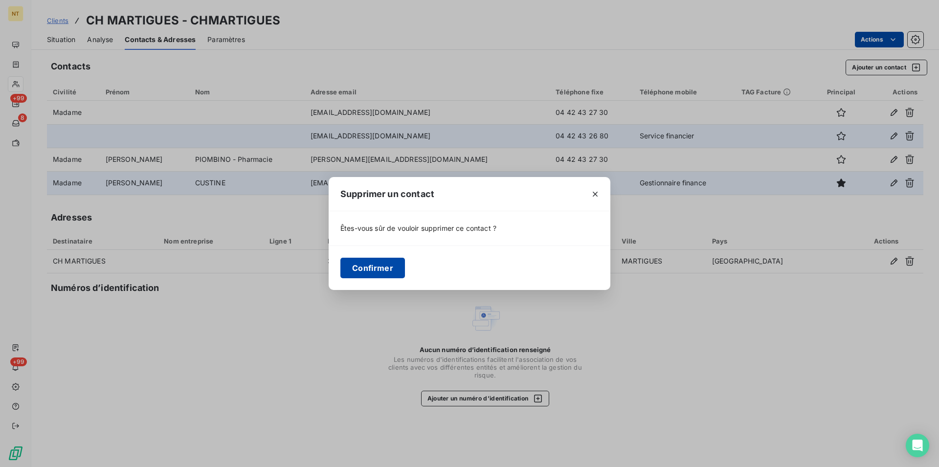
click at [382, 271] on button "Confirmer" at bounding box center [372, 268] width 65 height 21
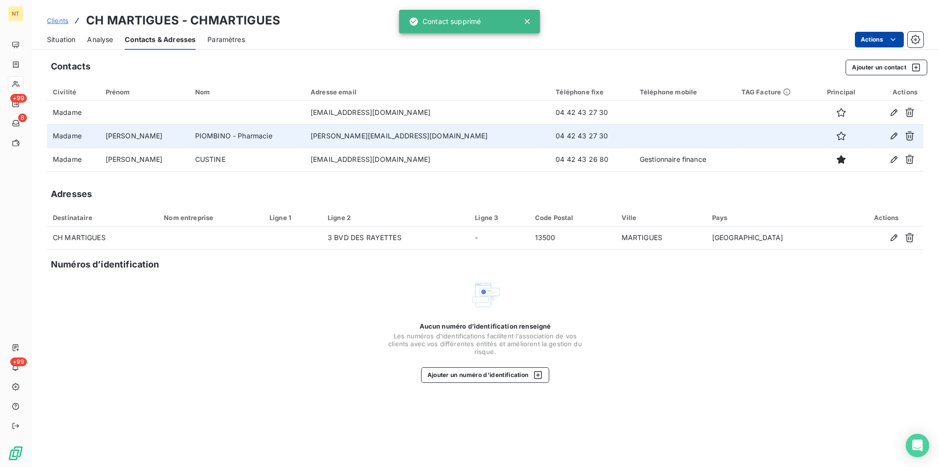
click at [60, 38] on span "Situation" at bounding box center [61, 40] width 28 height 10
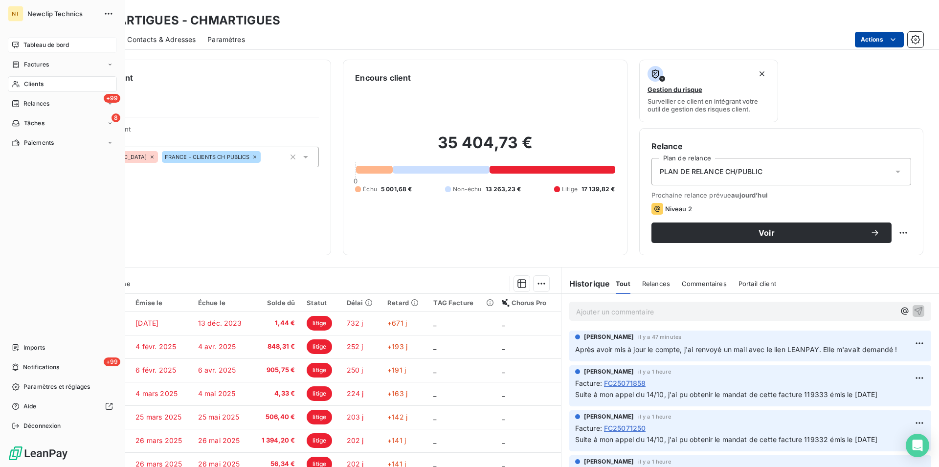
click at [35, 44] on span "Tableau de bord" at bounding box center [45, 45] width 45 height 9
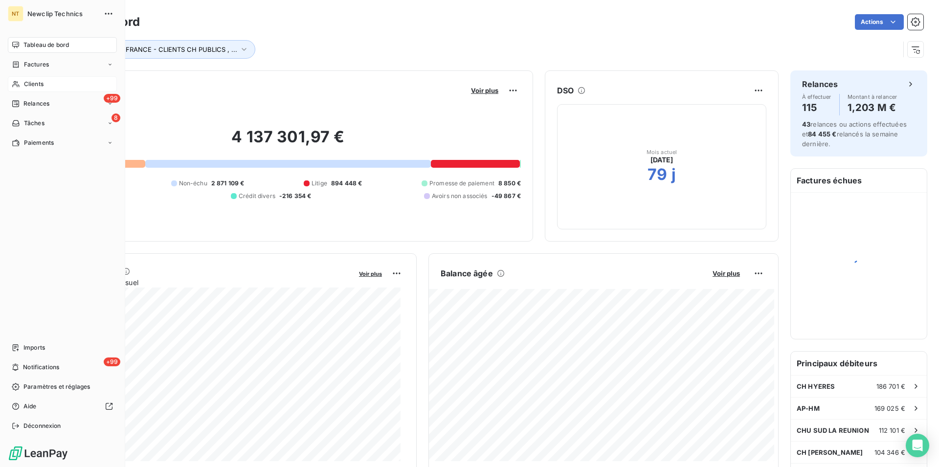
click at [34, 85] on span "Clients" at bounding box center [34, 84] width 20 height 9
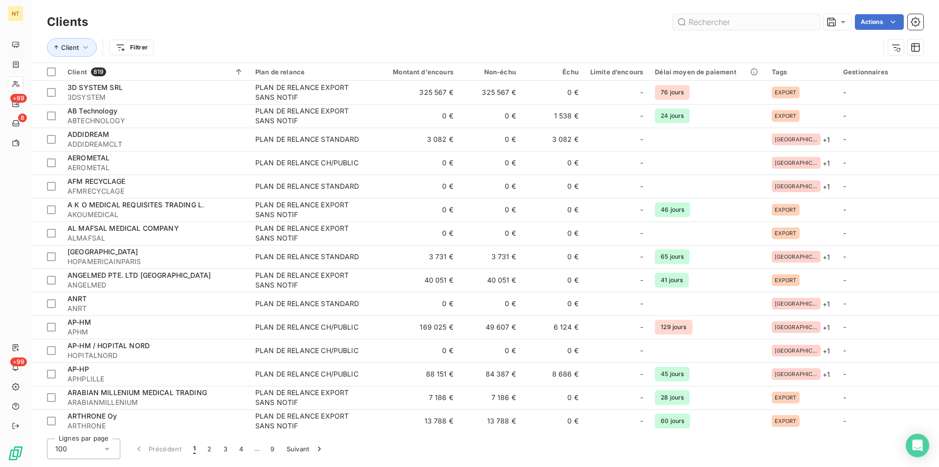
click at [695, 22] on input "text" at bounding box center [746, 22] width 147 height 16
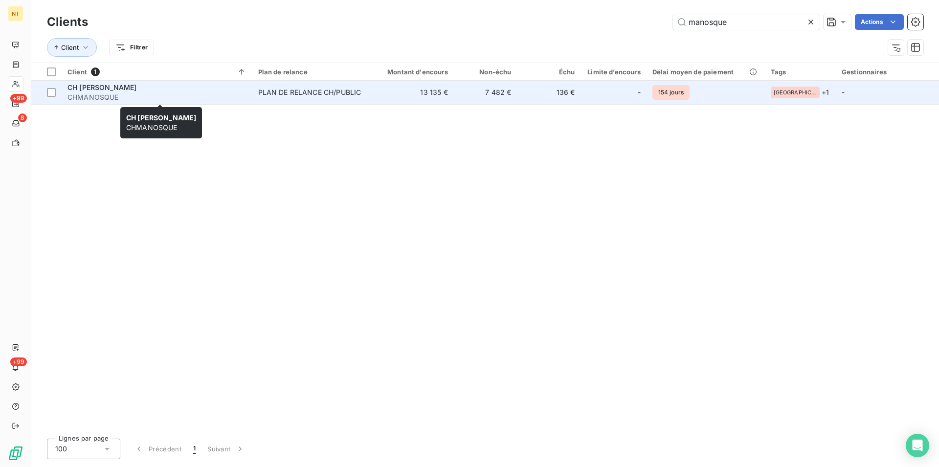
type input "manosque"
click at [99, 95] on span "CHMANOSQUE" at bounding box center [156, 97] width 179 height 10
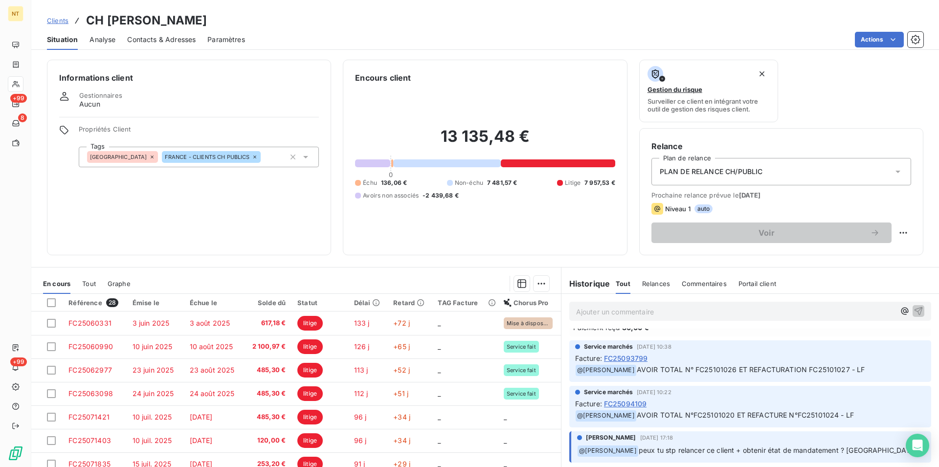
scroll to position [249, 0]
